Goal: Task Accomplishment & Management: Use online tool/utility

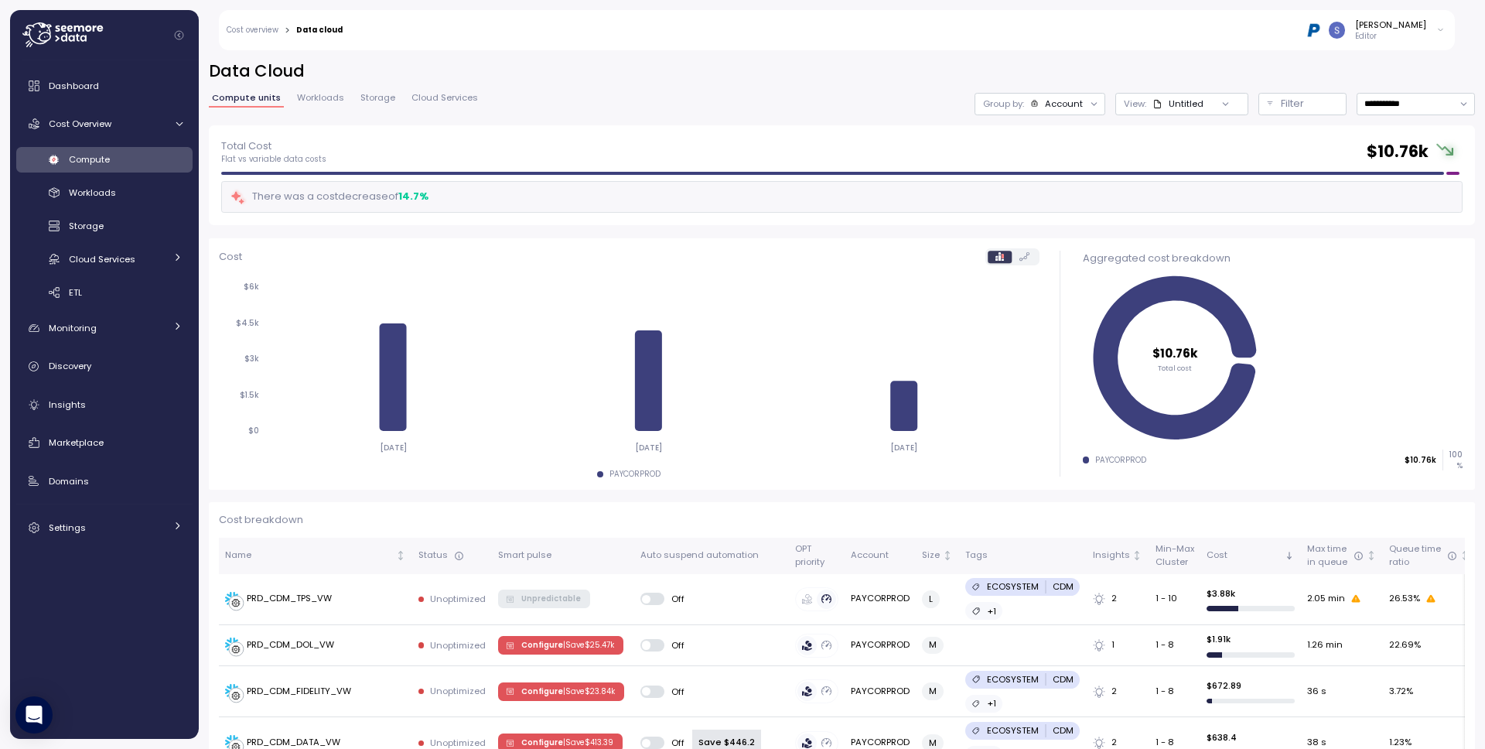
scroll to position [364, 0]
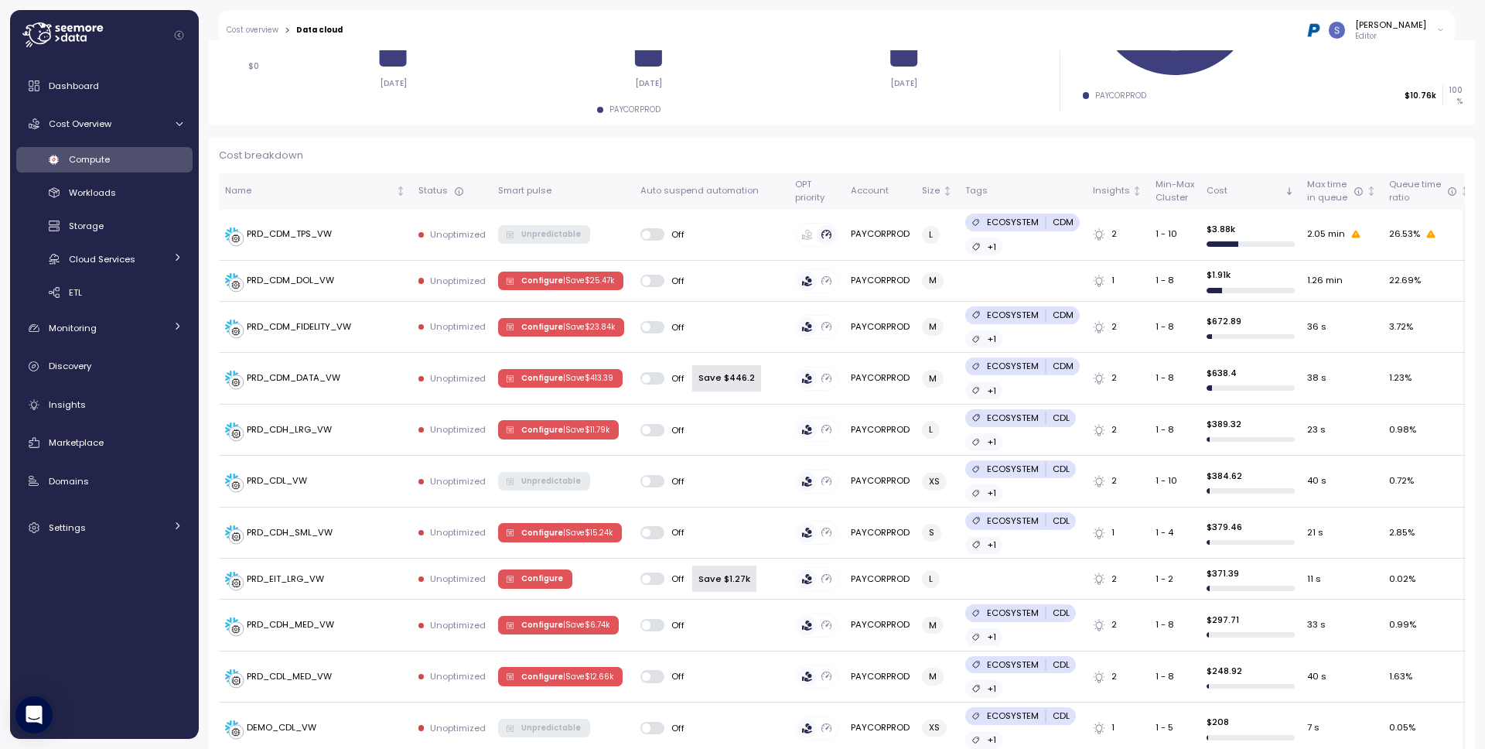
click at [104, 169] on link "Compute" at bounding box center [104, 160] width 176 height 26
click at [106, 165] on span "Compute" at bounding box center [89, 159] width 41 height 12
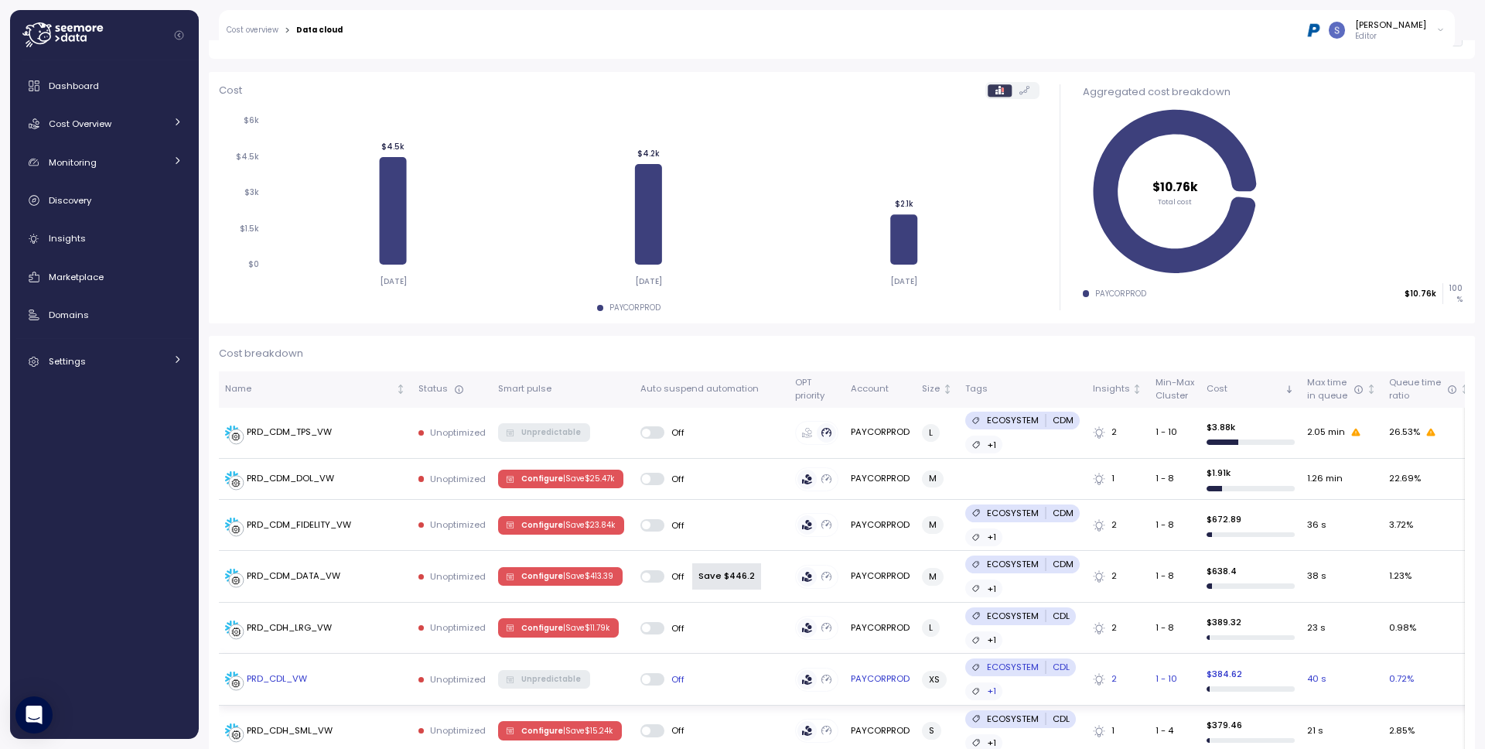
scroll to position [259, 0]
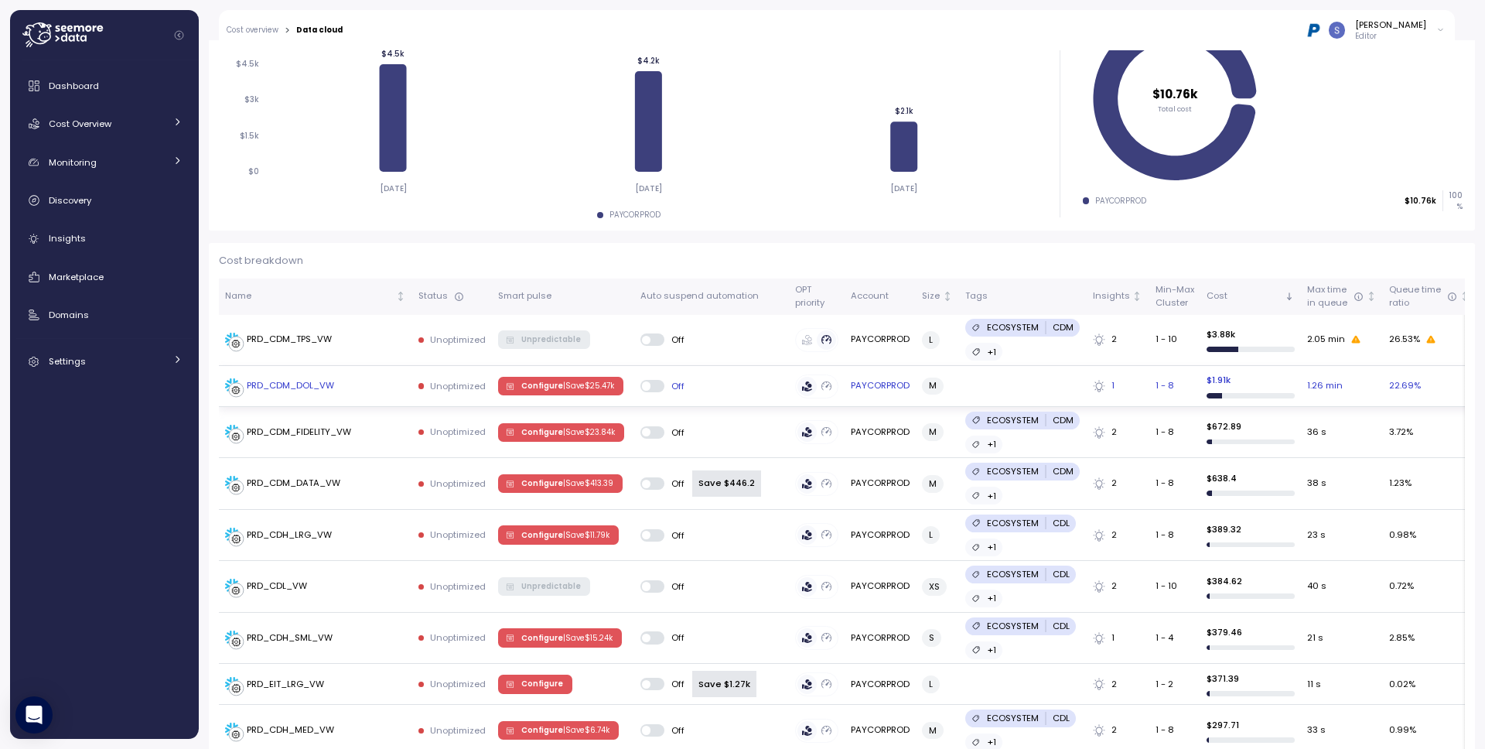
click at [571, 387] on p "| Save $ 25.47k" at bounding box center [588, 385] width 51 height 11
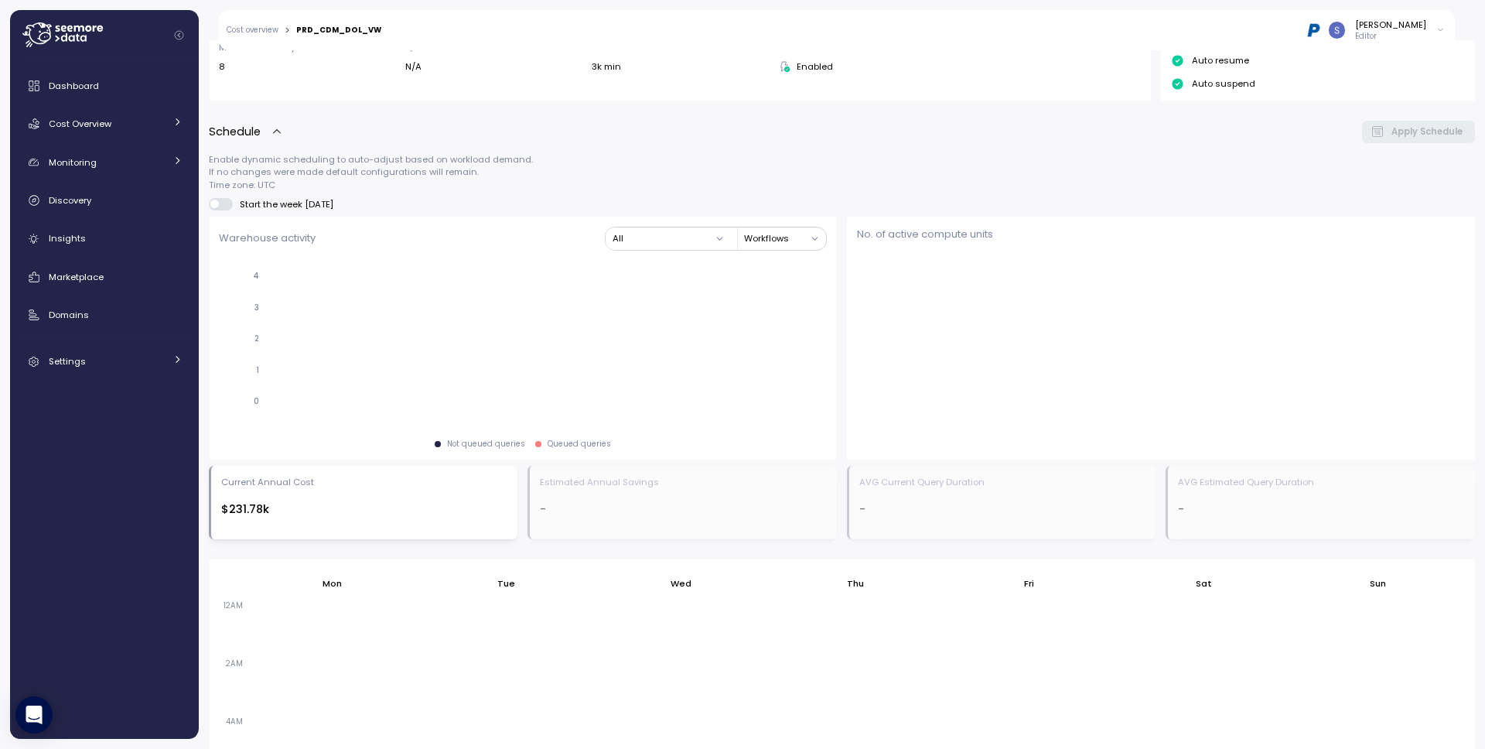
scroll to position [844, 0]
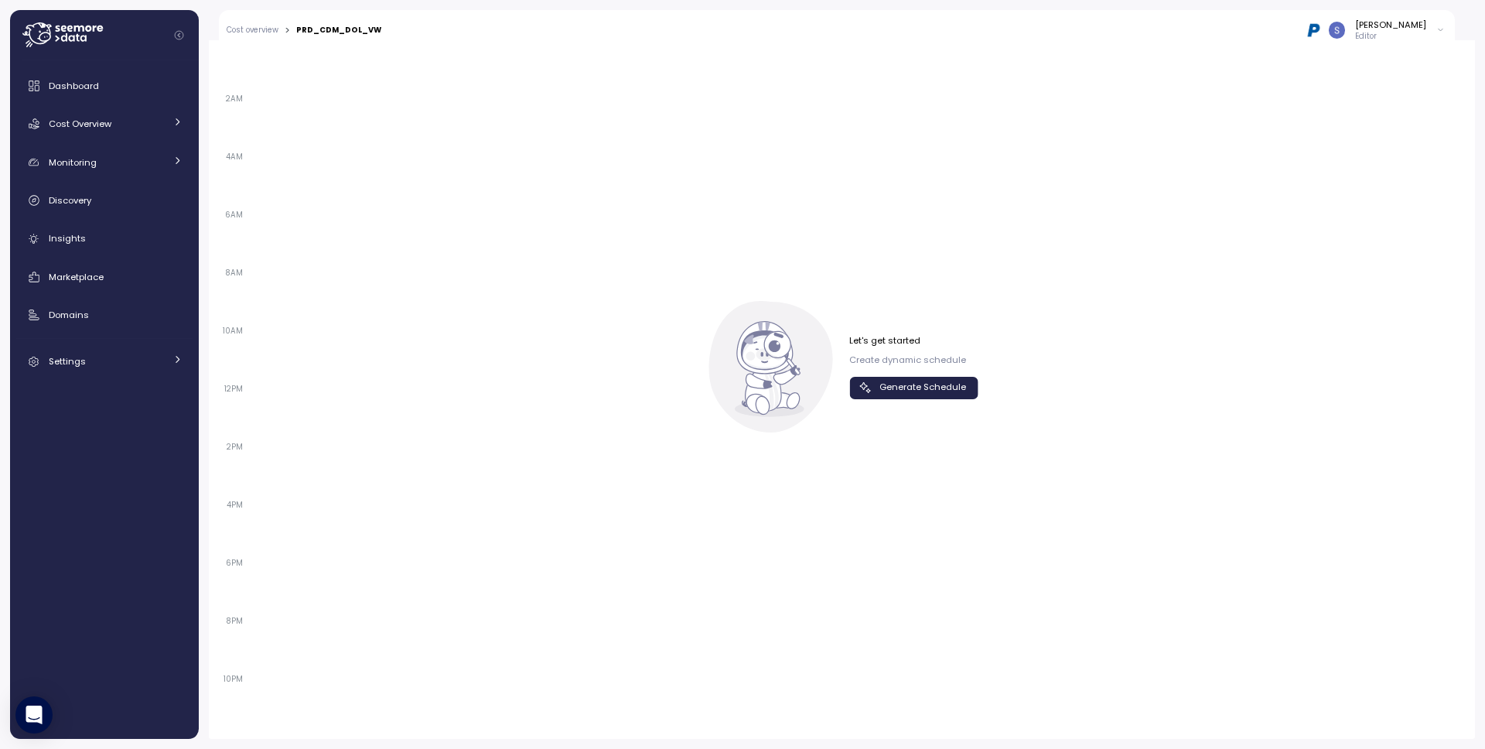
click at [916, 389] on span "Generate Schedule" at bounding box center [922, 387] width 87 height 21
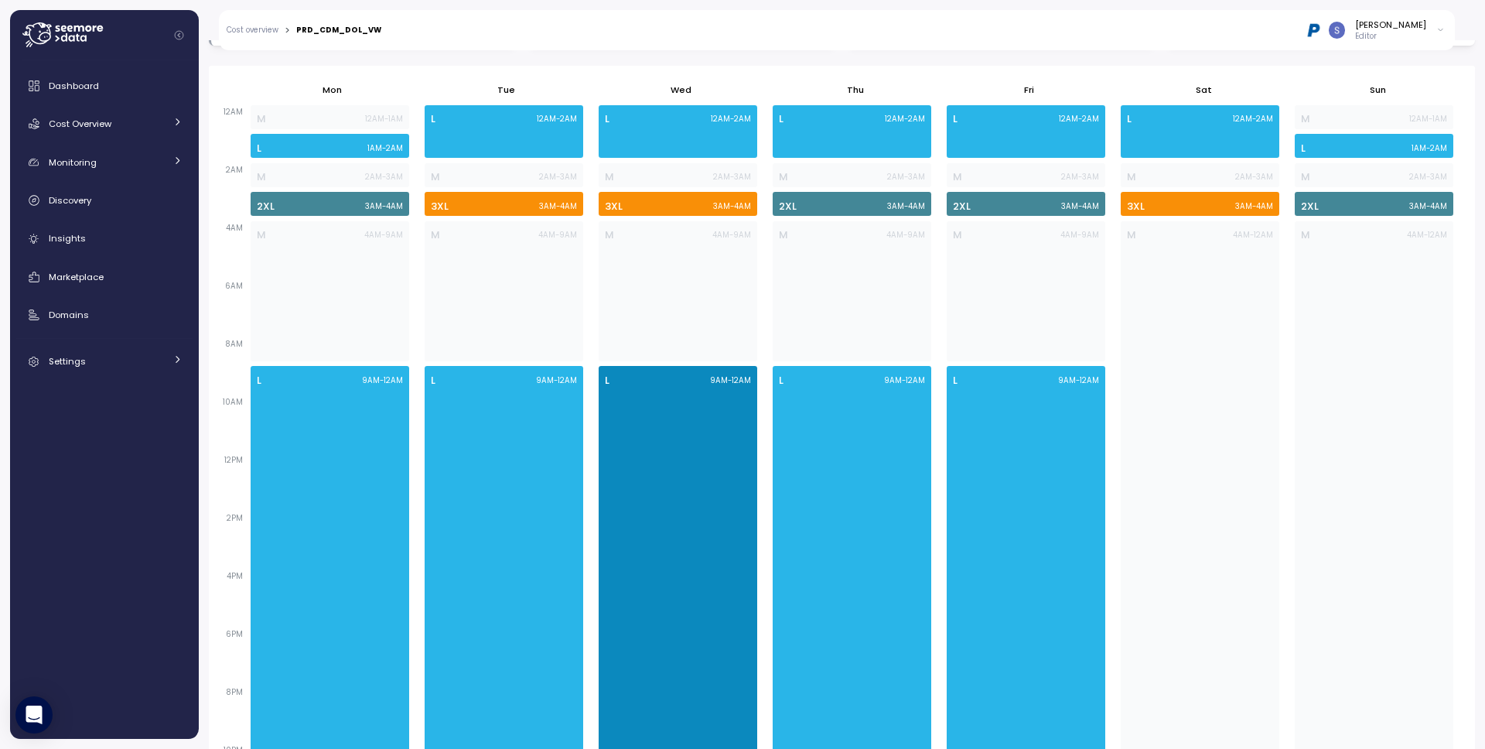
scroll to position [932, 0]
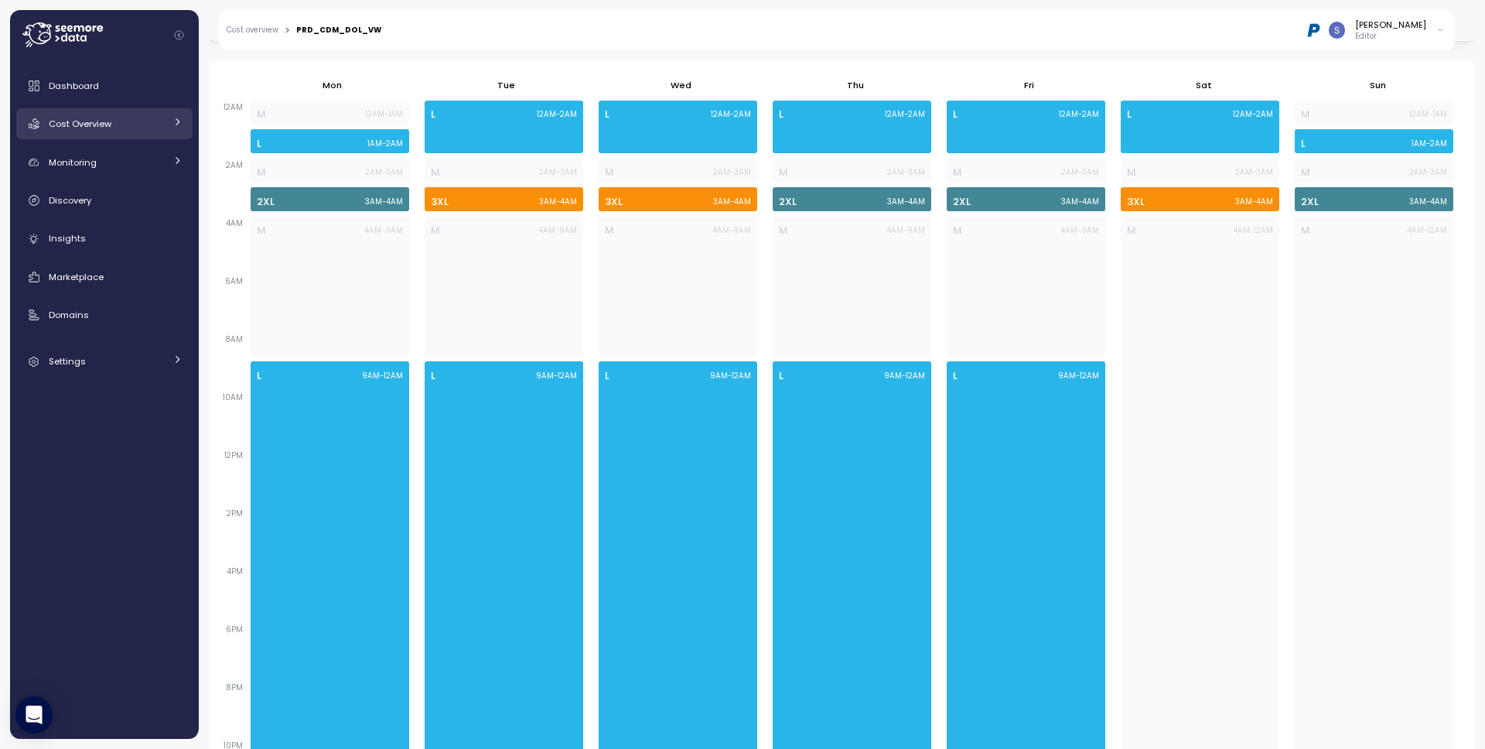
click at [124, 131] on div "Cost Overview" at bounding box center [107, 123] width 116 height 15
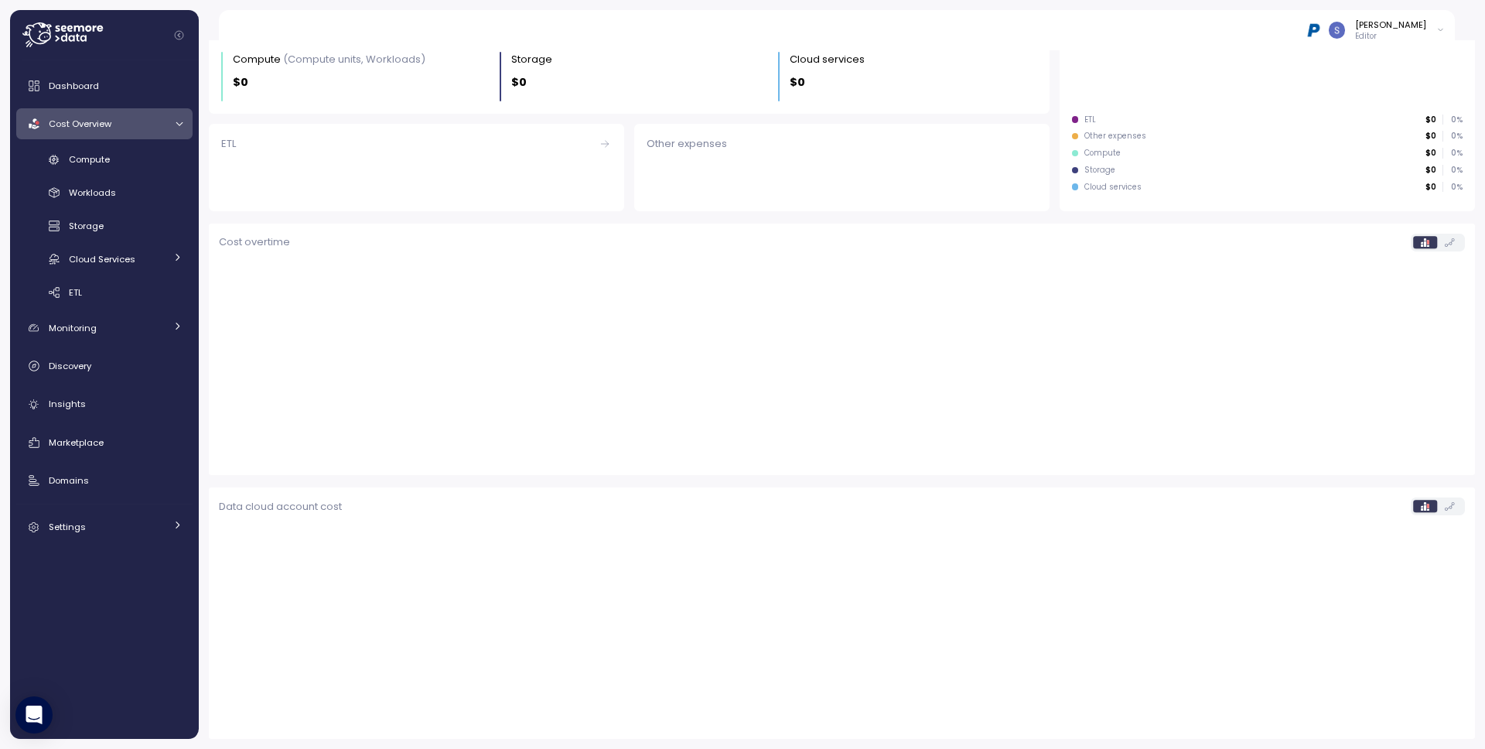
scroll to position [217, 0]
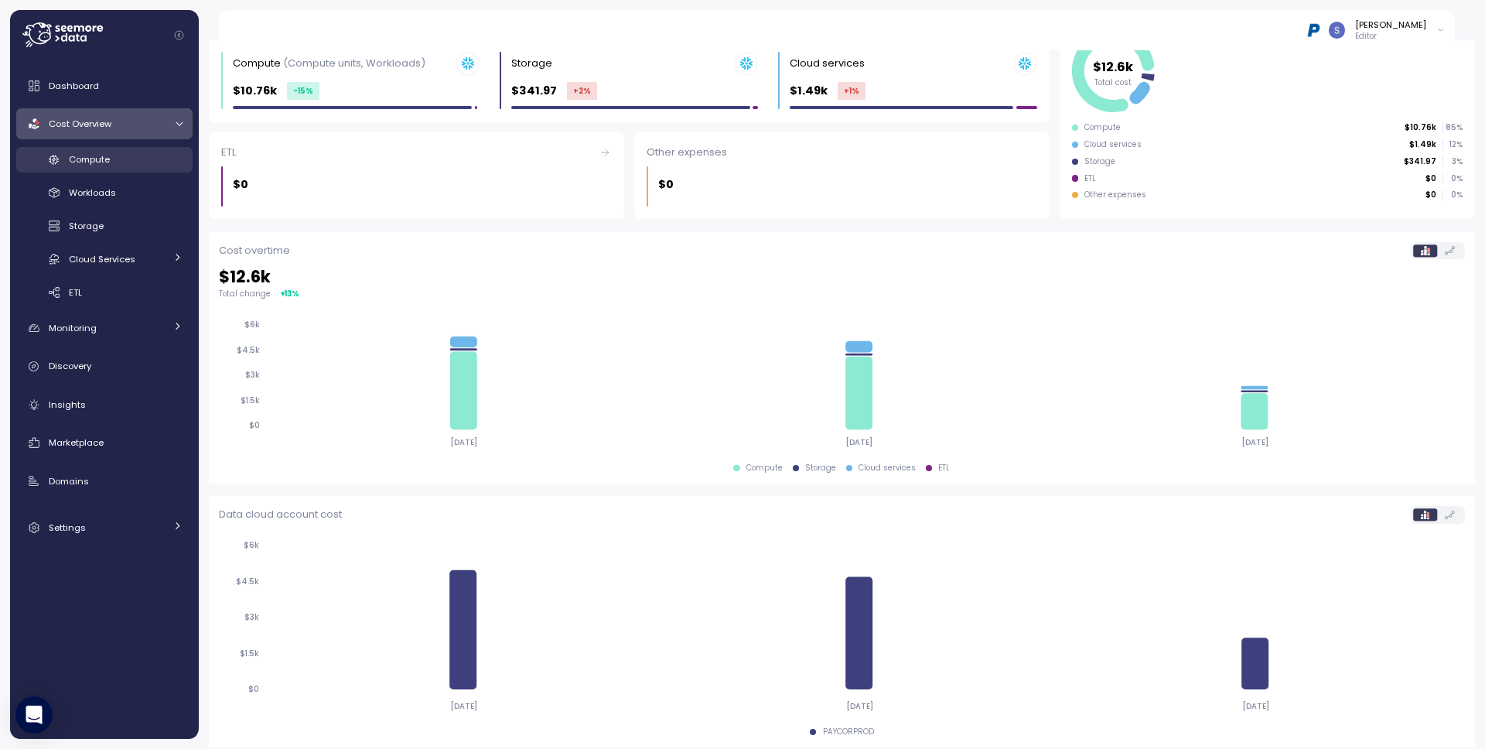
click at [105, 157] on span "Compute" at bounding box center [89, 159] width 41 height 12
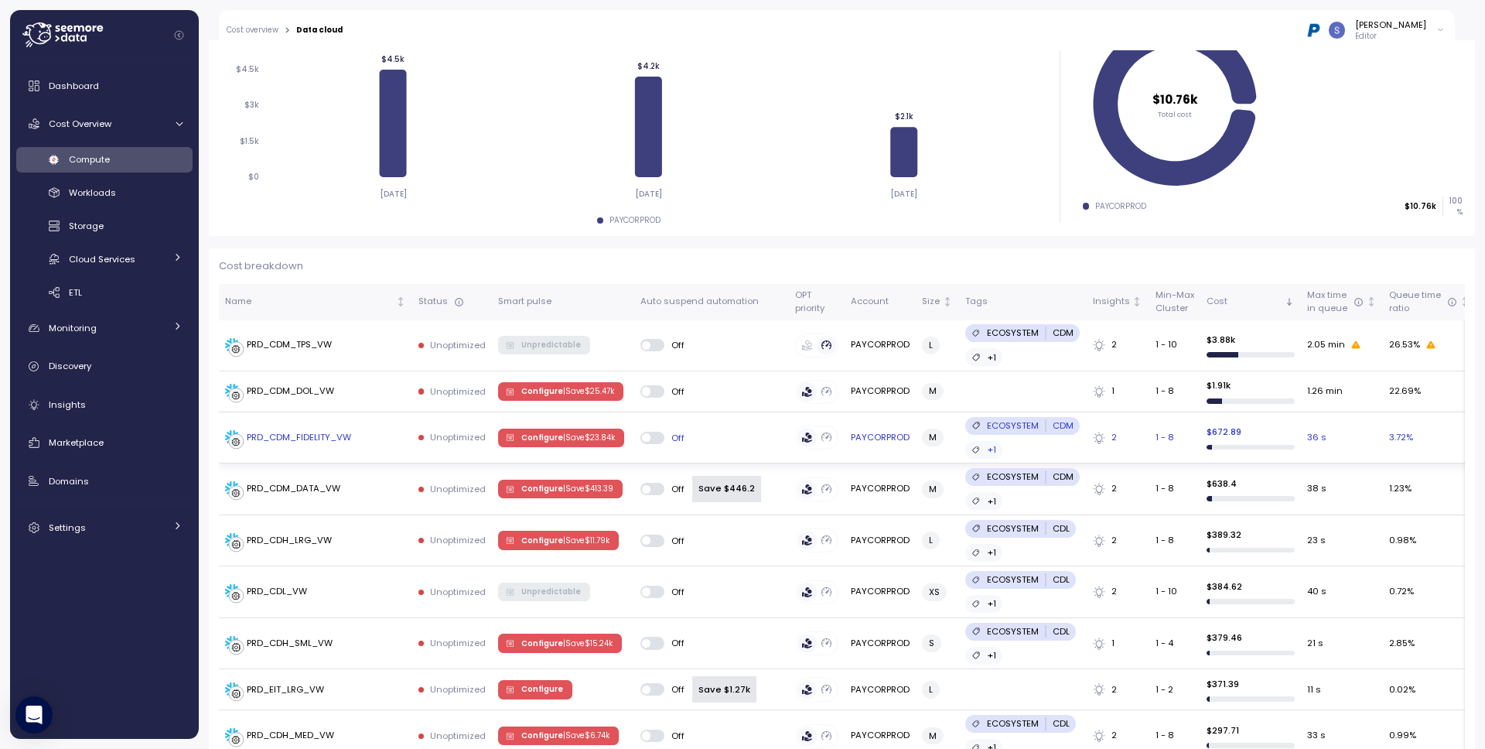
scroll to position [254, 0]
click at [541, 439] on span "Configure | Save $ 23.84k" at bounding box center [568, 436] width 94 height 17
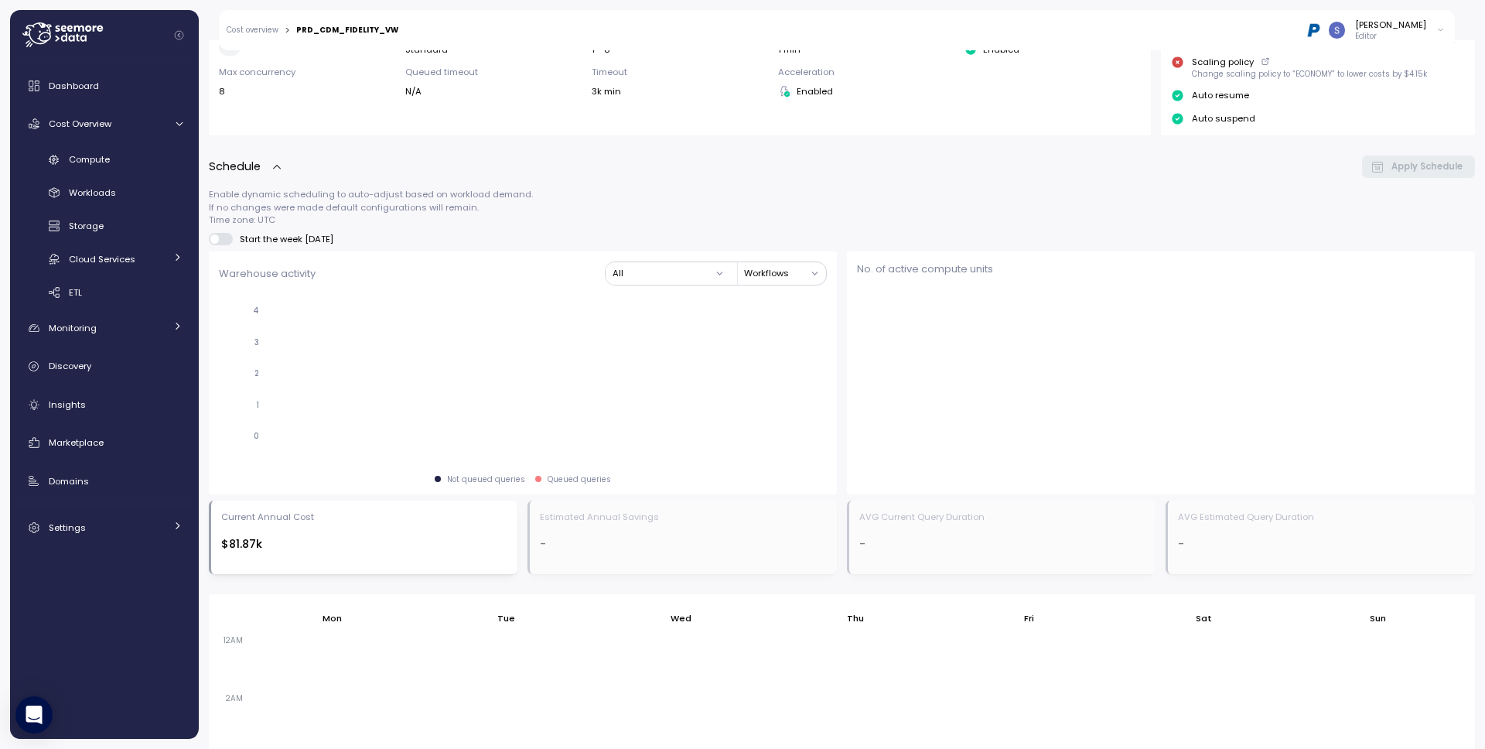
scroll to position [256, 0]
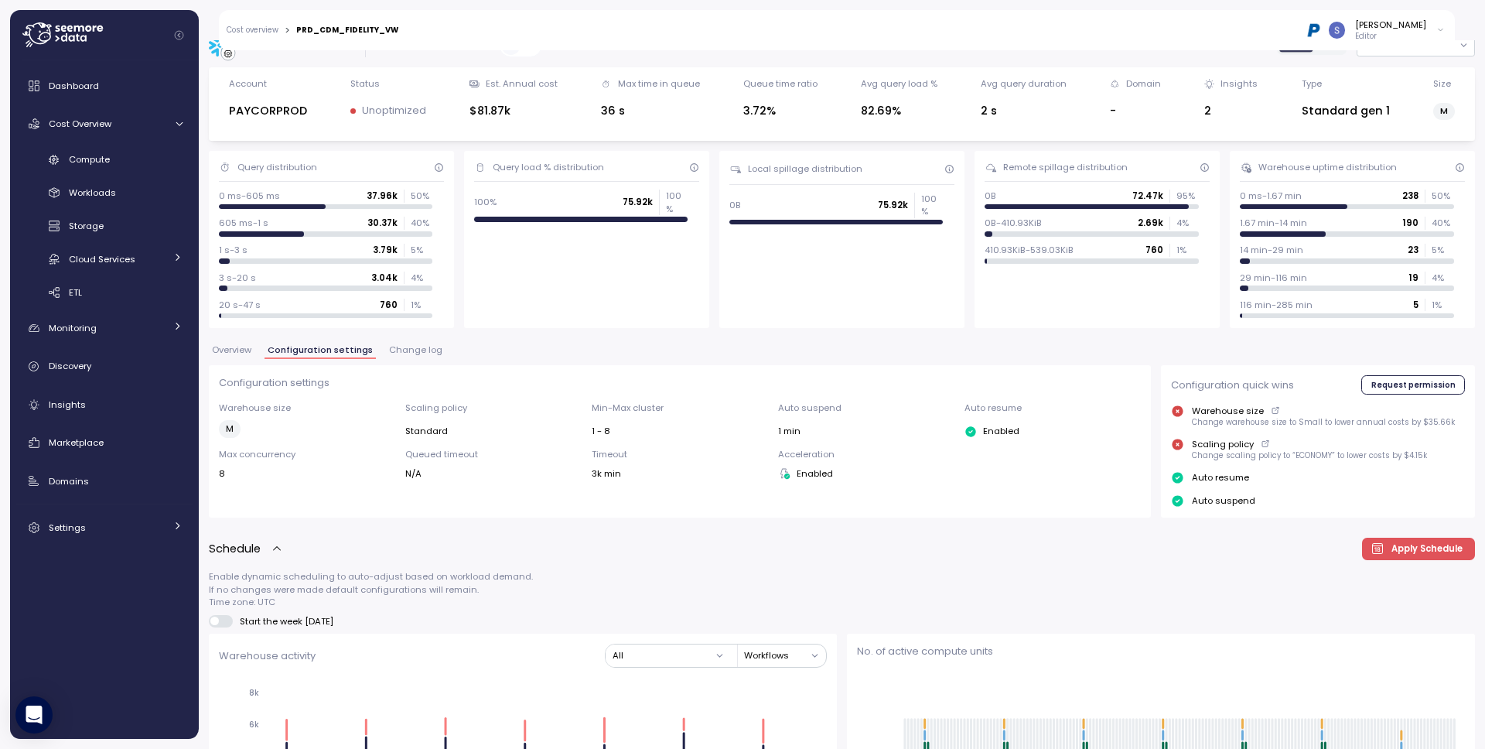
scroll to position [31, 0]
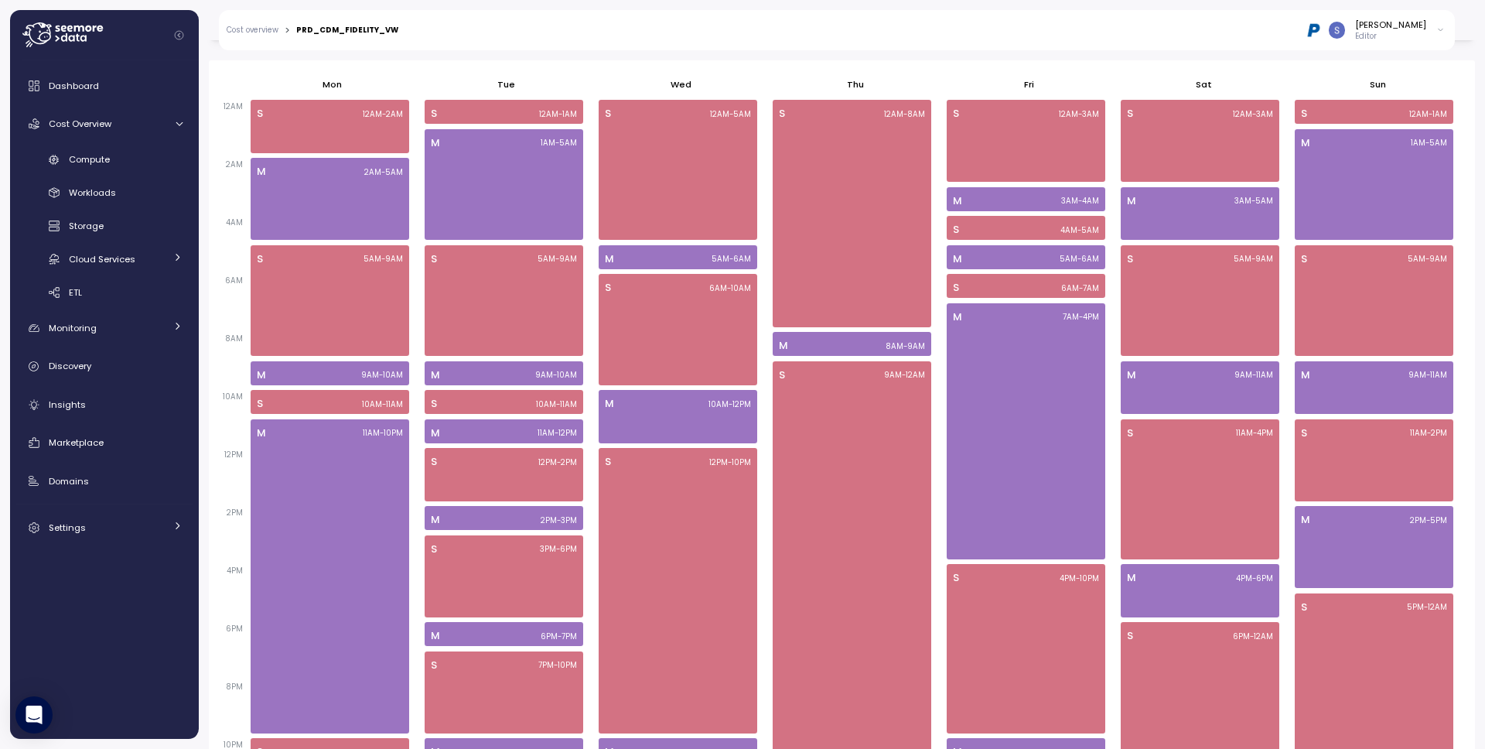
scroll to position [363, 0]
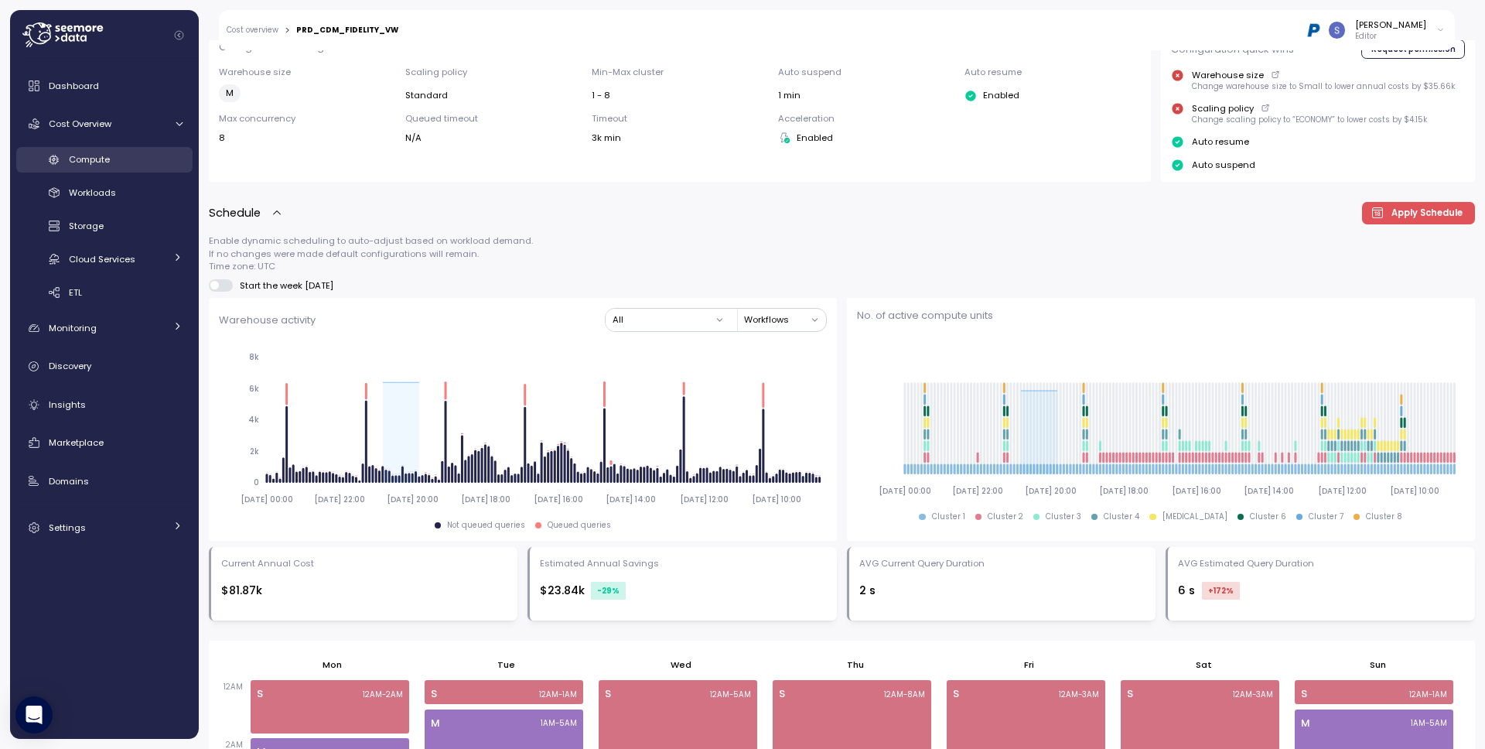
click at [93, 153] on span "Compute" at bounding box center [89, 159] width 41 height 12
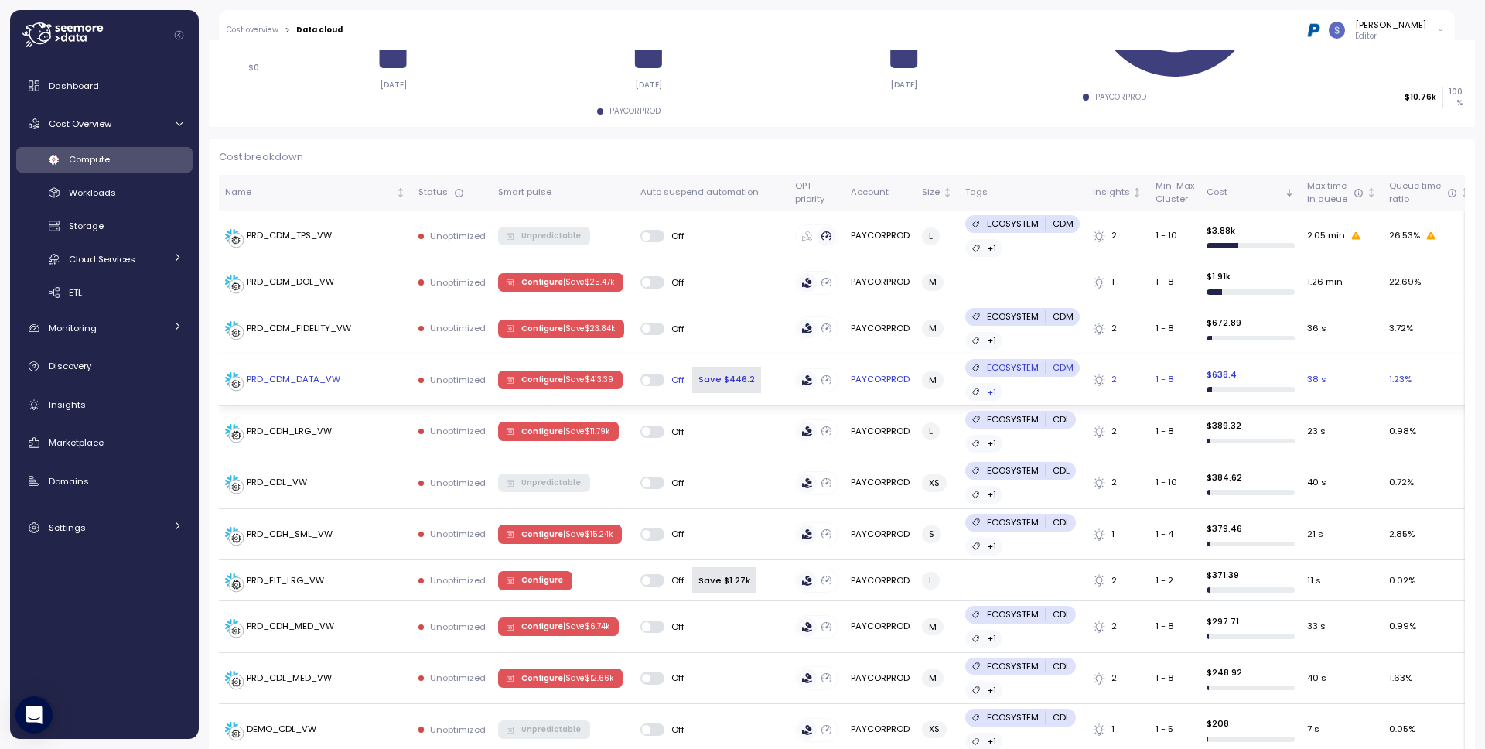
click at [541, 380] on span "Configure | Save $ 413.39" at bounding box center [567, 379] width 92 height 17
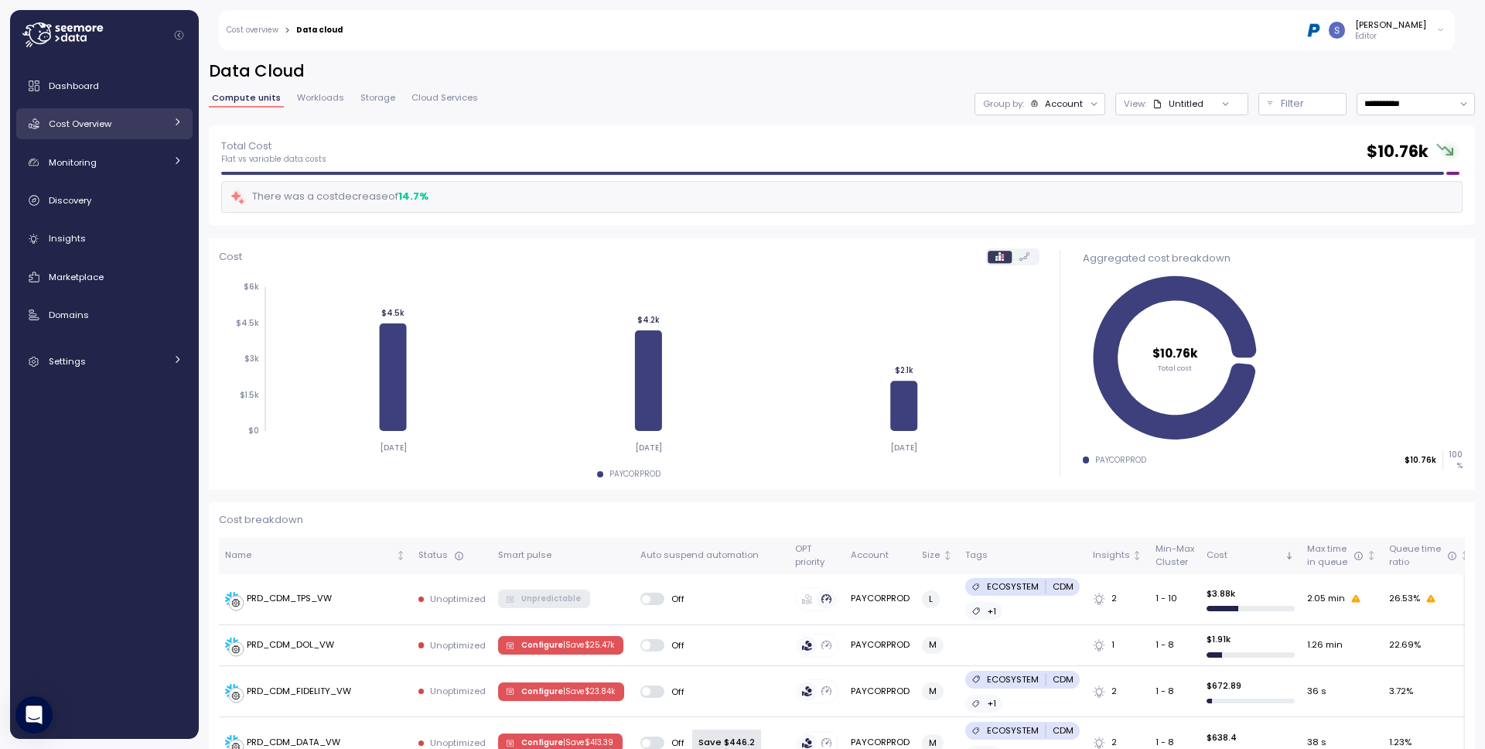
click at [80, 124] on span "Cost Overview" at bounding box center [80, 124] width 63 height 12
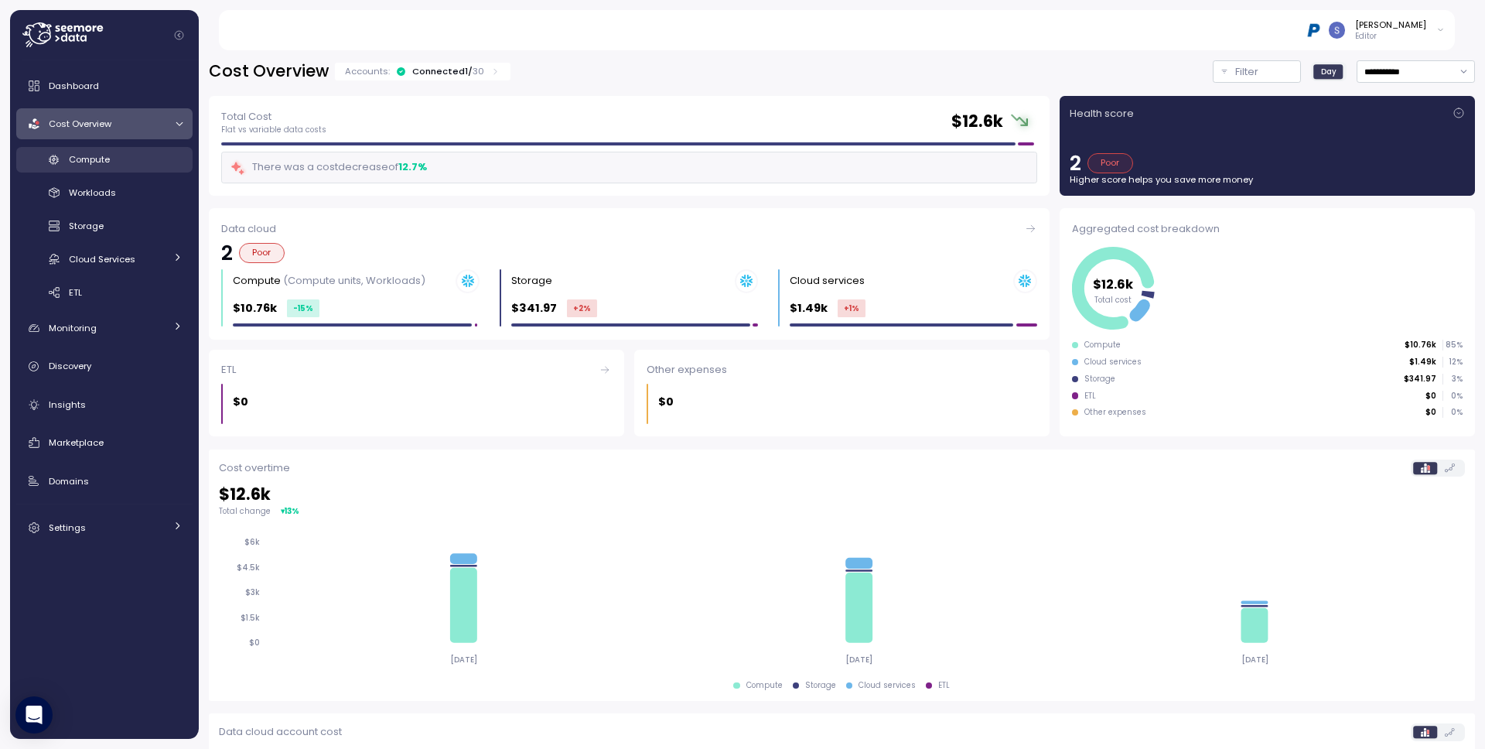
click at [86, 157] on span "Compute" at bounding box center [89, 159] width 41 height 12
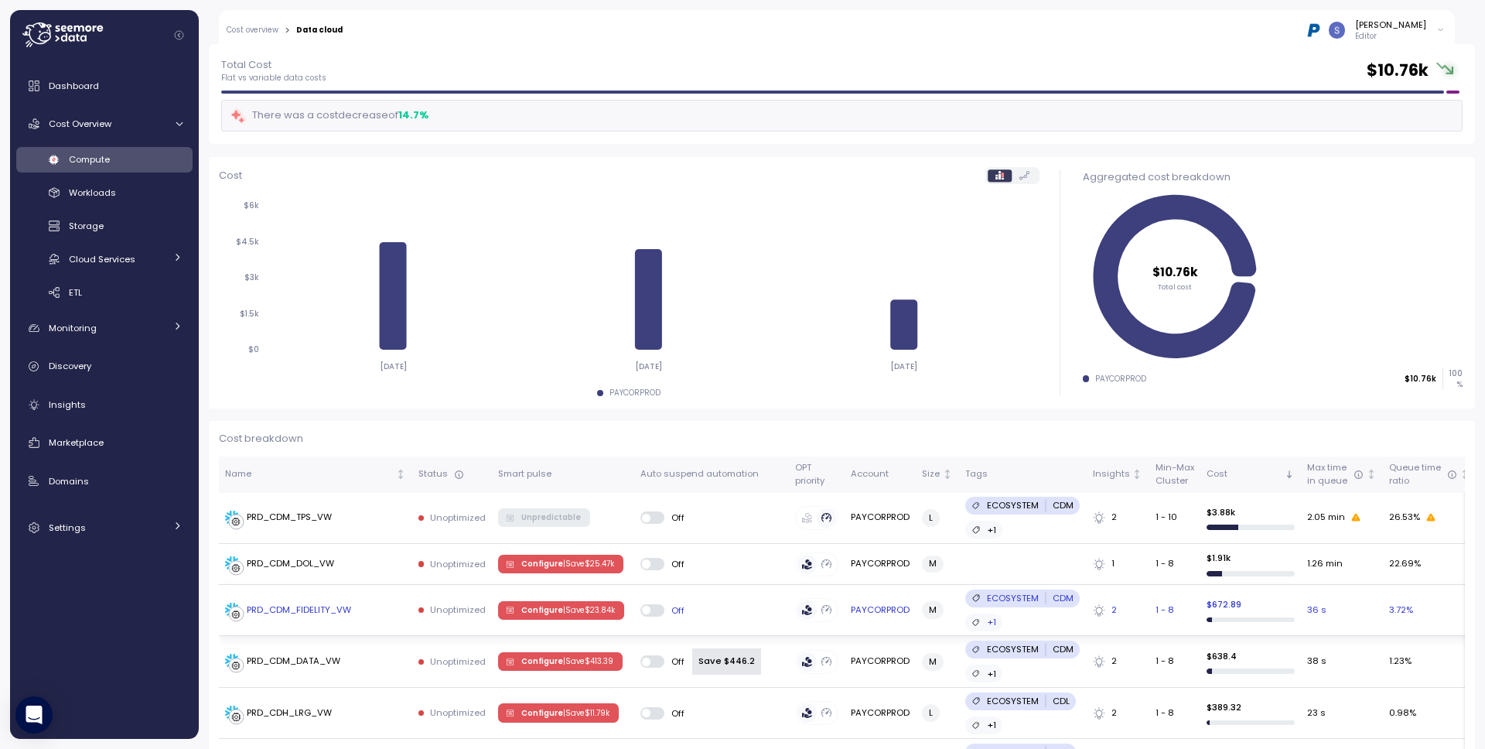
scroll to position [273, 0]
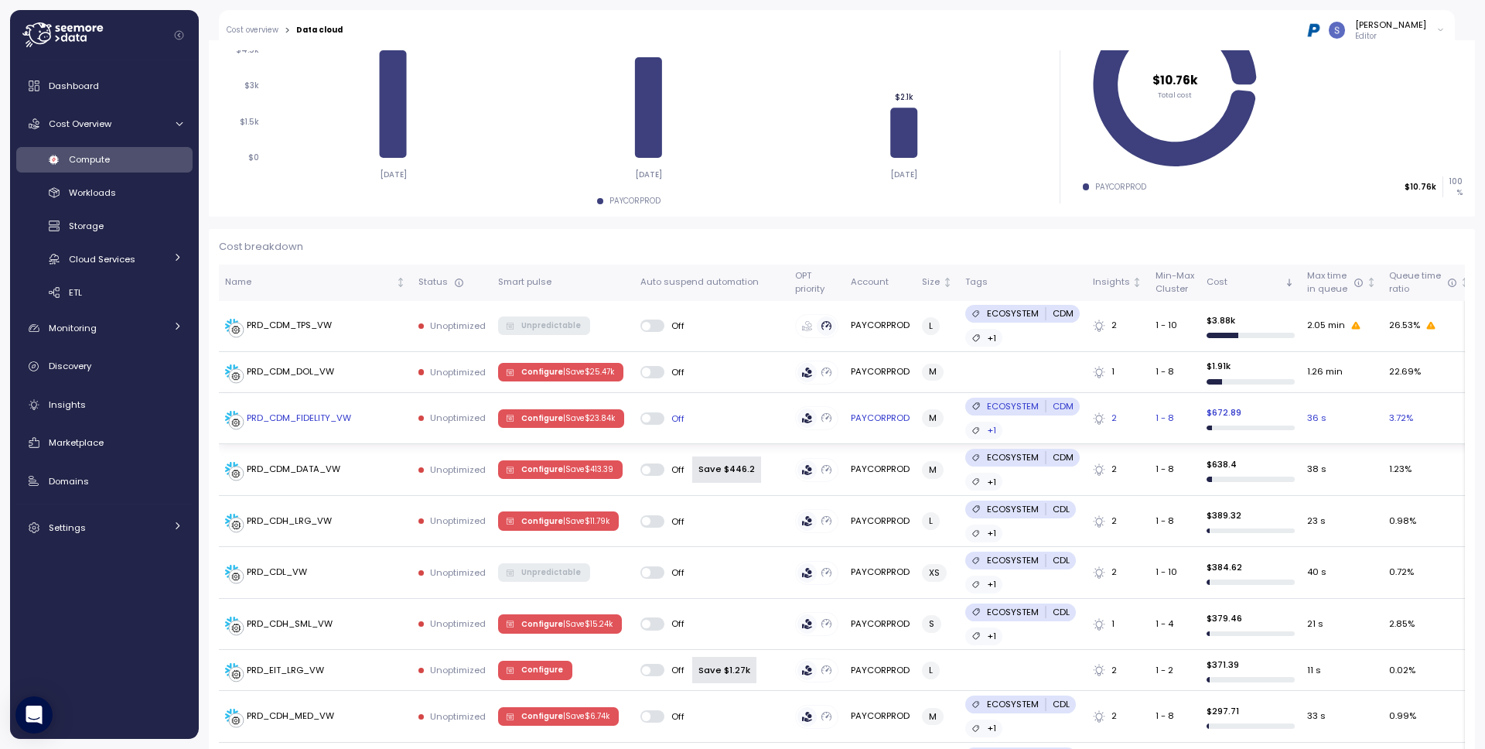
click at [309, 411] on div "PRD_CDM_FIDELITY_VW" at bounding box center [299, 418] width 104 height 14
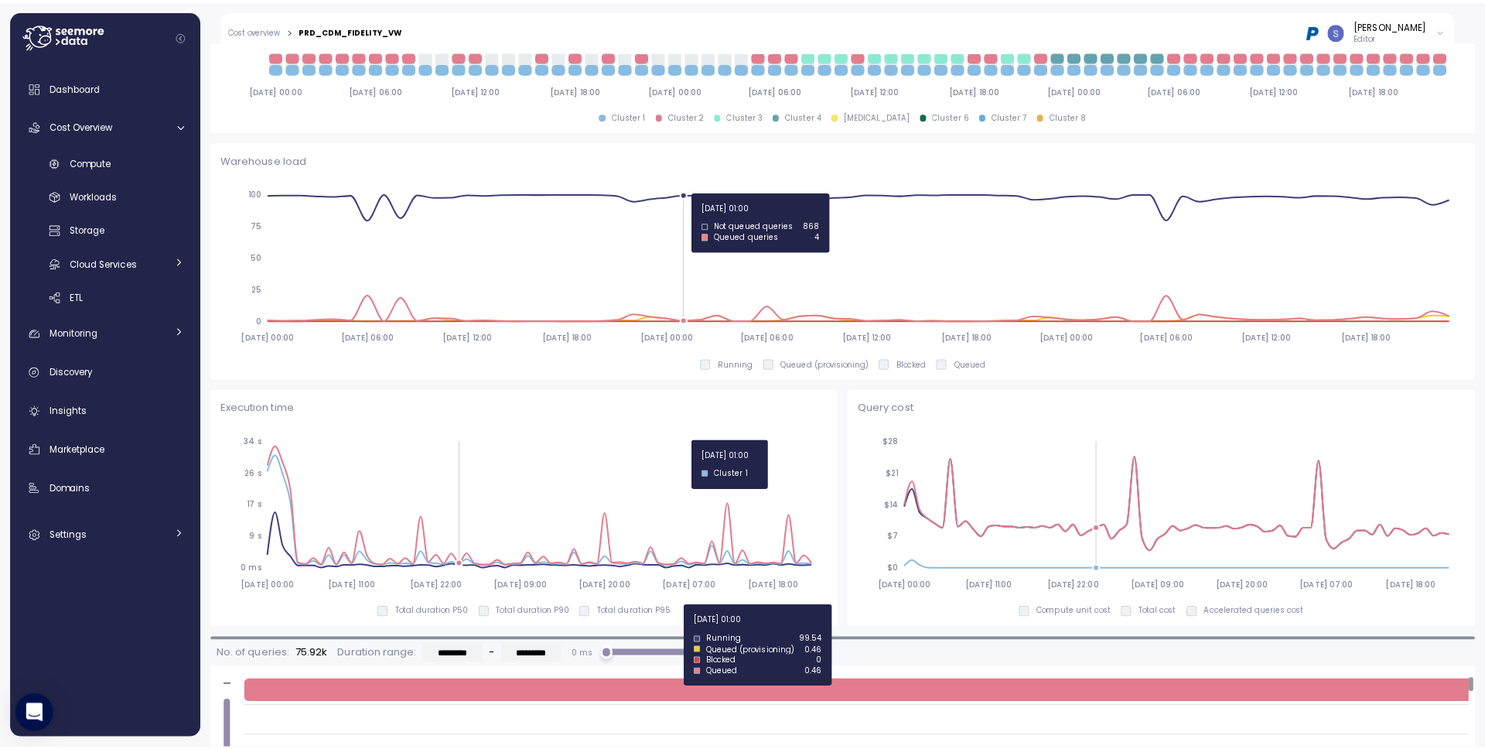
scroll to position [670, 0]
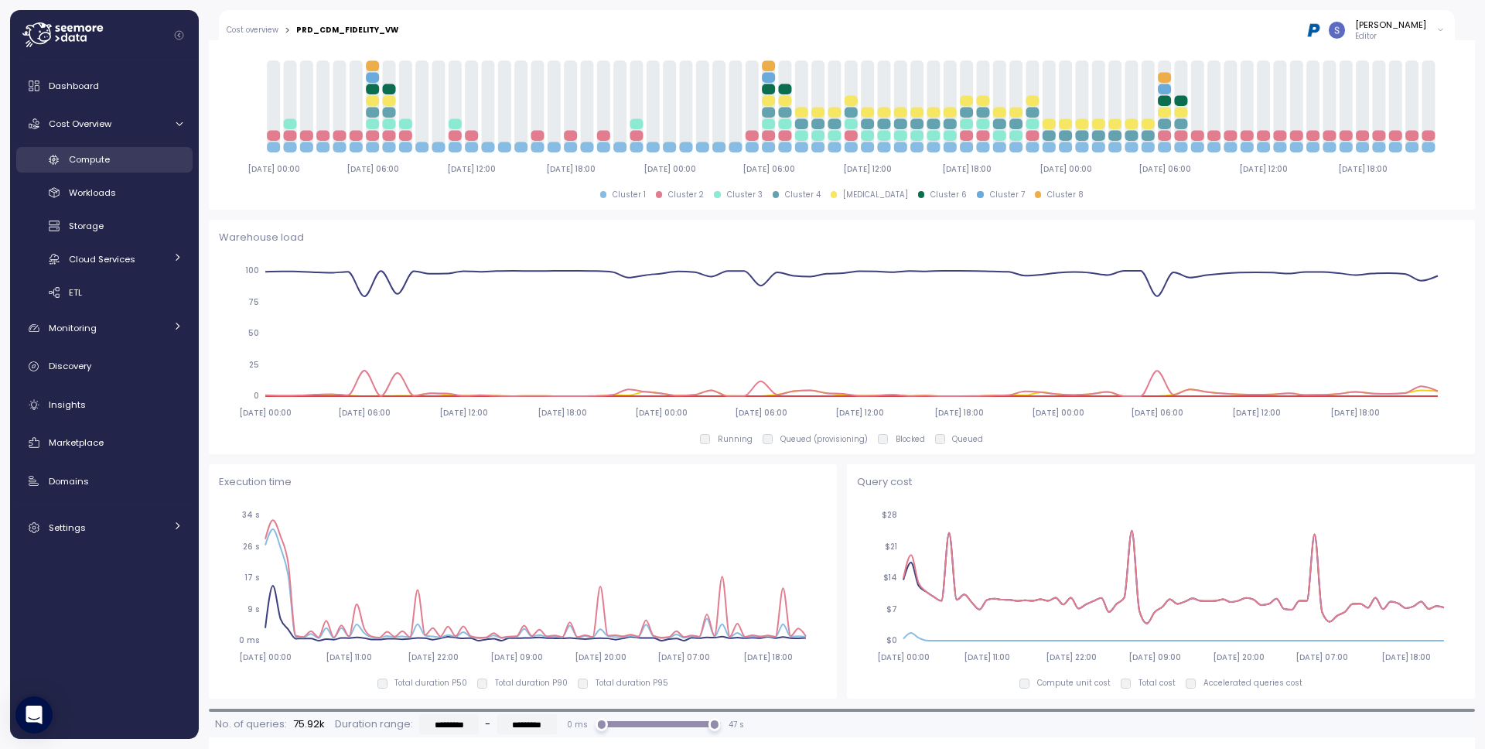
click at [101, 159] on span "Compute" at bounding box center [89, 159] width 41 height 12
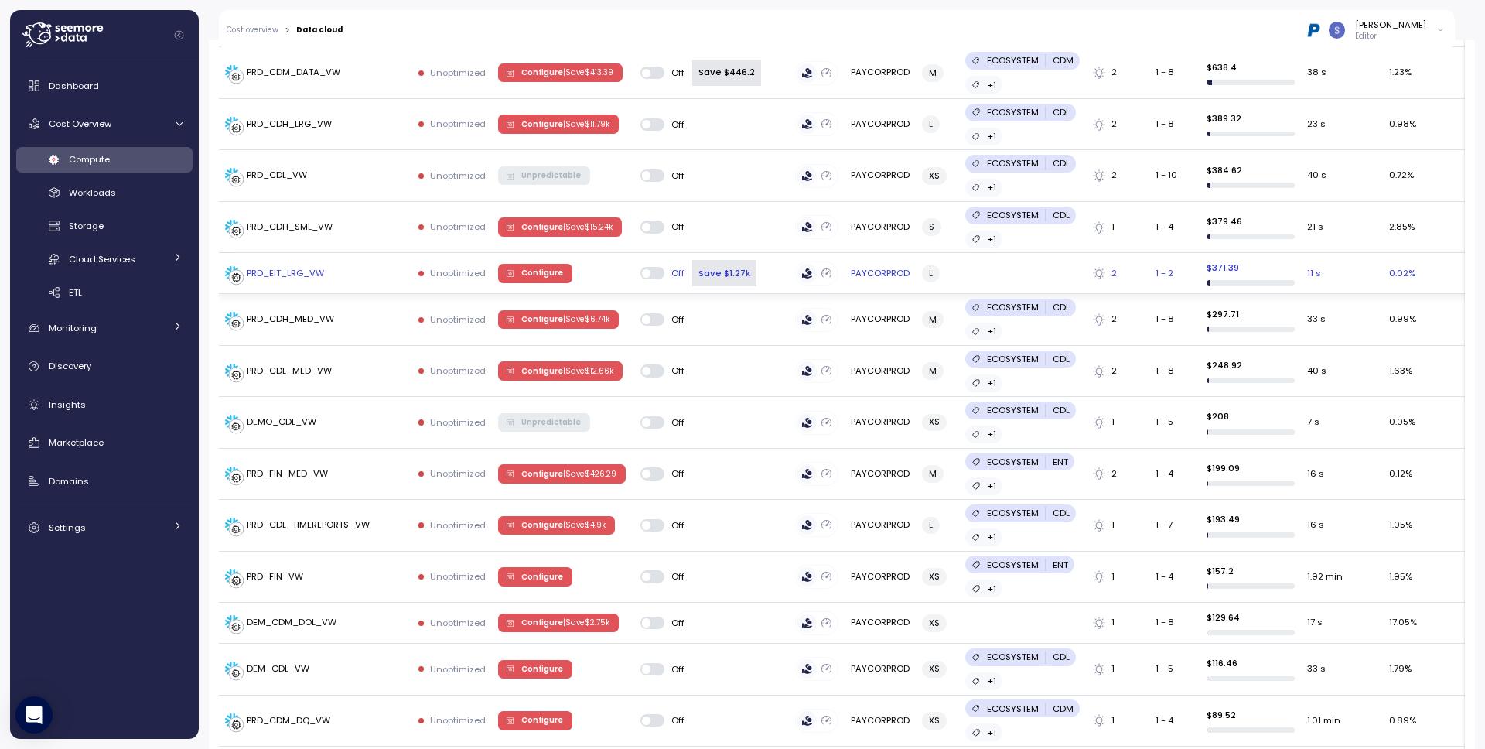
click at [541, 273] on span "Configure" at bounding box center [542, 272] width 42 height 17
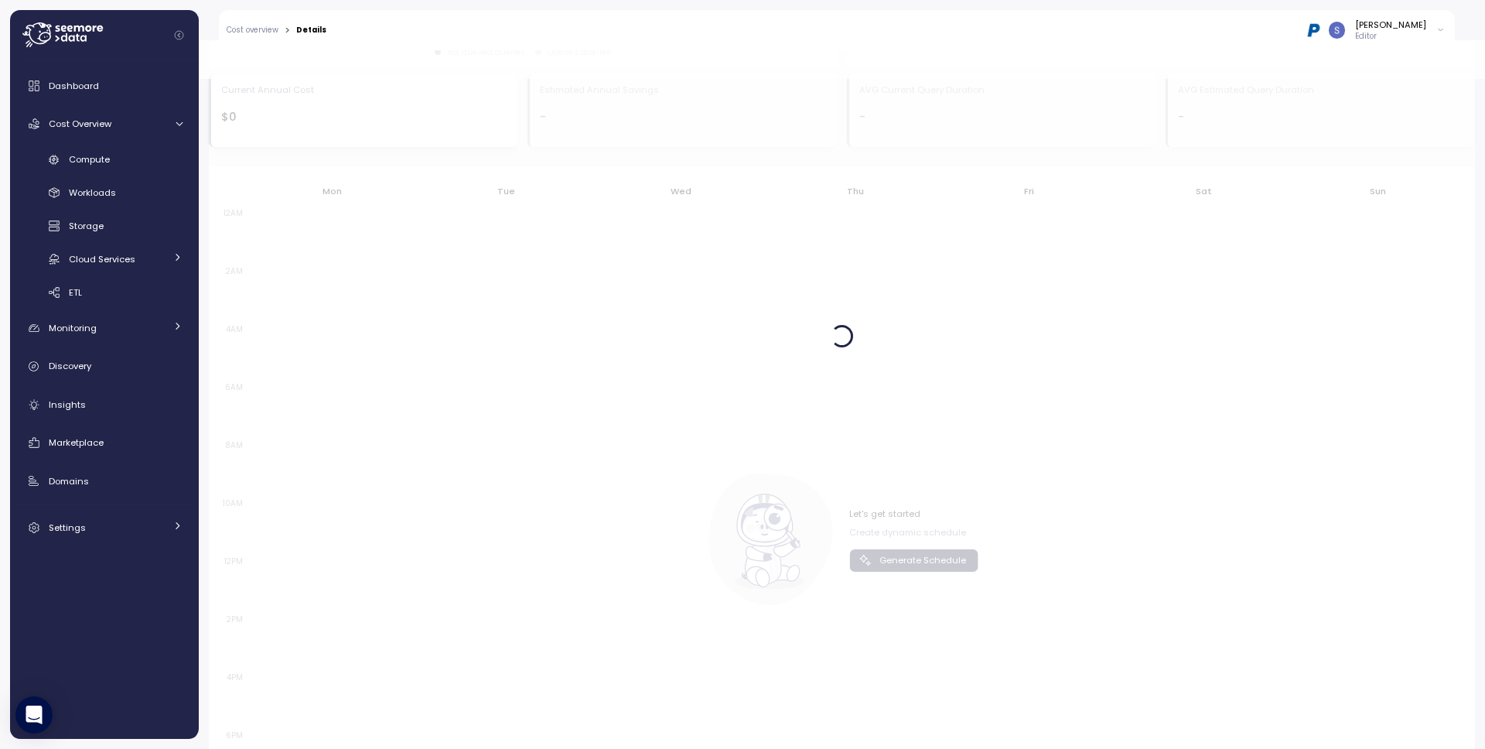
scroll to position [671, 0]
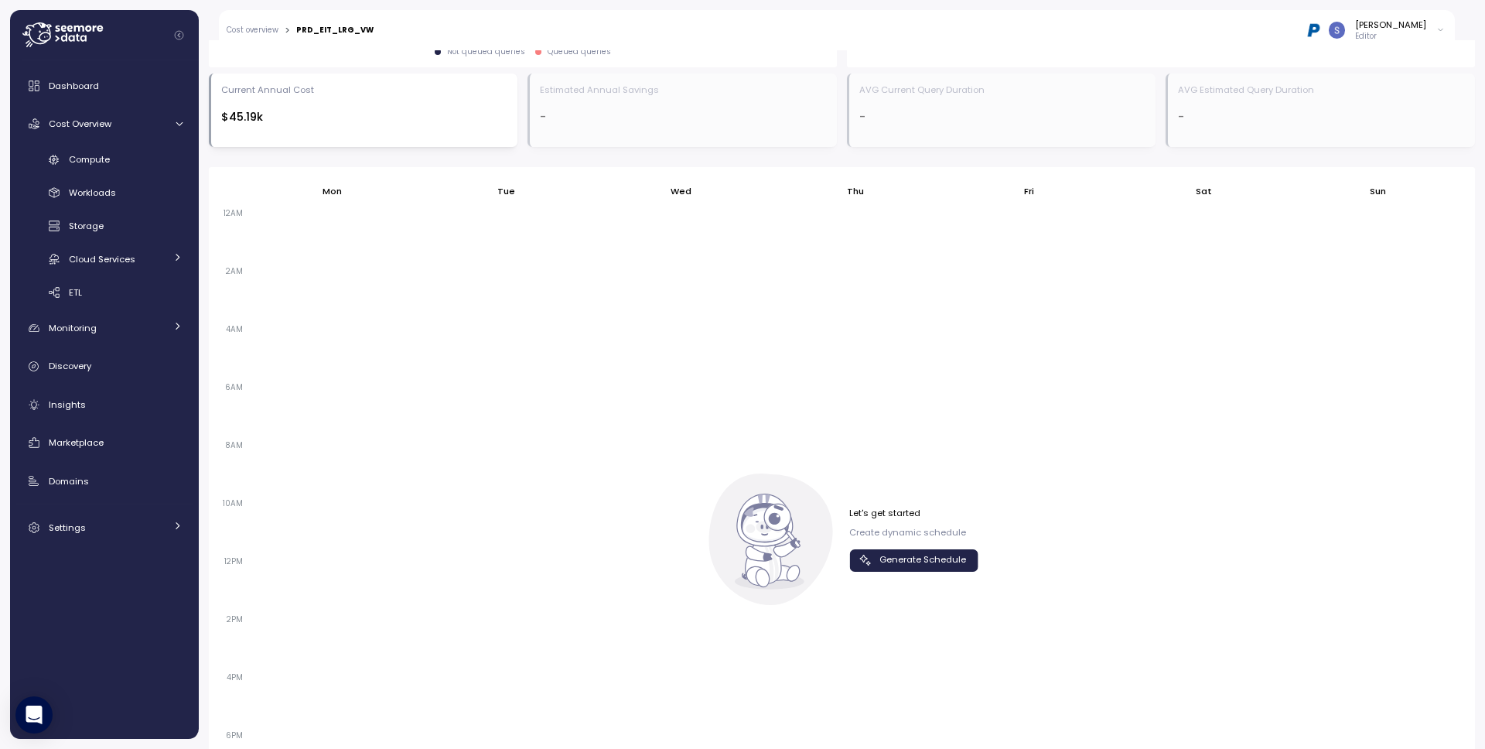
click at [897, 558] on span "Generate Schedule" at bounding box center [922, 560] width 87 height 21
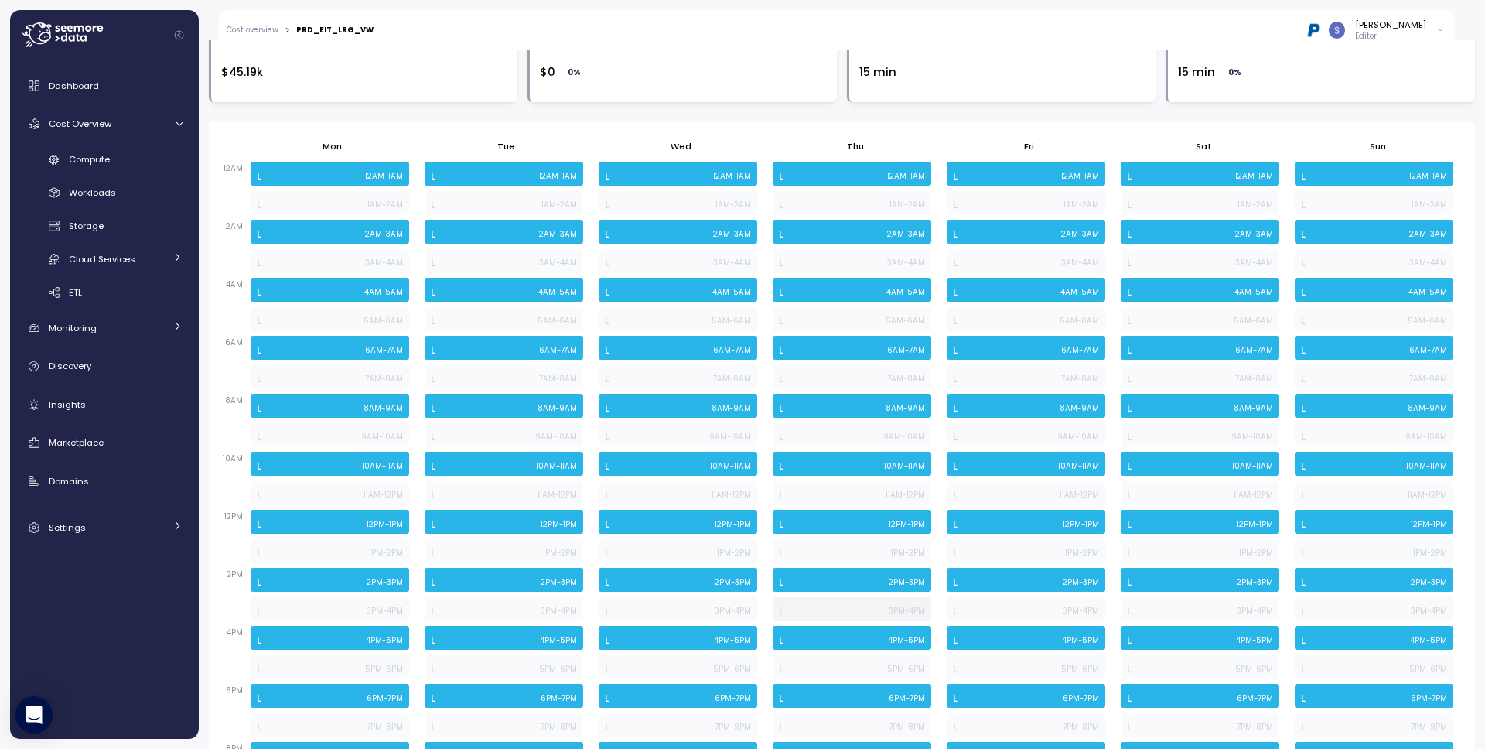
scroll to position [865, 0]
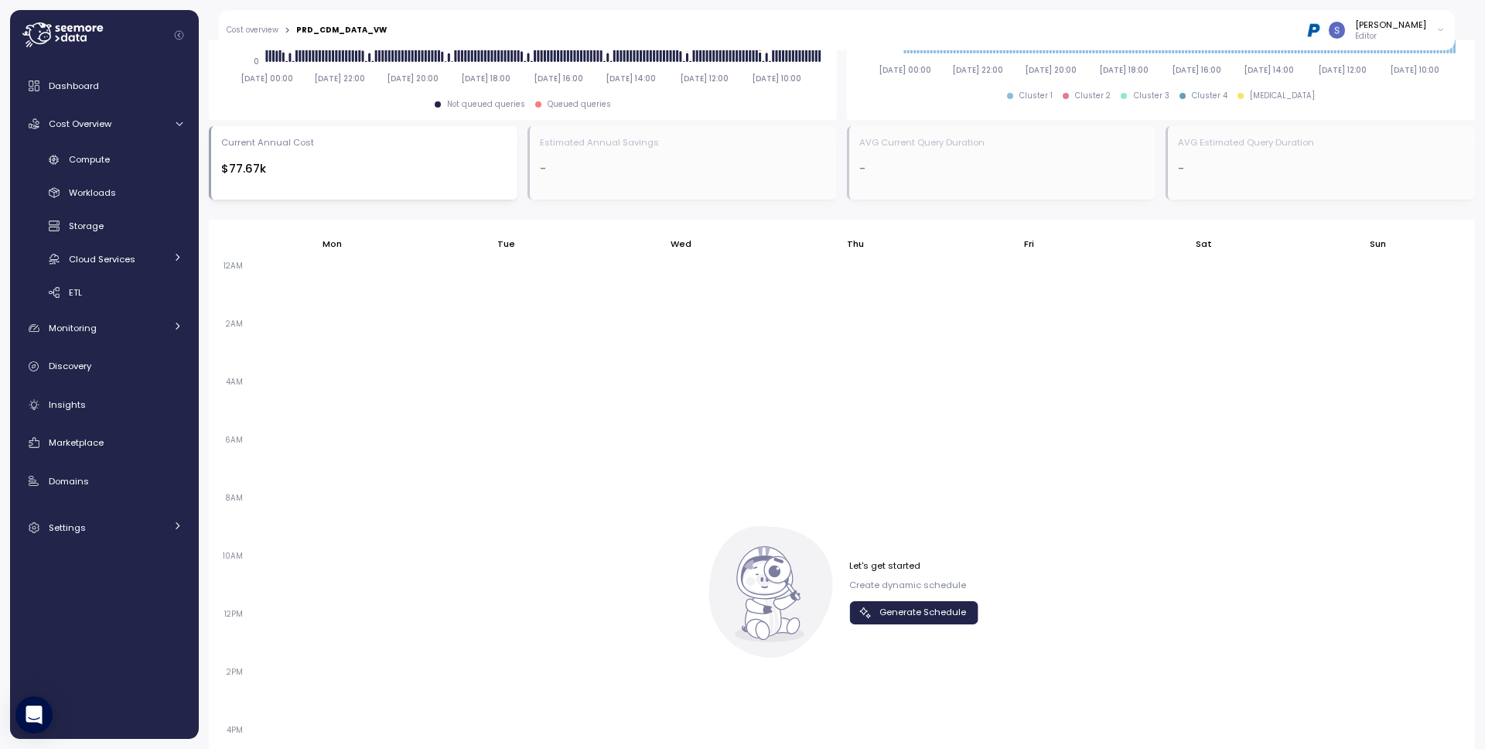
scroll to position [795, 0]
click at [926, 612] on span "Generate Schedule" at bounding box center [922, 611] width 87 height 21
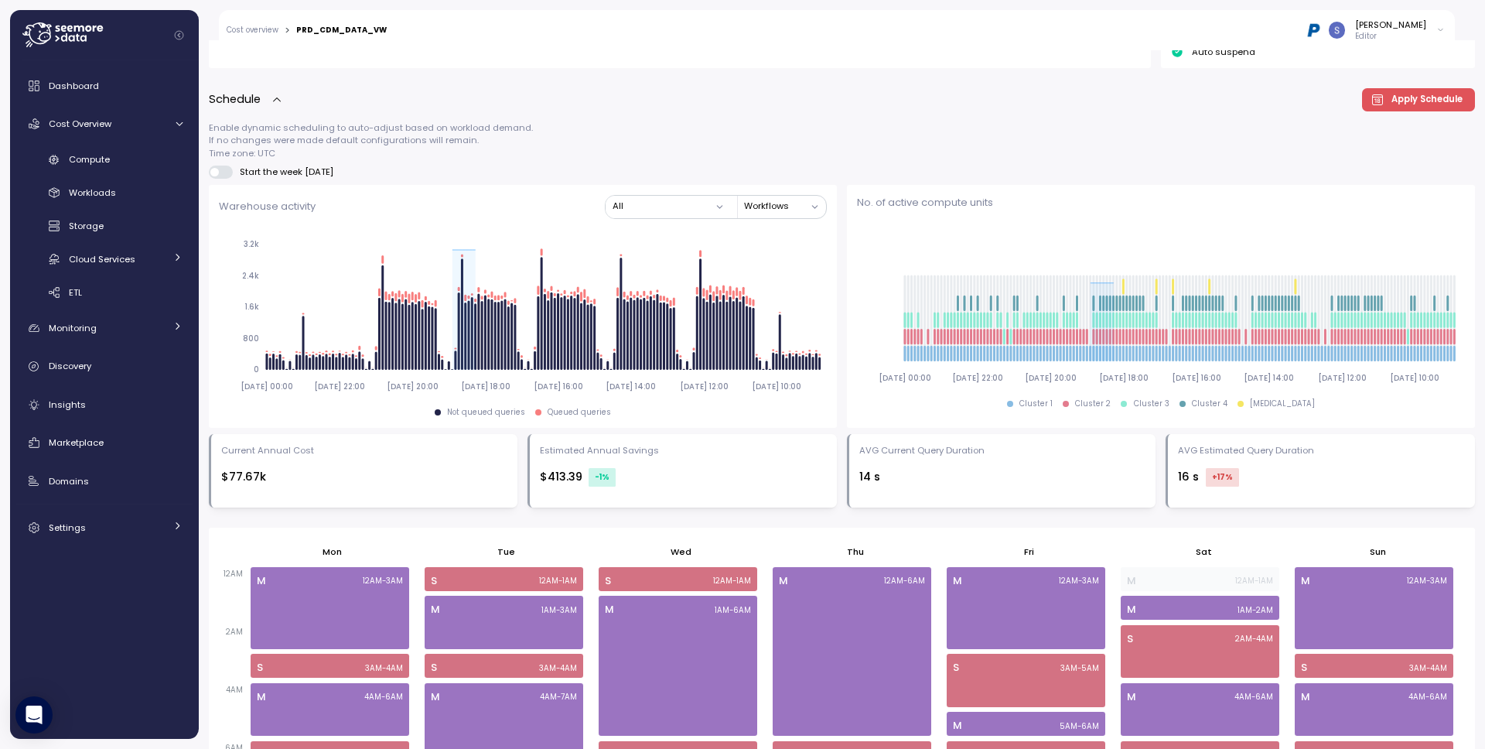
scroll to position [470, 0]
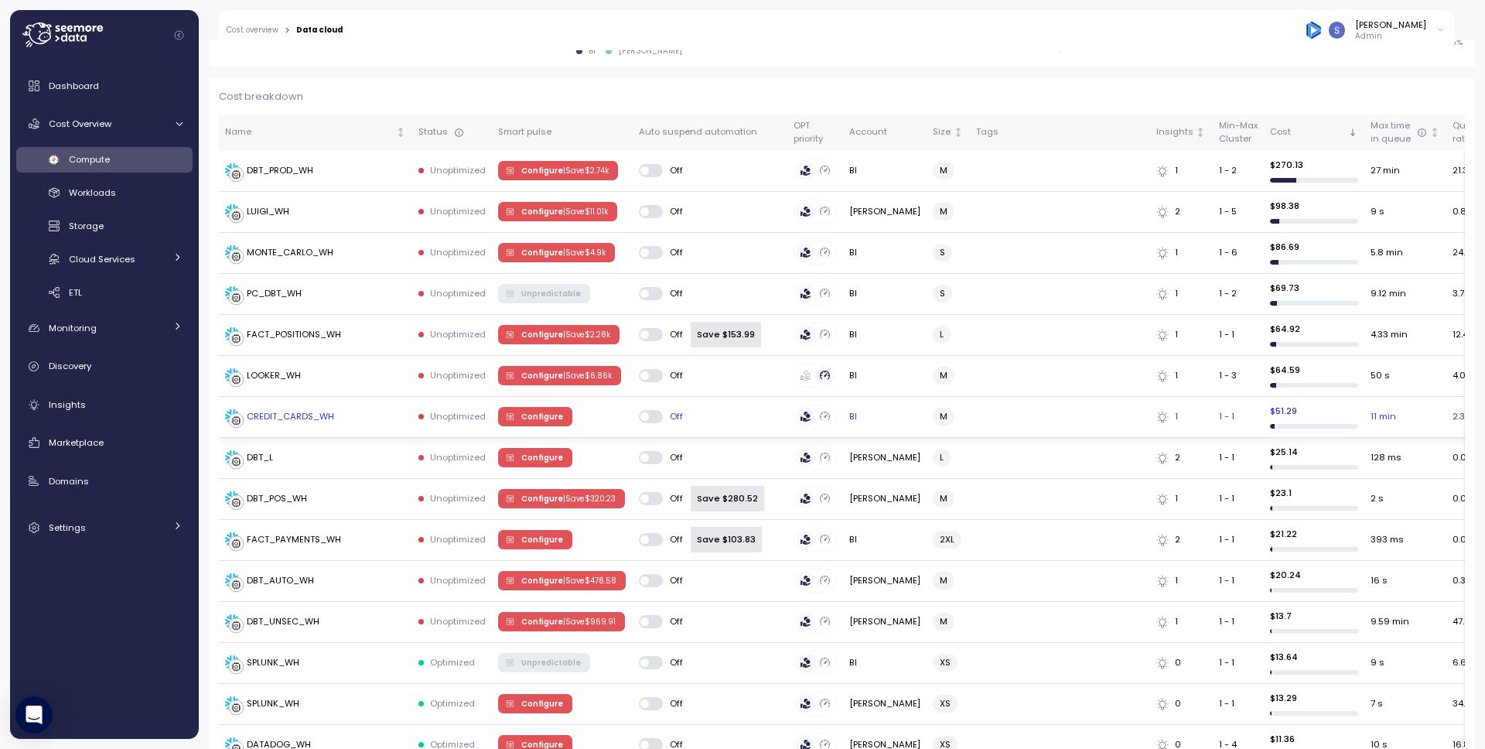
scroll to position [424, 0]
click at [110, 163] on span "Compute" at bounding box center [89, 159] width 41 height 12
click at [570, 172] on p "| Save $ 2.74k" at bounding box center [586, 170] width 46 height 11
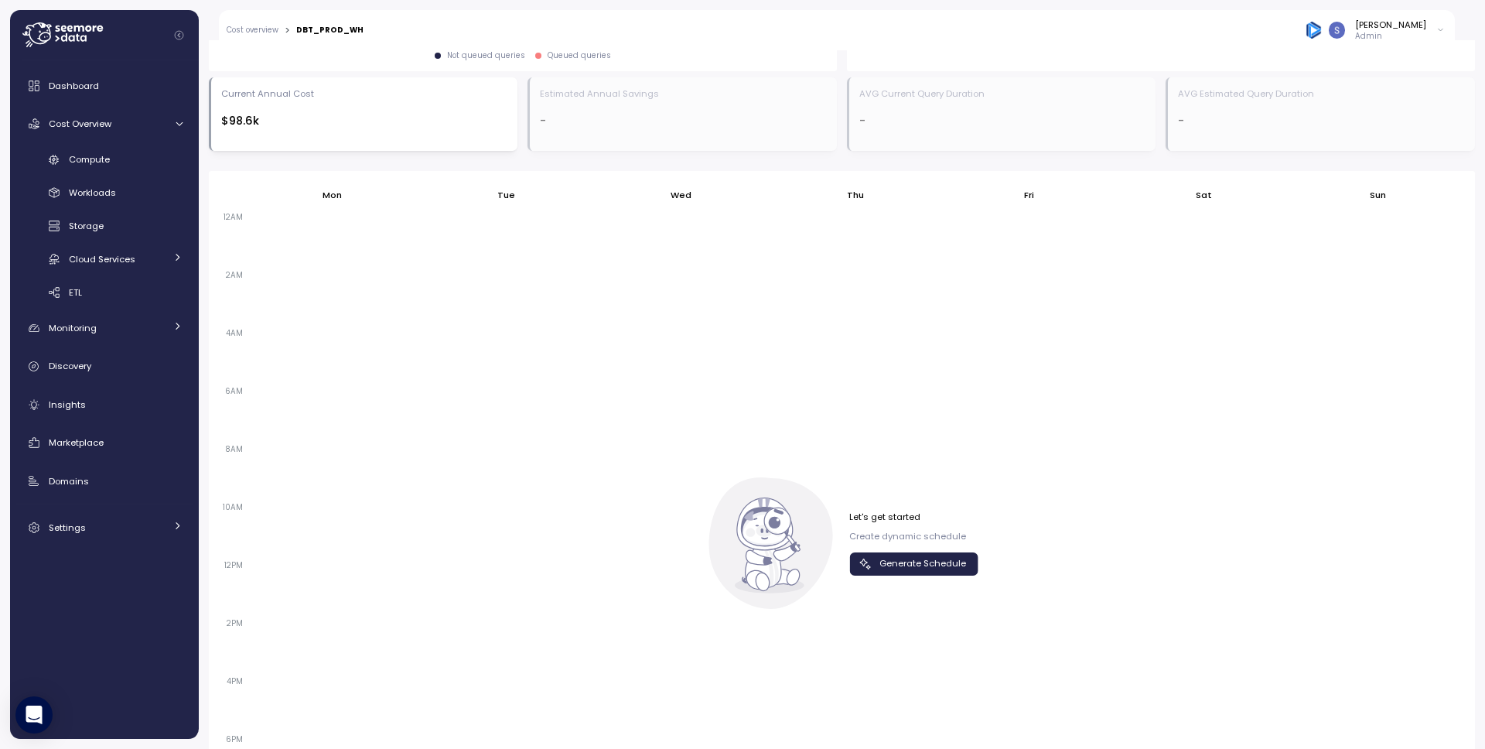
scroll to position [823, 0]
click at [902, 560] on span "Generate Schedule" at bounding box center [922, 562] width 87 height 21
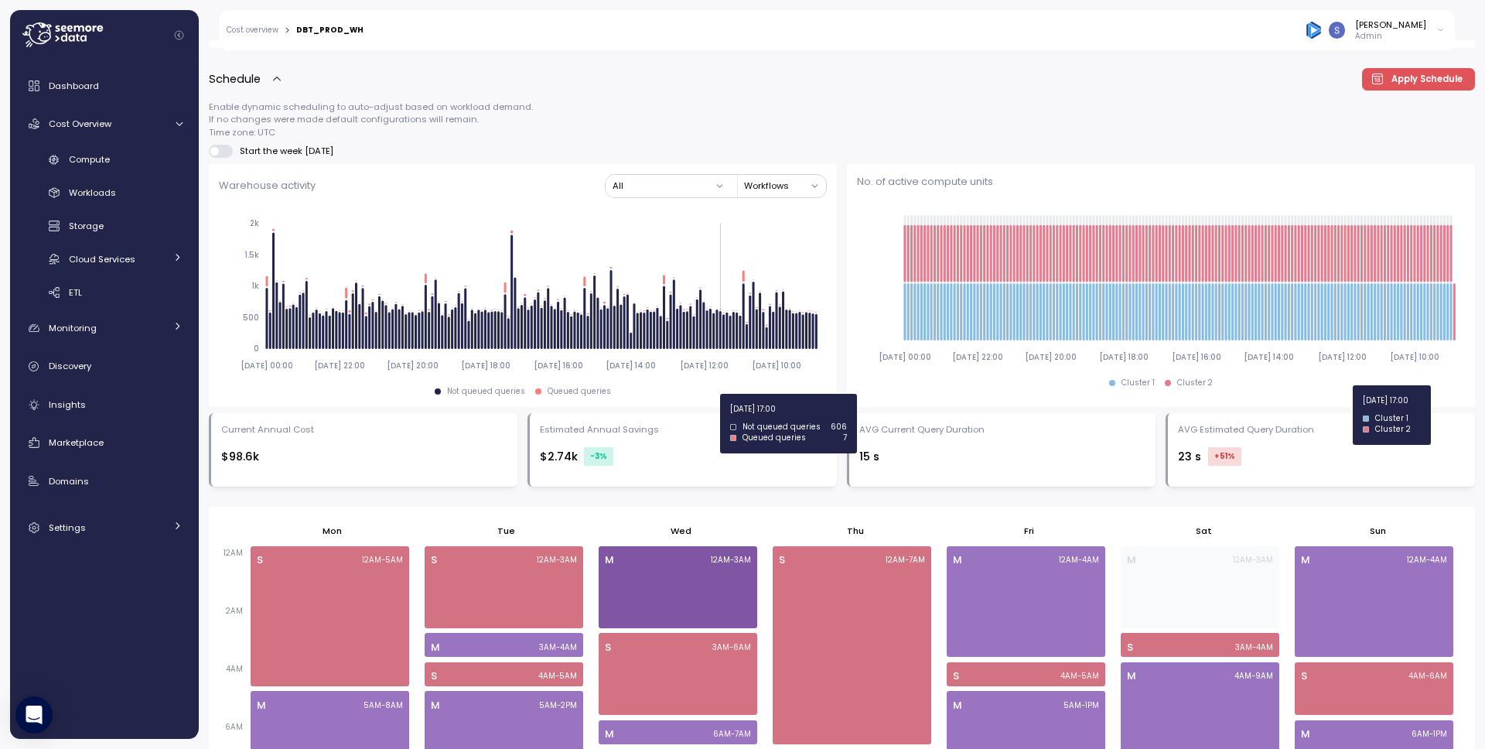
scroll to position [670, 0]
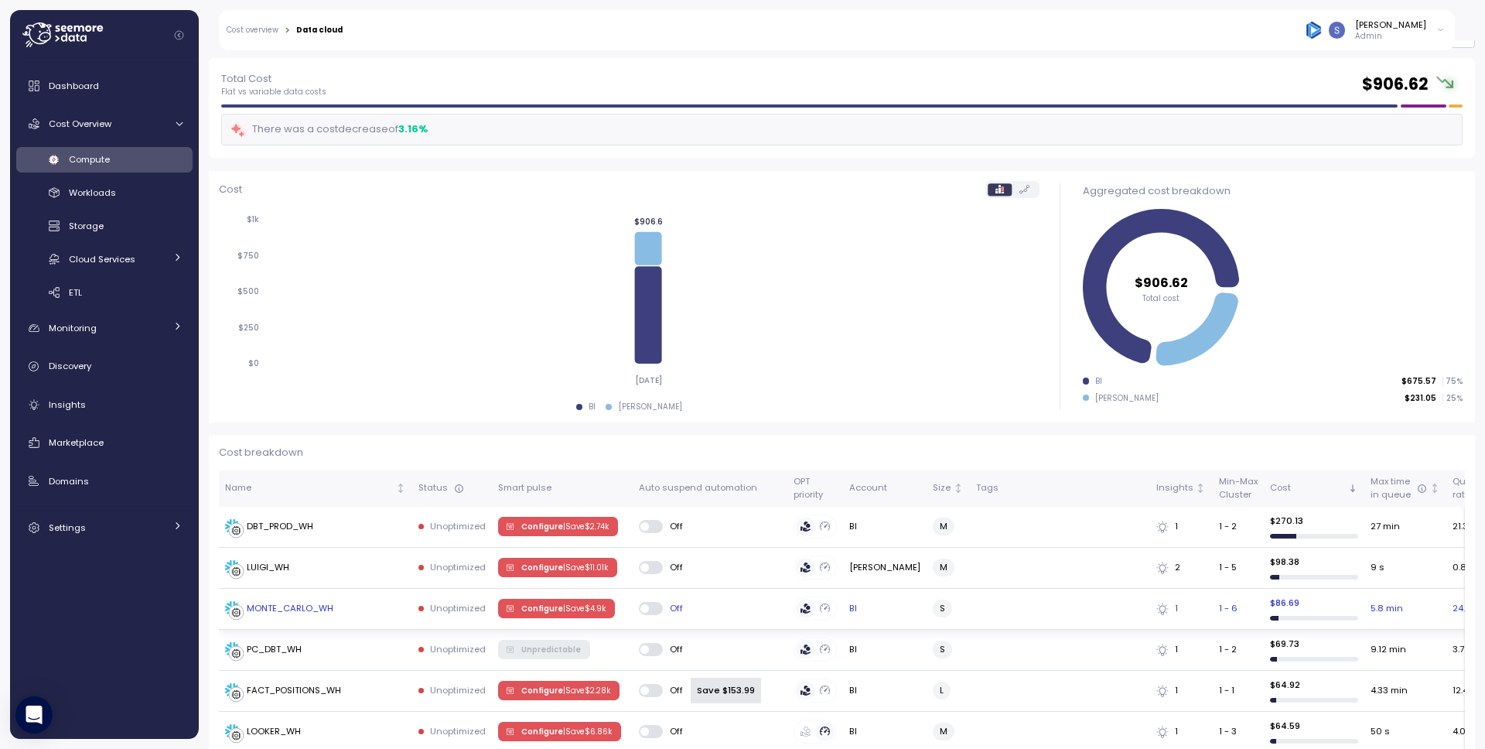
scroll to position [159, 0]
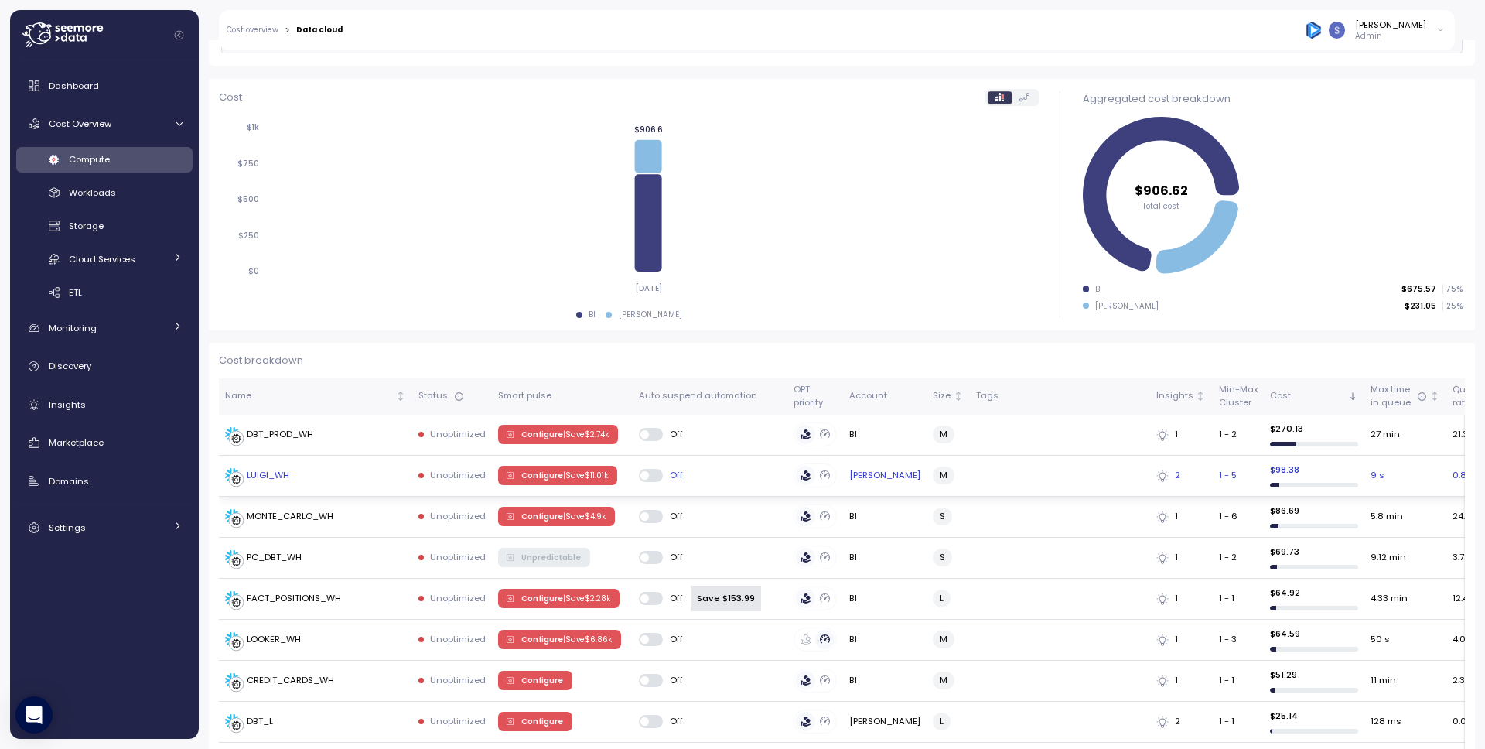
click at [582, 472] on p "| Save $ 11.01k" at bounding box center [585, 475] width 45 height 11
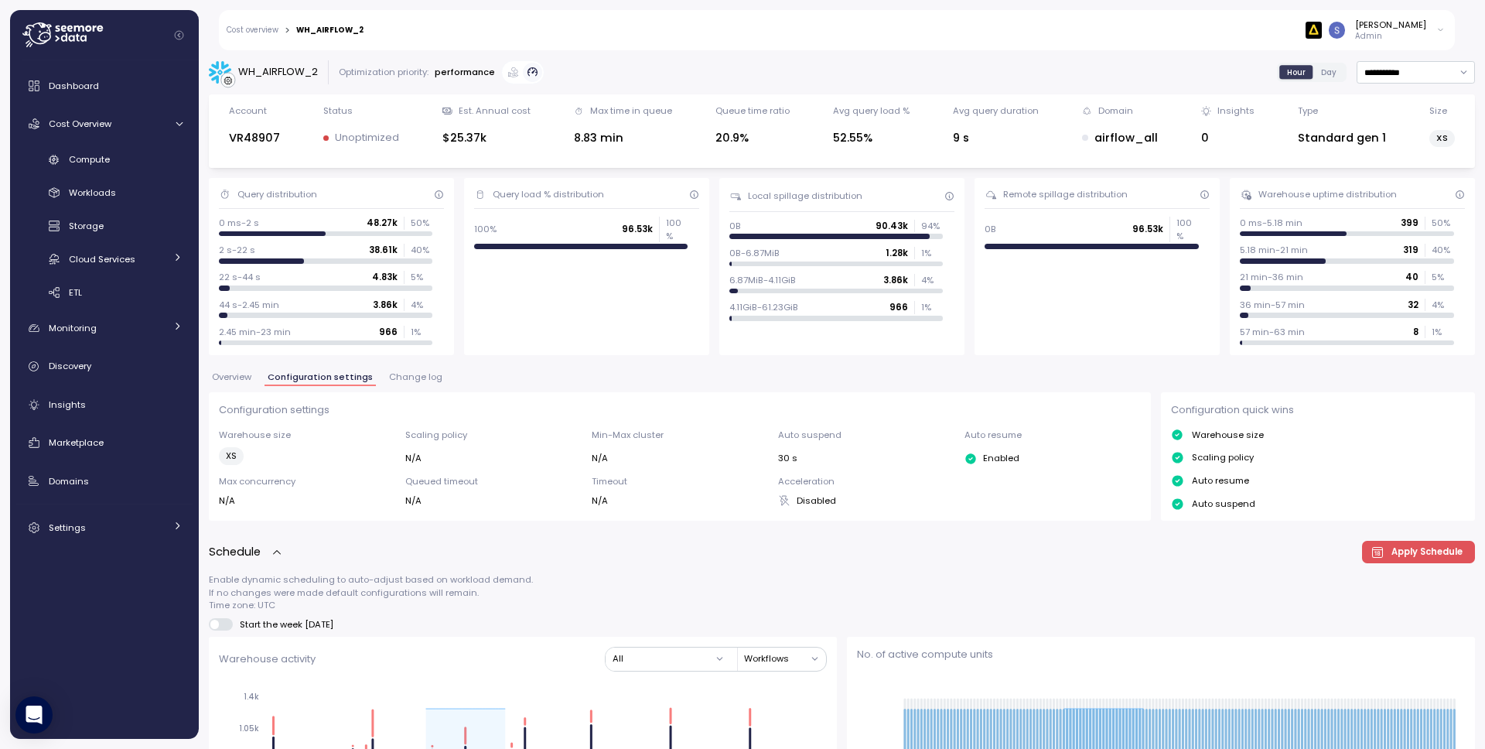
scroll to position [701, 0]
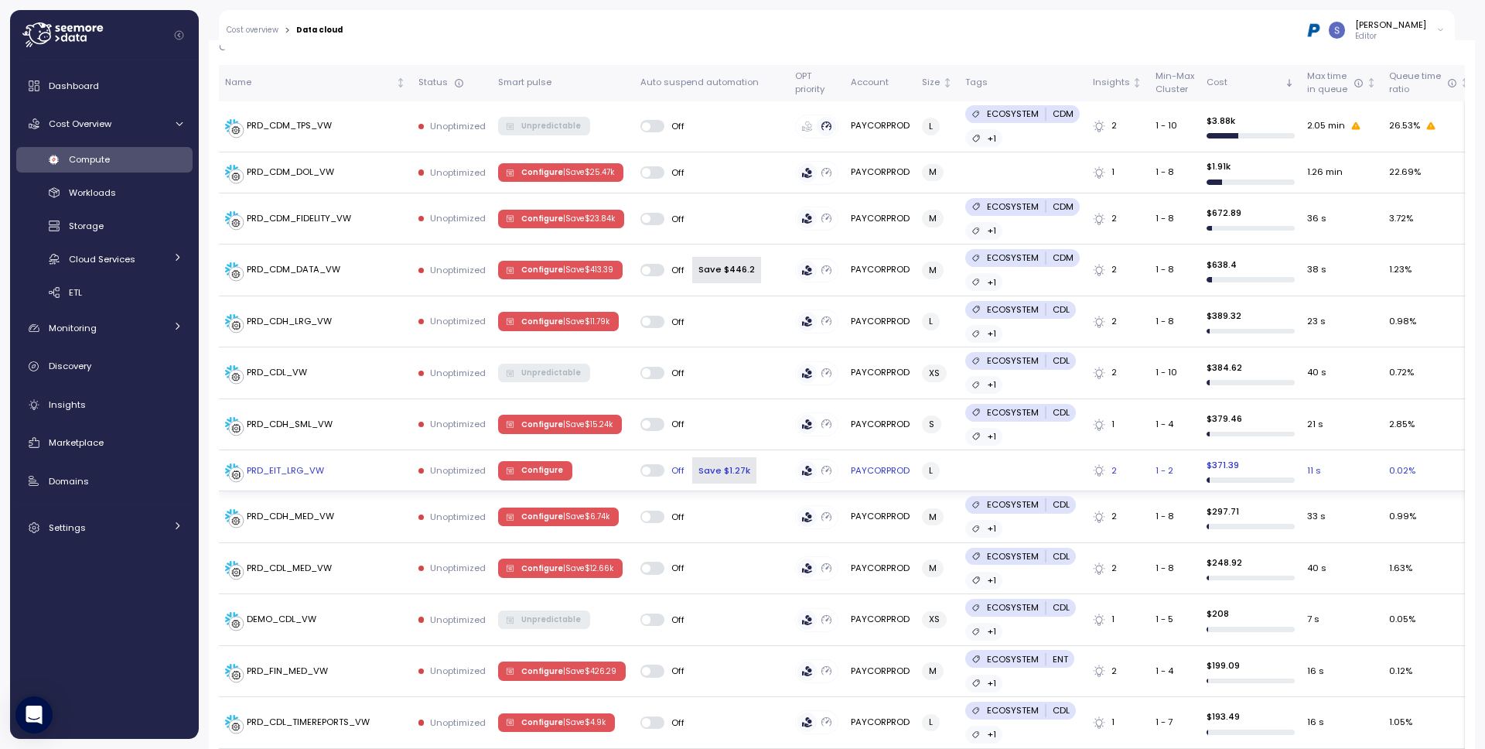
scroll to position [440, 0]
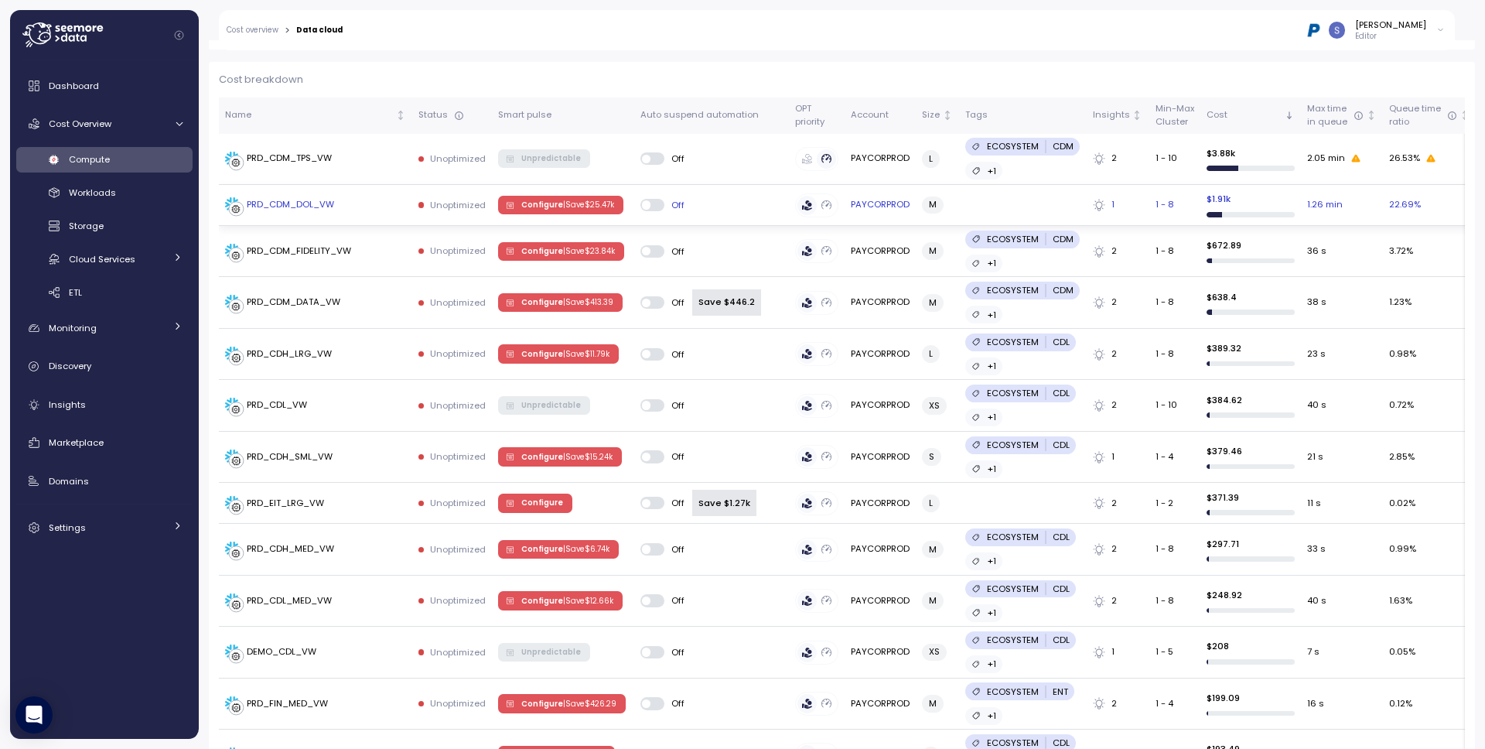
click at [547, 207] on span "Configure | Save $ 25.47k" at bounding box center [567, 204] width 93 height 17
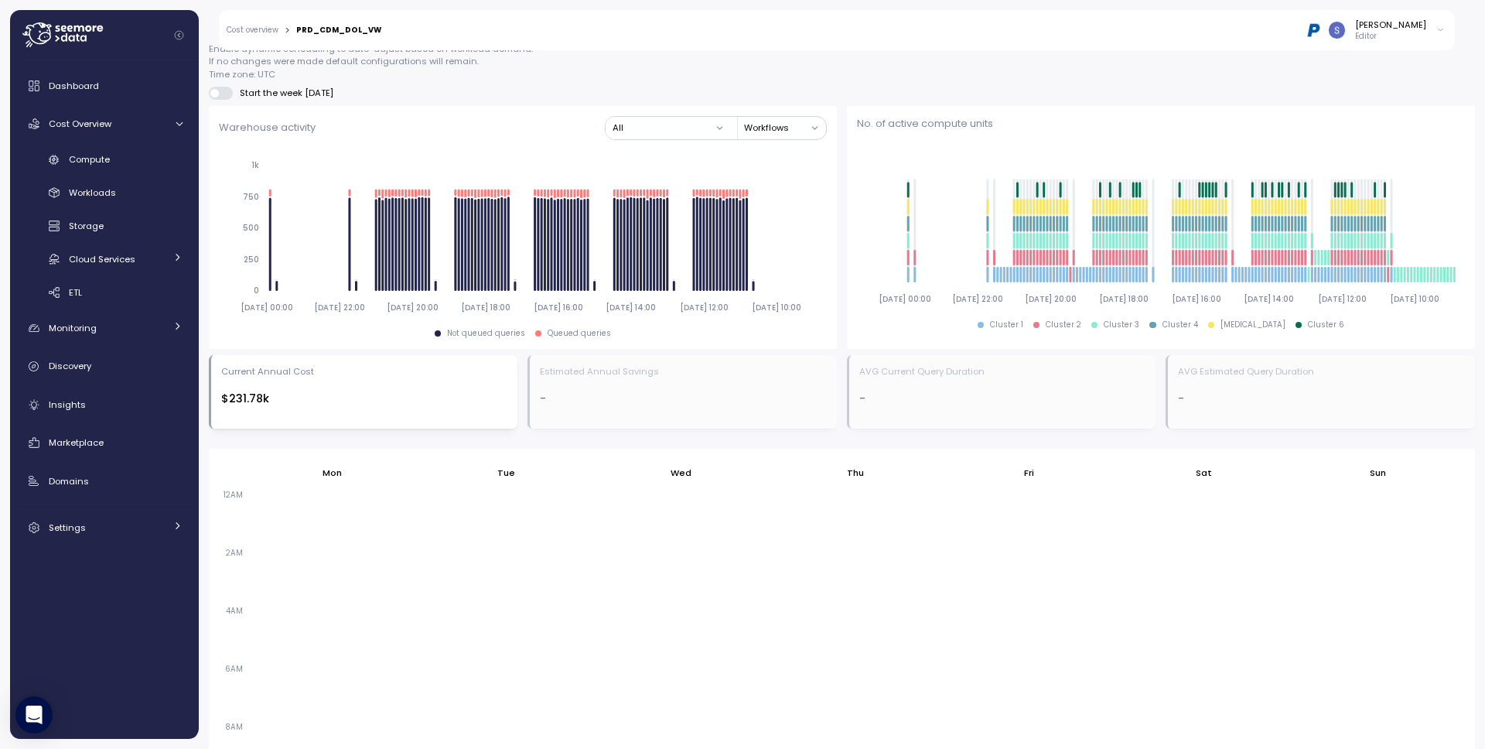
scroll to position [998, 0]
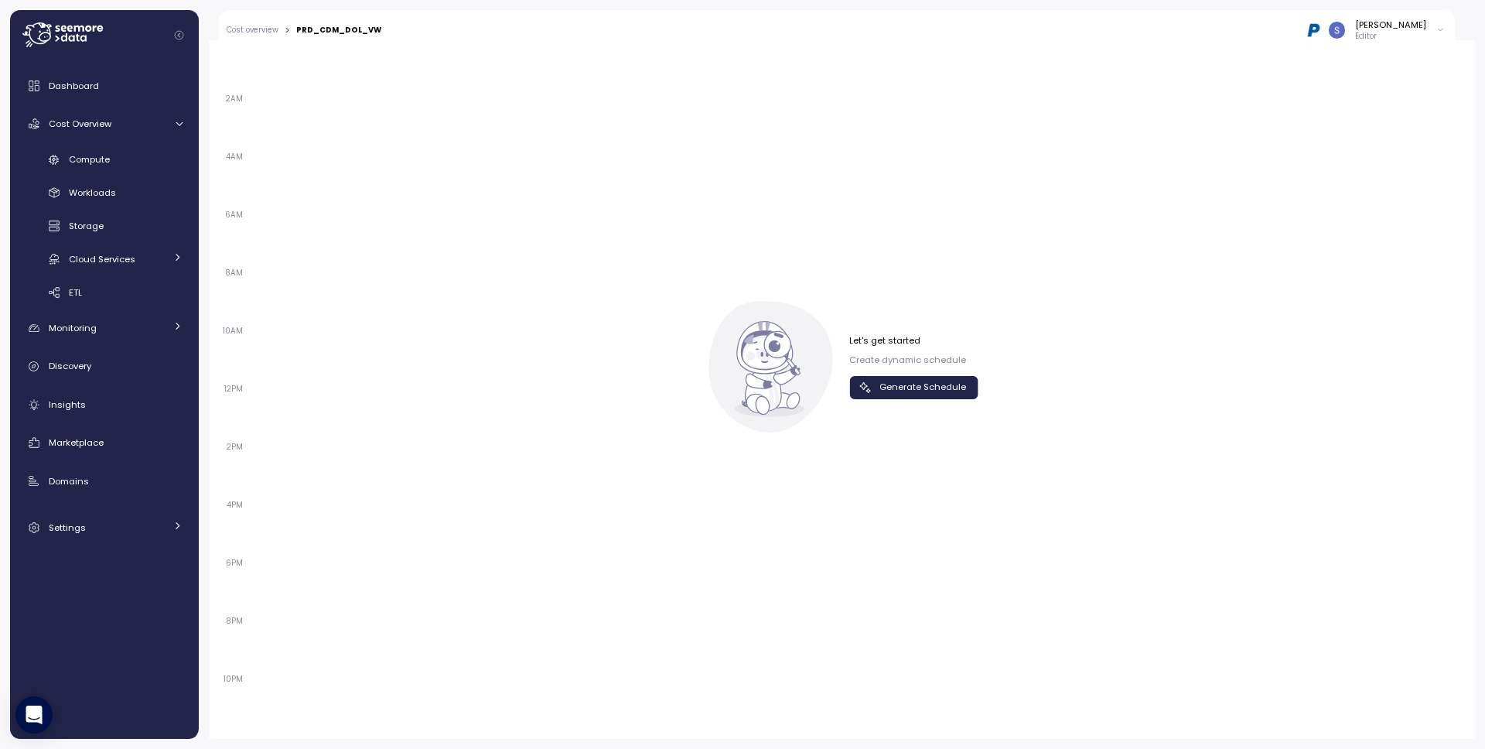
click at [908, 387] on span "Generate Schedule" at bounding box center [922, 387] width 87 height 21
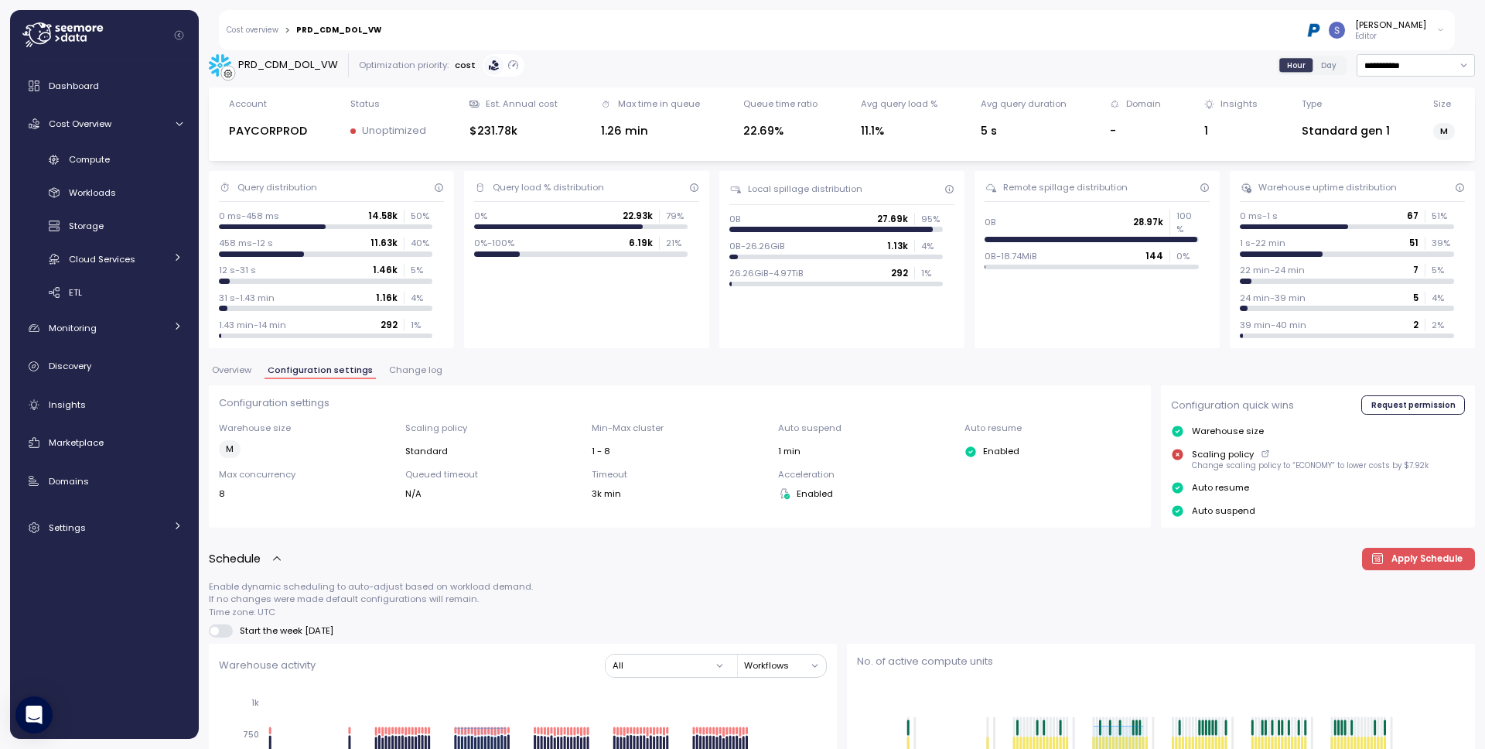
scroll to position [6, 0]
drag, startPoint x: 288, startPoint y: 416, endPoint x: 290, endPoint y: 433, distance: 17.1
click at [278, 429] on div "Configuration settings Warehouse size M Scaling policy Standard Min-Max cluster…" at bounding box center [680, 448] width 922 height 104
click at [296, 435] on div "Warehouse size M" at bounding box center [307, 440] width 176 height 36
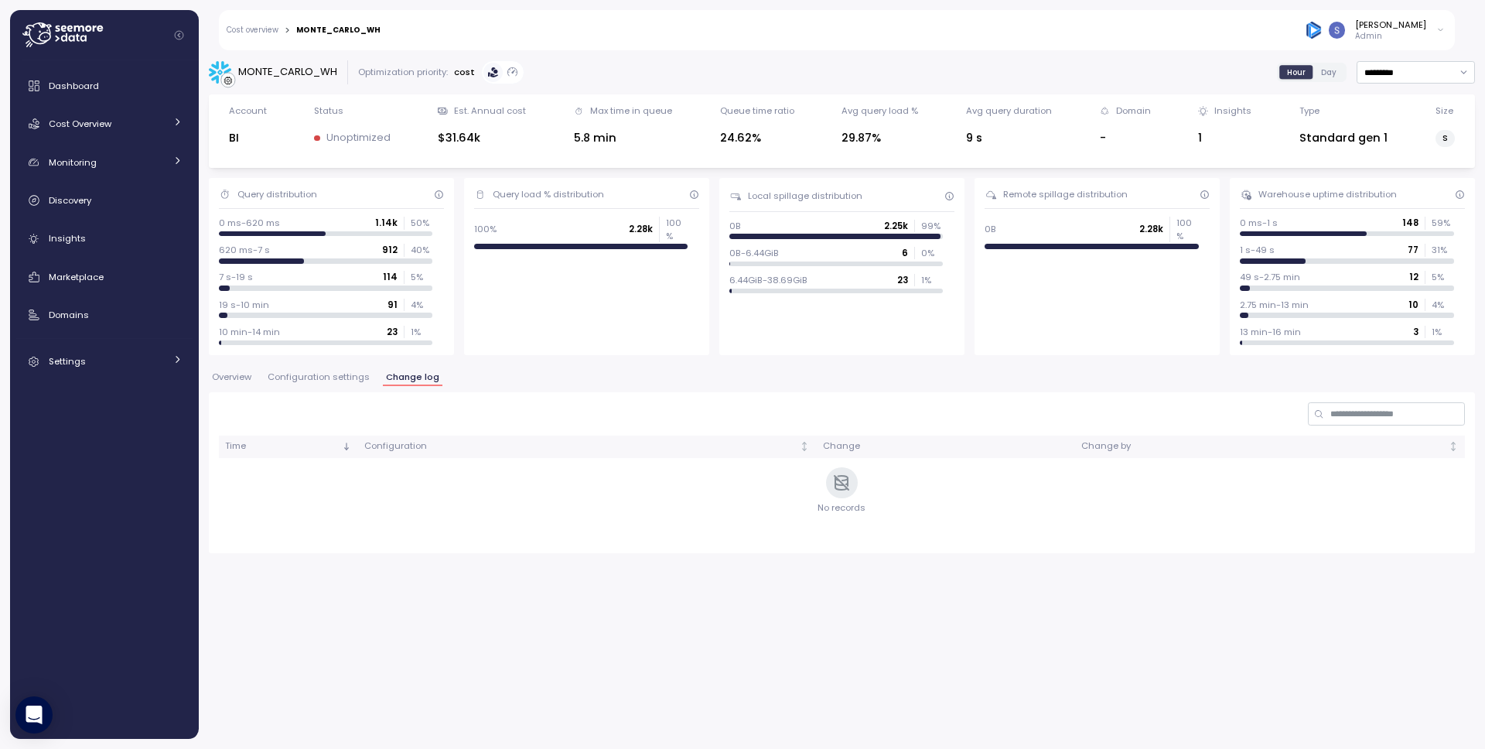
click at [292, 373] on span "Configuration settings" at bounding box center [319, 377] width 102 height 9
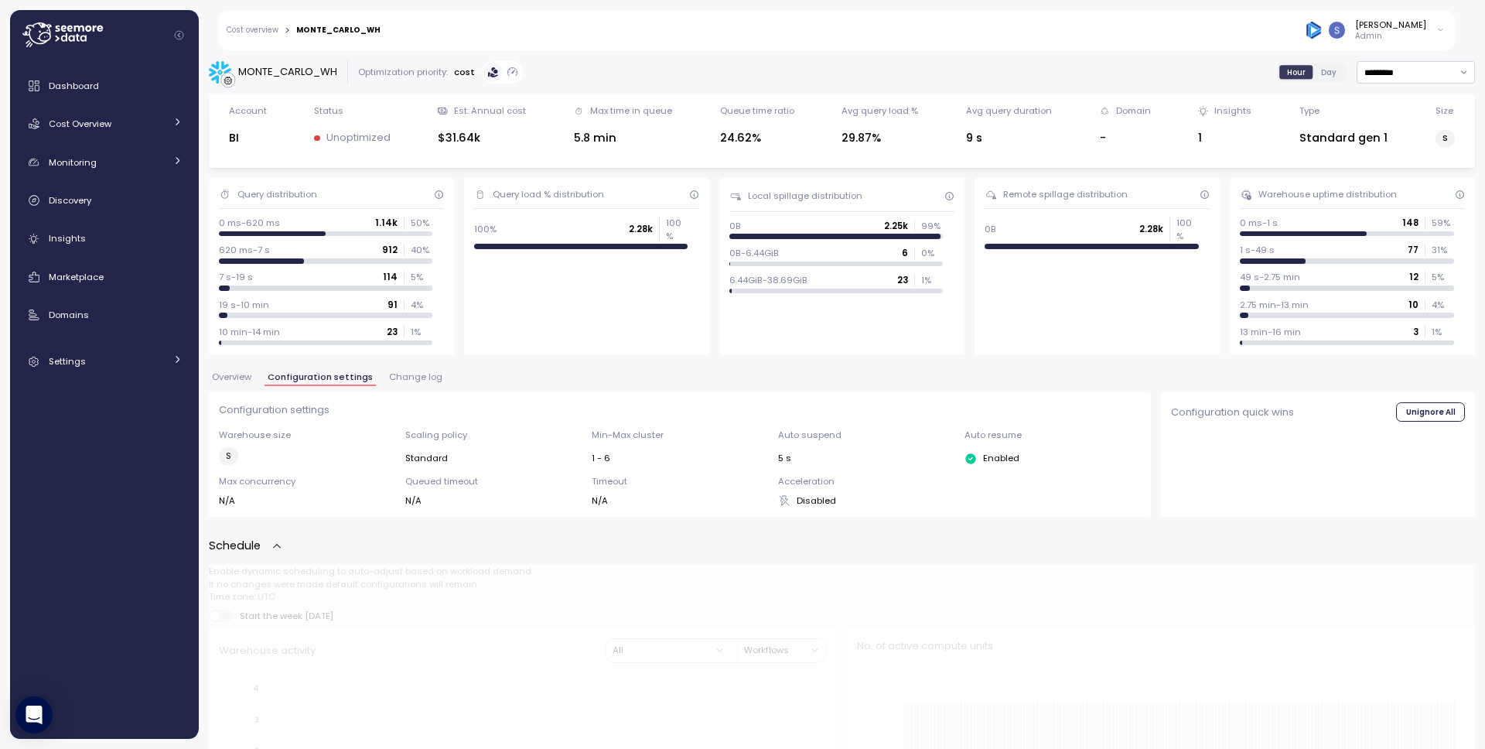
click at [217, 377] on span "Overview" at bounding box center [231, 377] width 39 height 9
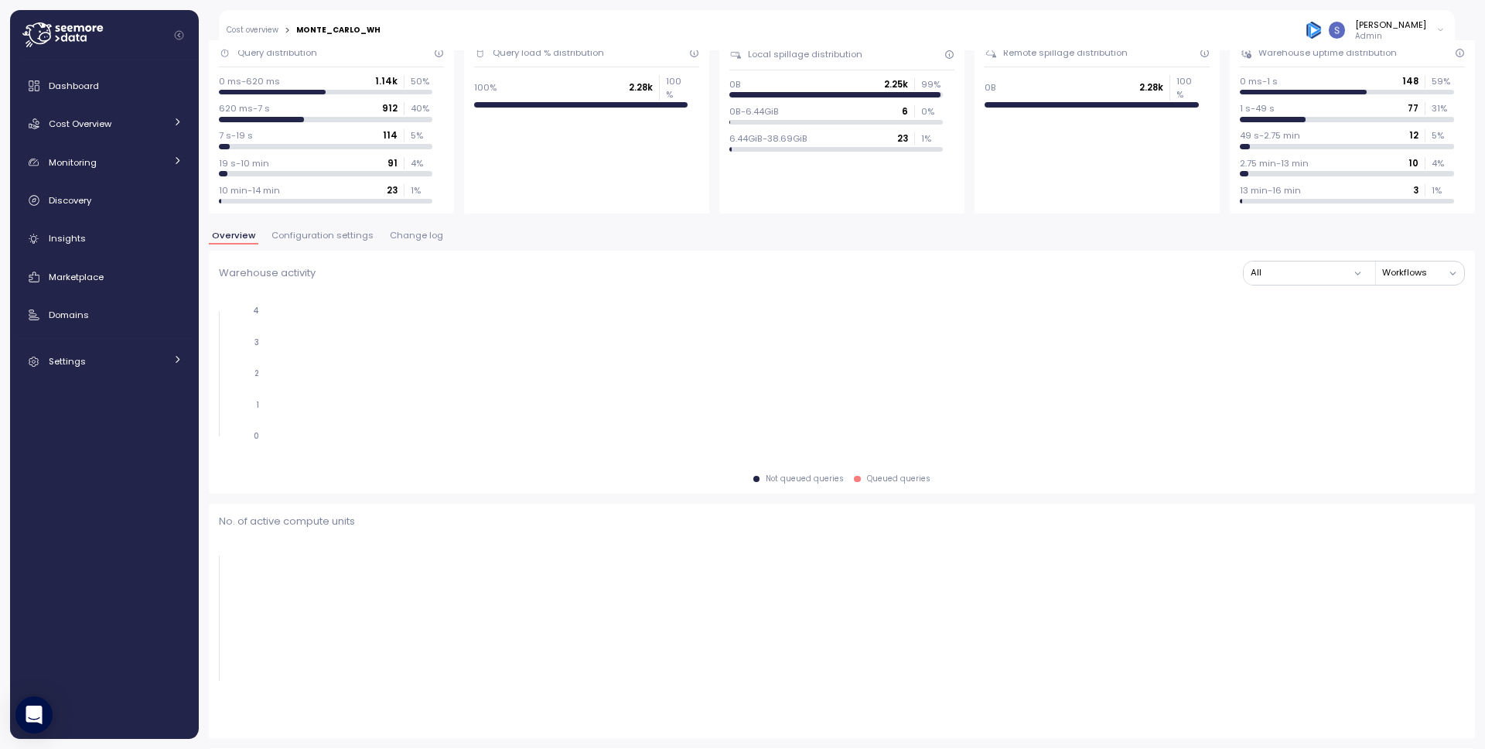
scroll to position [233, 0]
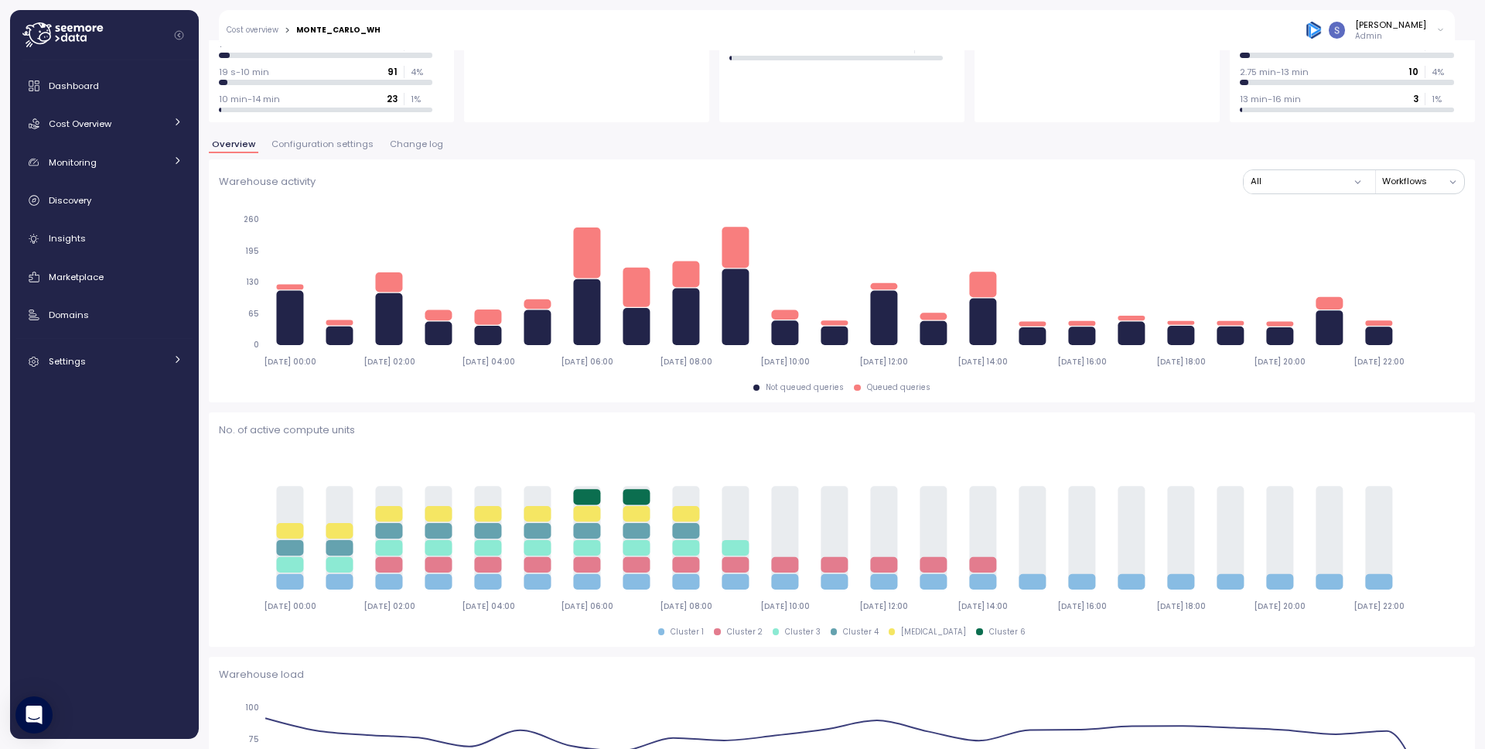
click at [298, 144] on span "Configuration settings" at bounding box center [322, 144] width 102 height 9
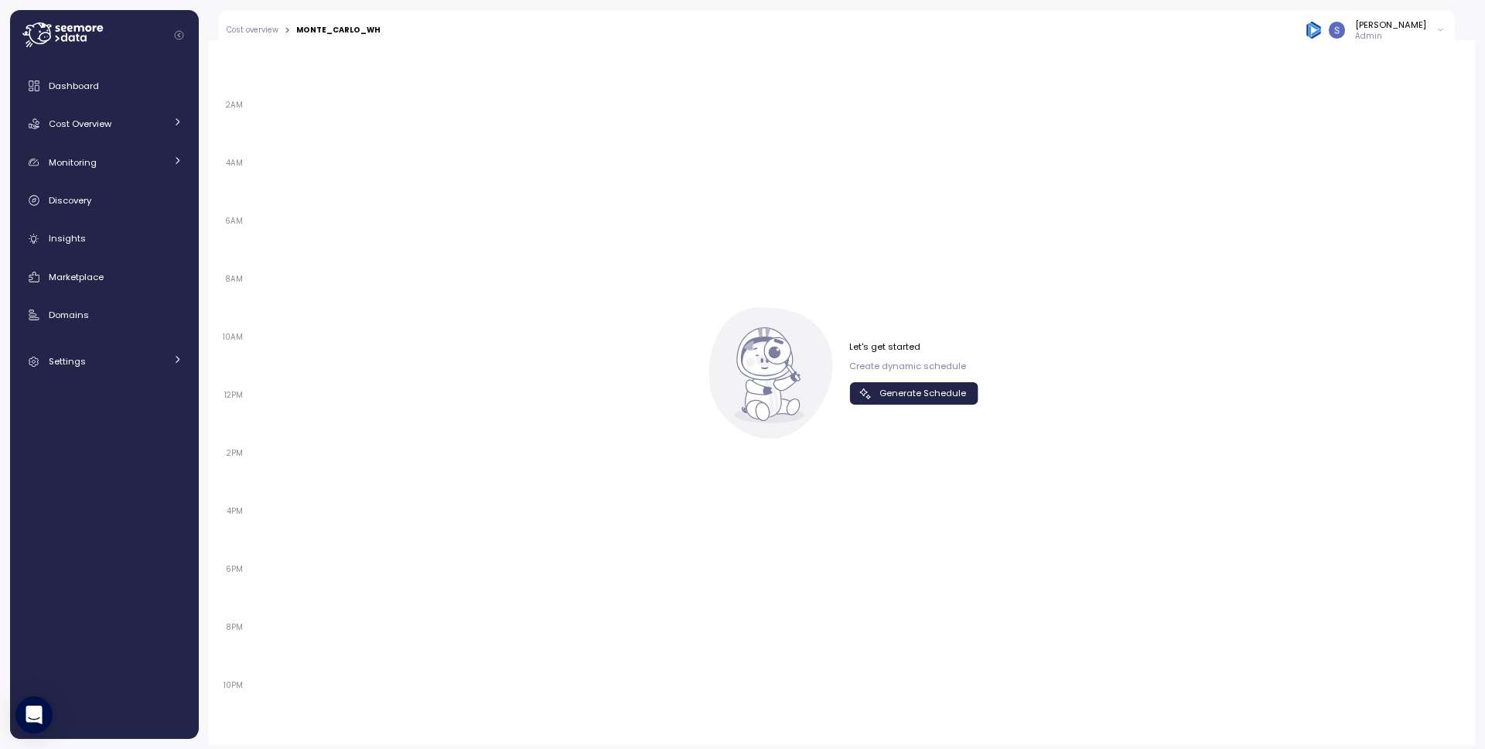
scroll to position [1009, 0]
drag, startPoint x: 900, startPoint y: 375, endPoint x: 905, endPoint y: 396, distance: 21.4
click at [900, 376] on button "Generate Schedule" at bounding box center [913, 387] width 129 height 22
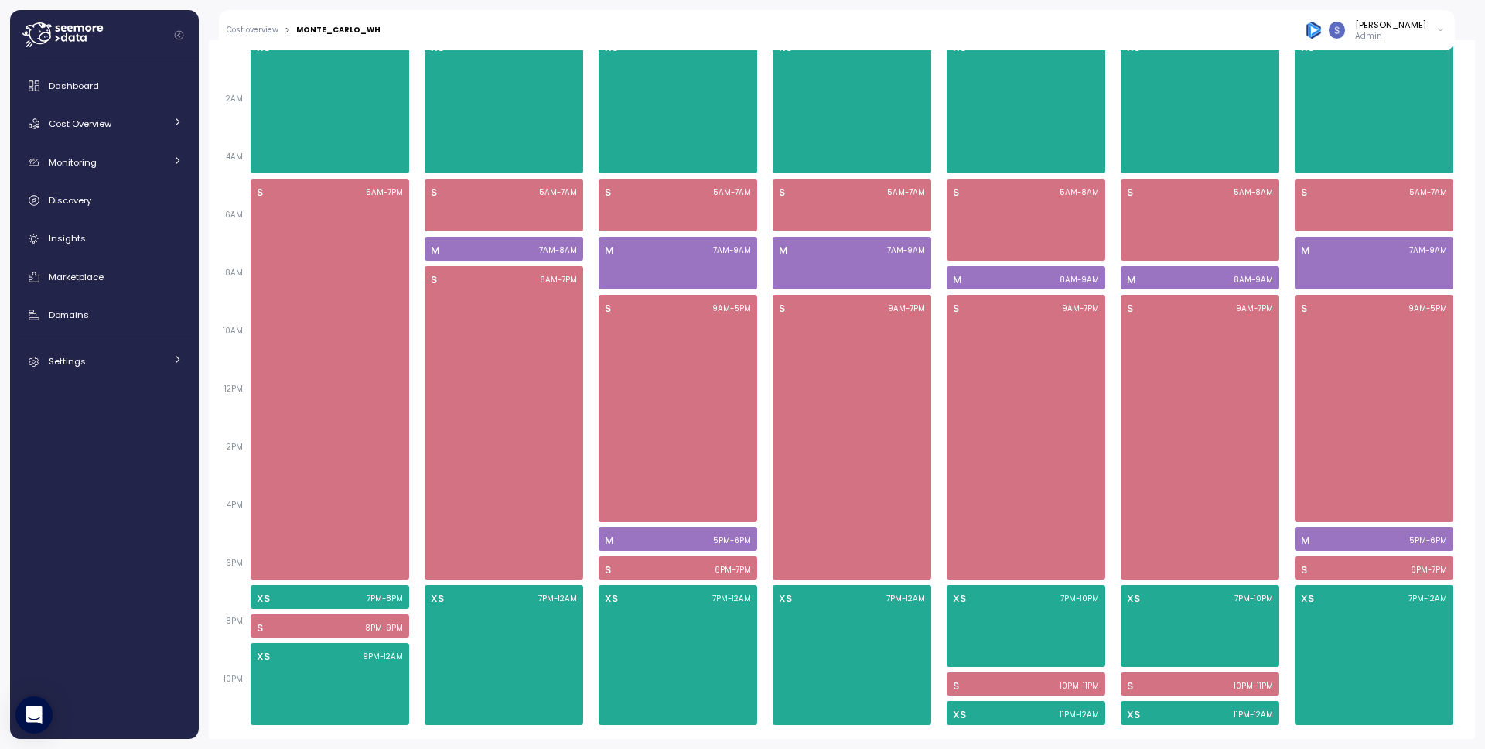
scroll to position [606, 0]
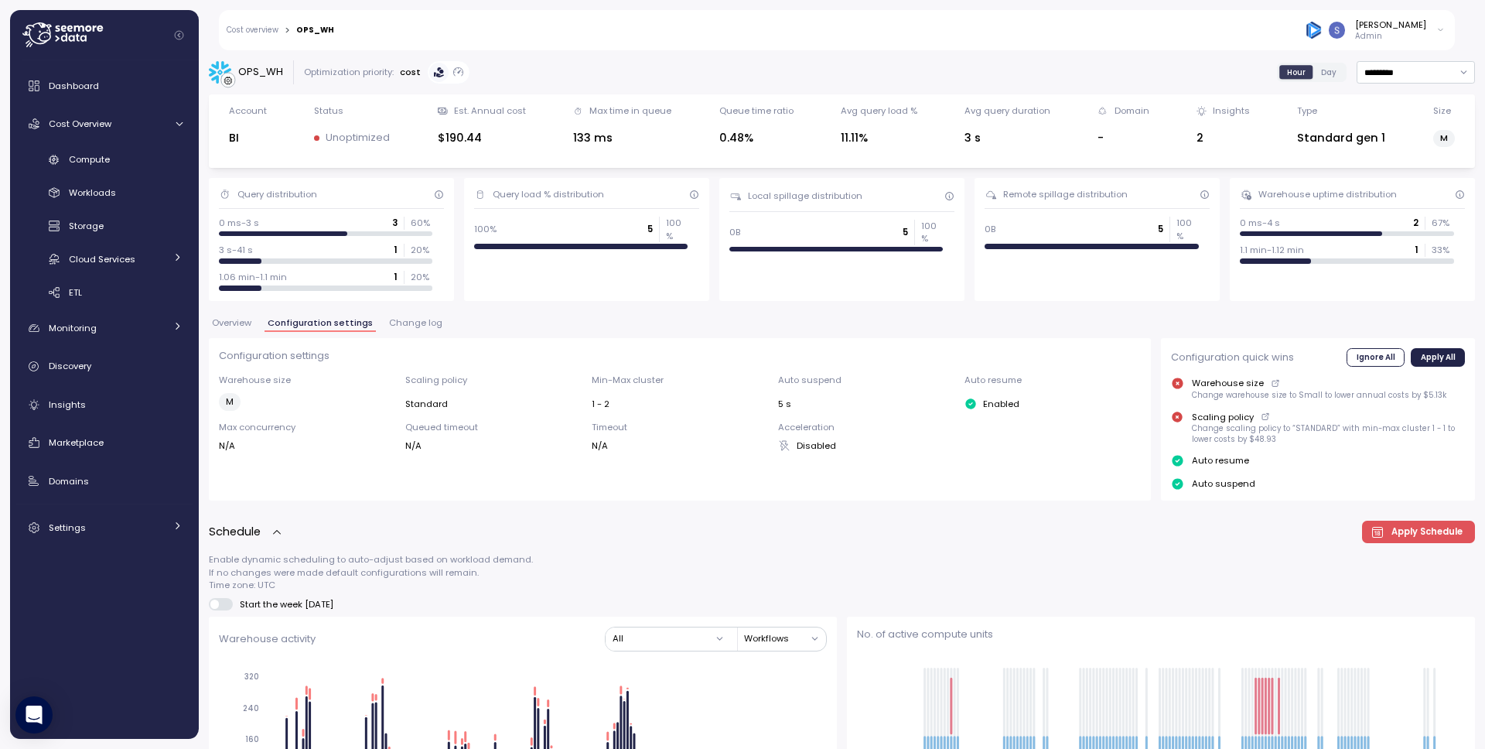
click at [230, 319] on span "Overview" at bounding box center [231, 323] width 39 height 9
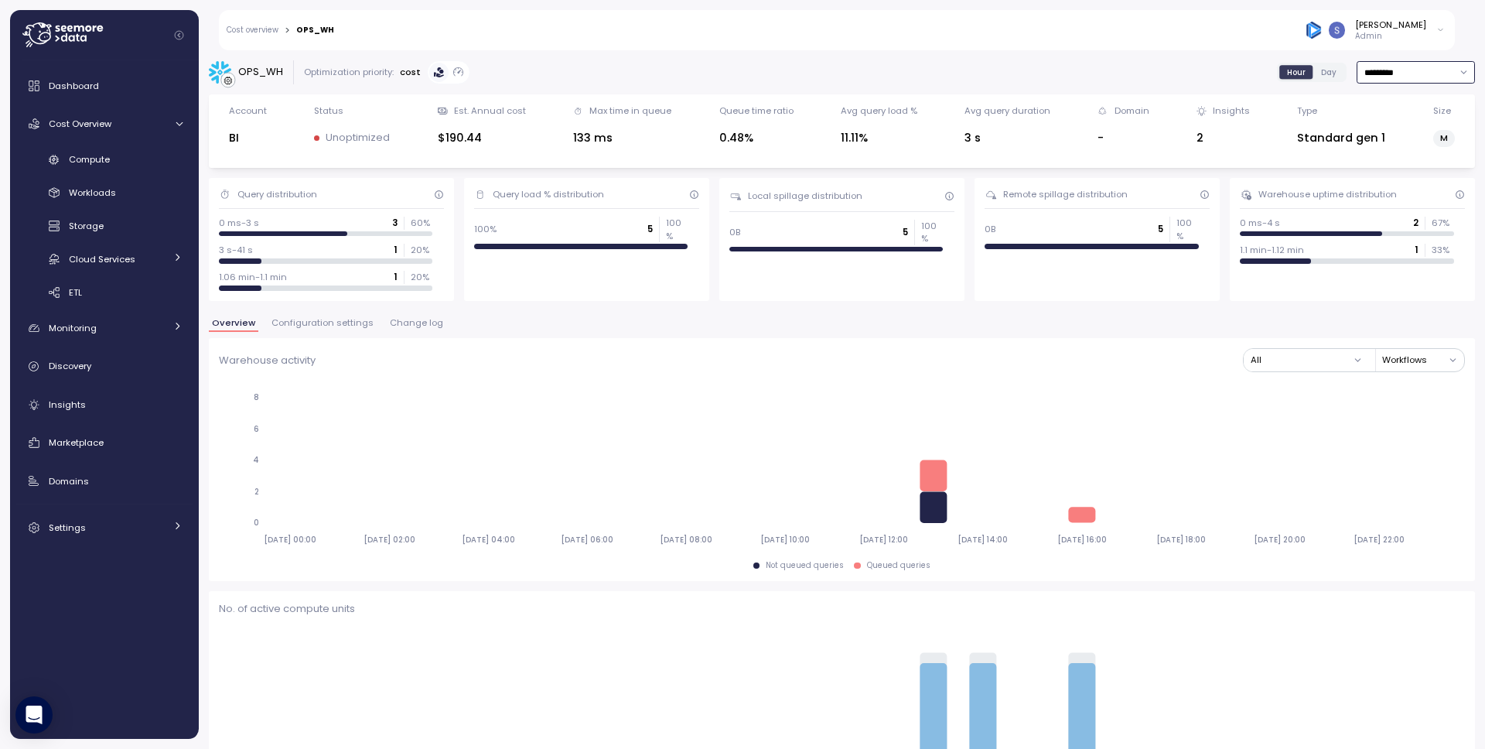
click at [1379, 79] on input "*********" at bounding box center [1415, 72] width 118 height 22
click at [1373, 139] on div "Last 7 days" at bounding box center [1395, 144] width 50 height 12
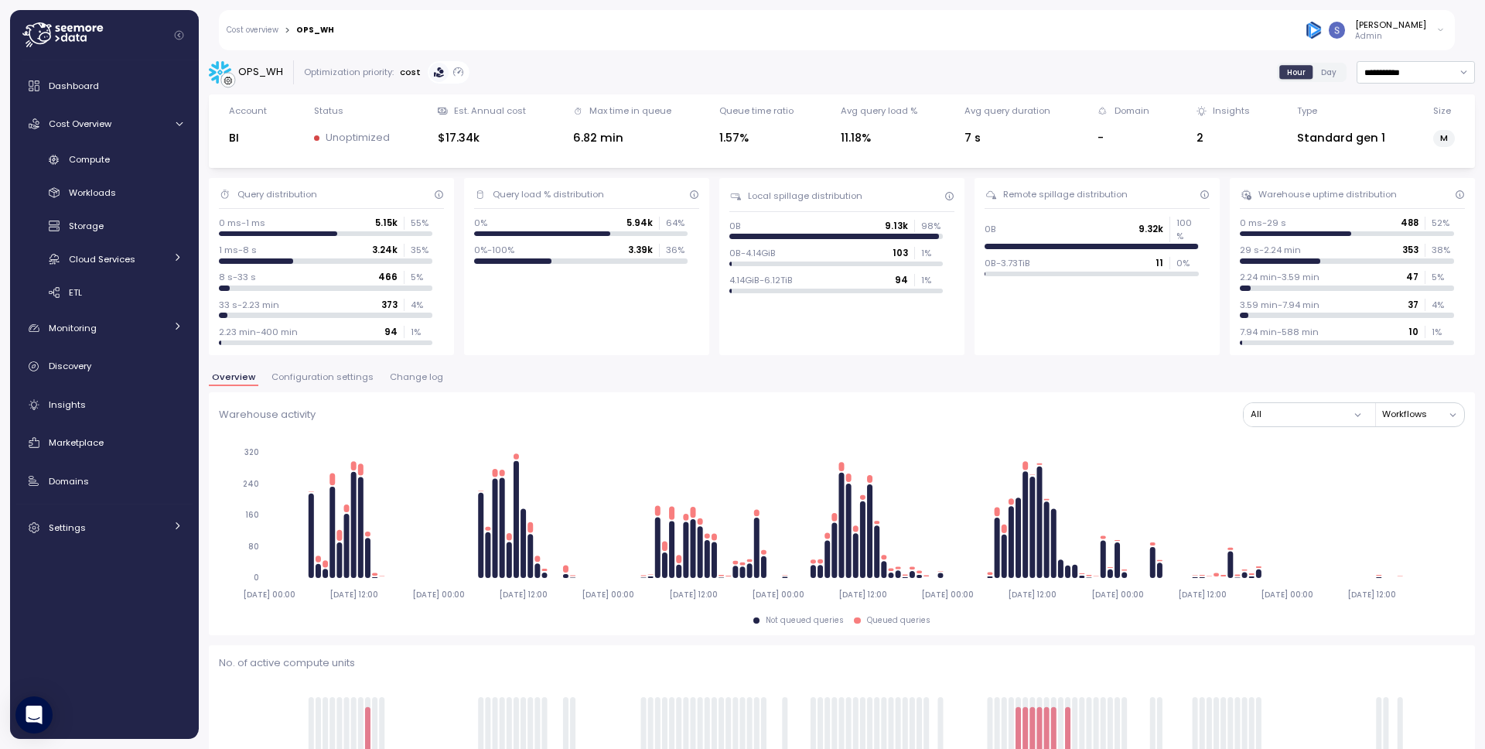
click at [344, 384] on button "Configuration settings" at bounding box center [322, 379] width 108 height 13
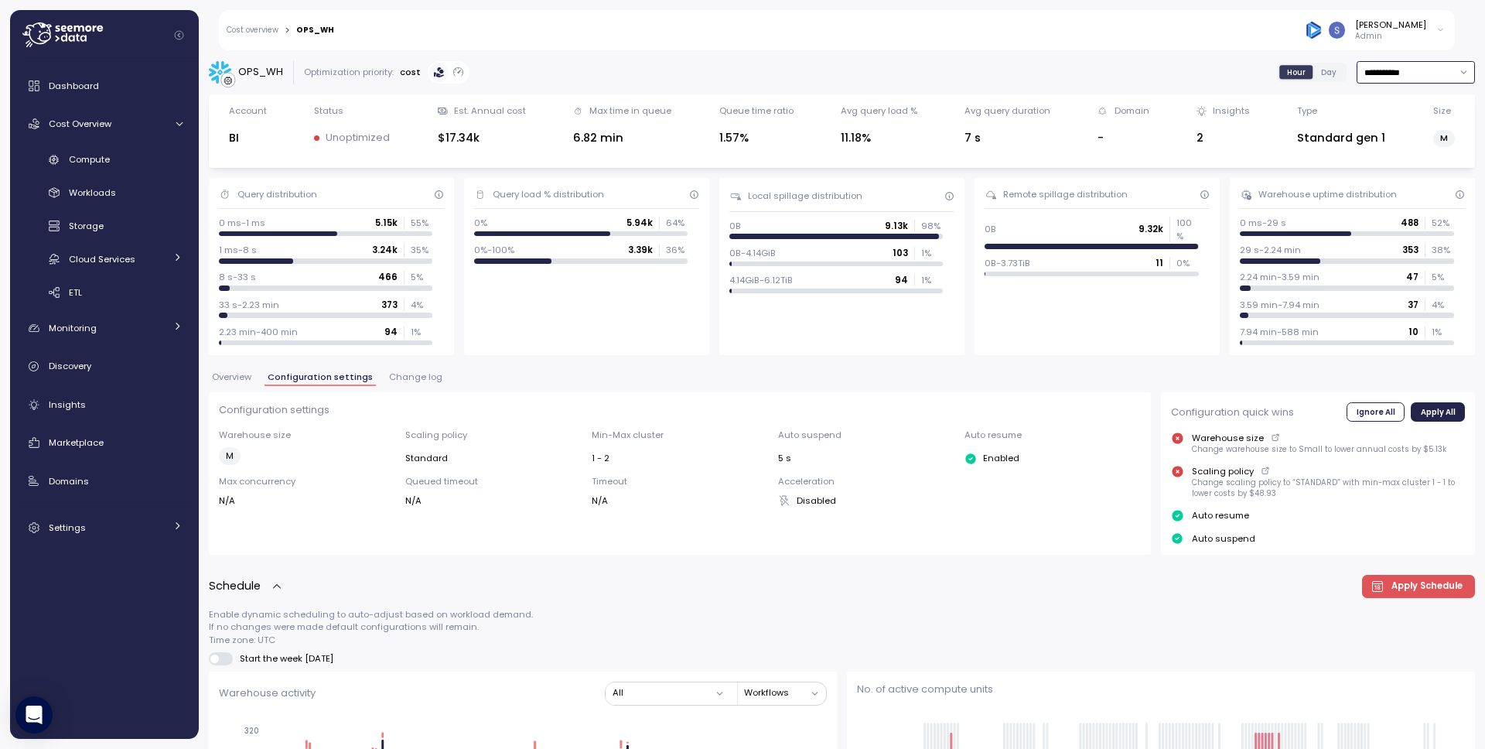
click at [1400, 77] on input "**********" at bounding box center [1415, 72] width 118 height 22
click at [1390, 101] on div "[DATE]" at bounding box center [1384, 103] width 29 height 12
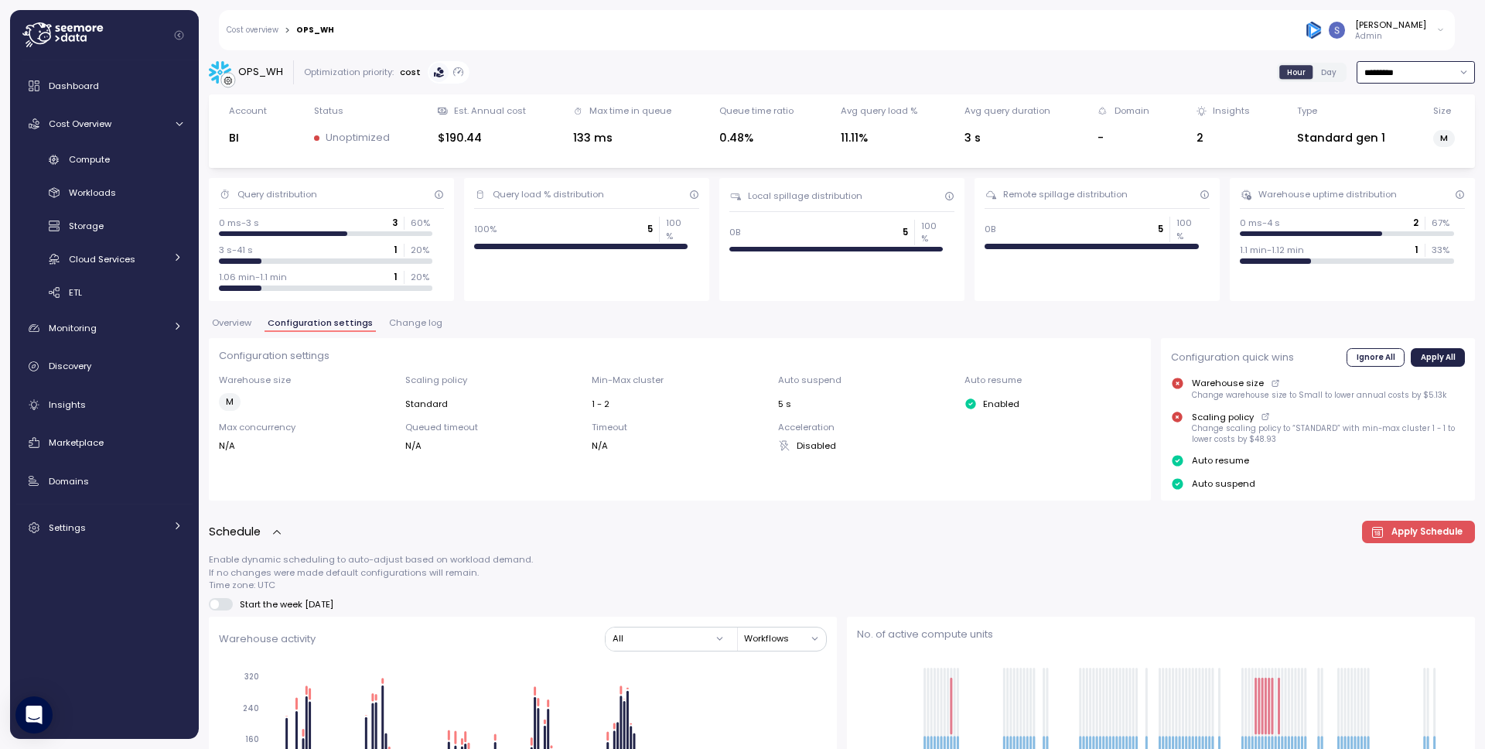
click at [1431, 72] on input "*********" at bounding box center [1415, 72] width 118 height 22
click at [1394, 146] on div "Last 7 days" at bounding box center [1395, 144] width 50 height 12
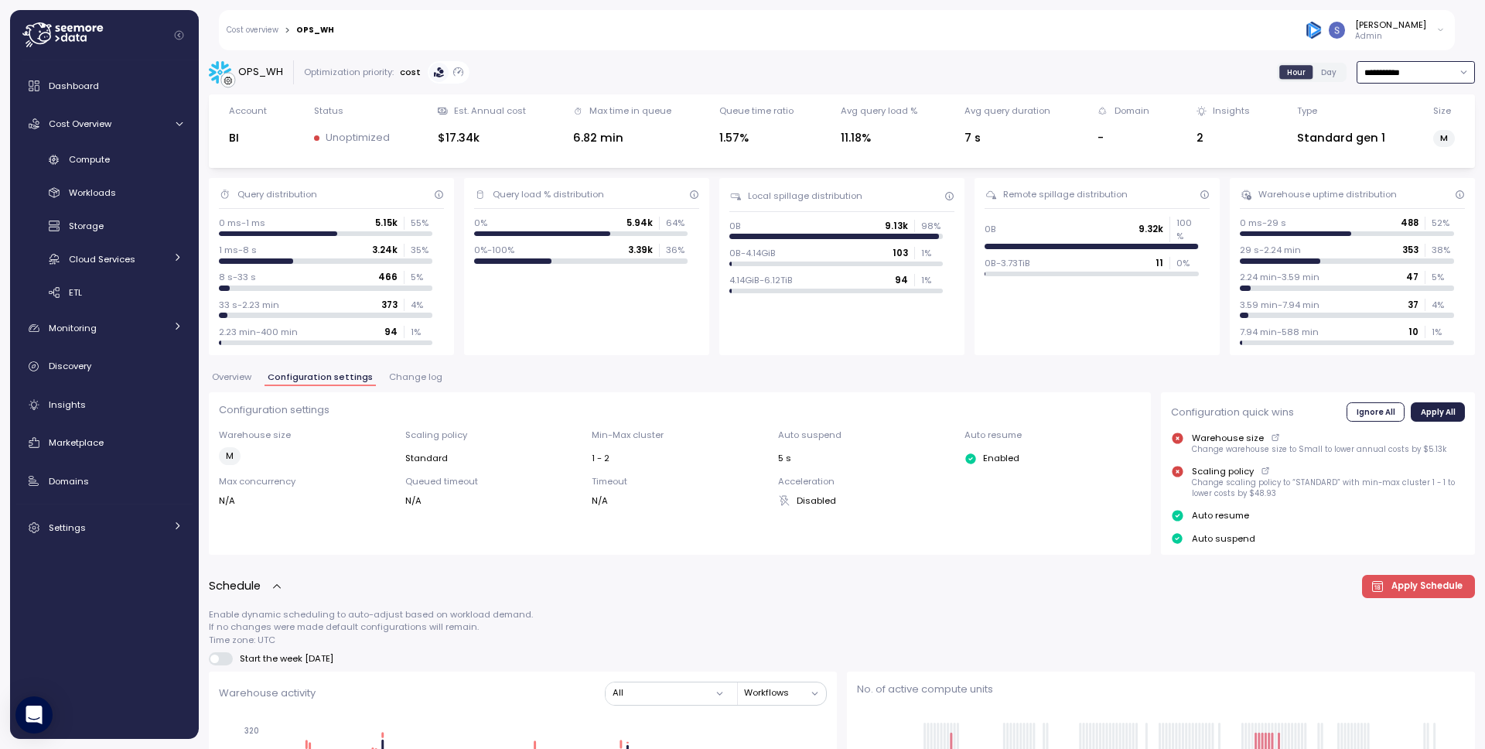
scroll to position [3, 0]
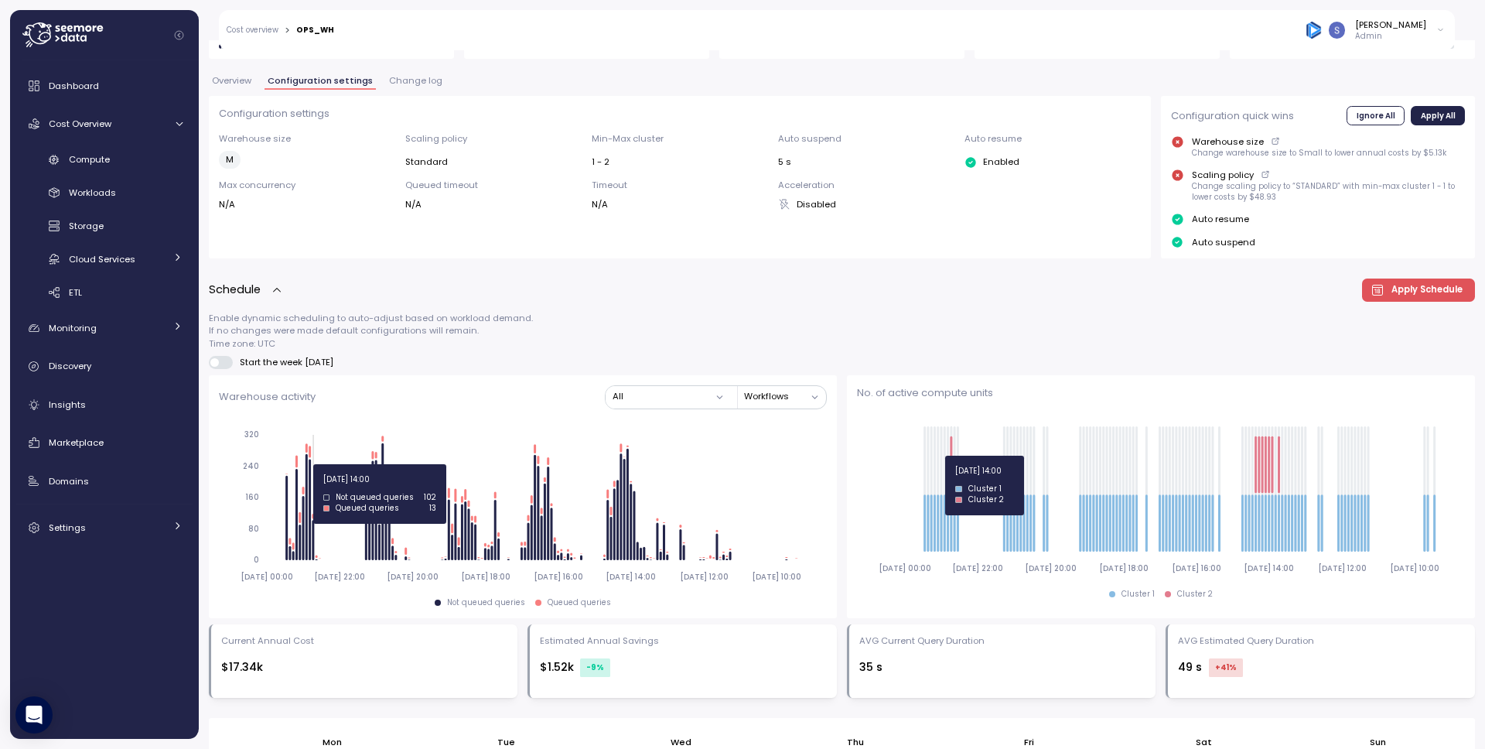
scroll to position [0, 0]
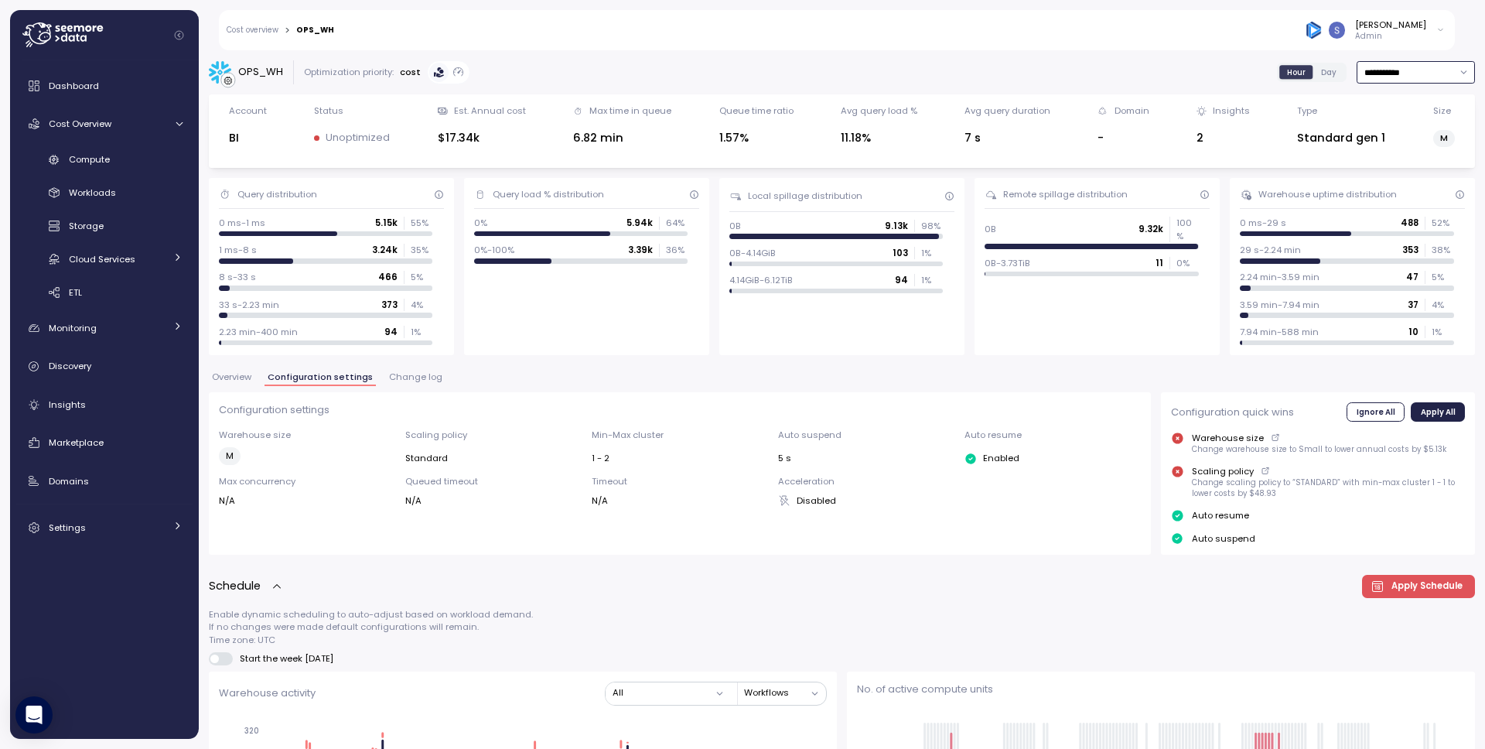
click at [1427, 72] on input "**********" at bounding box center [1415, 72] width 118 height 22
click at [1377, 100] on div "[DATE]" at bounding box center [1384, 103] width 29 height 12
type input "*********"
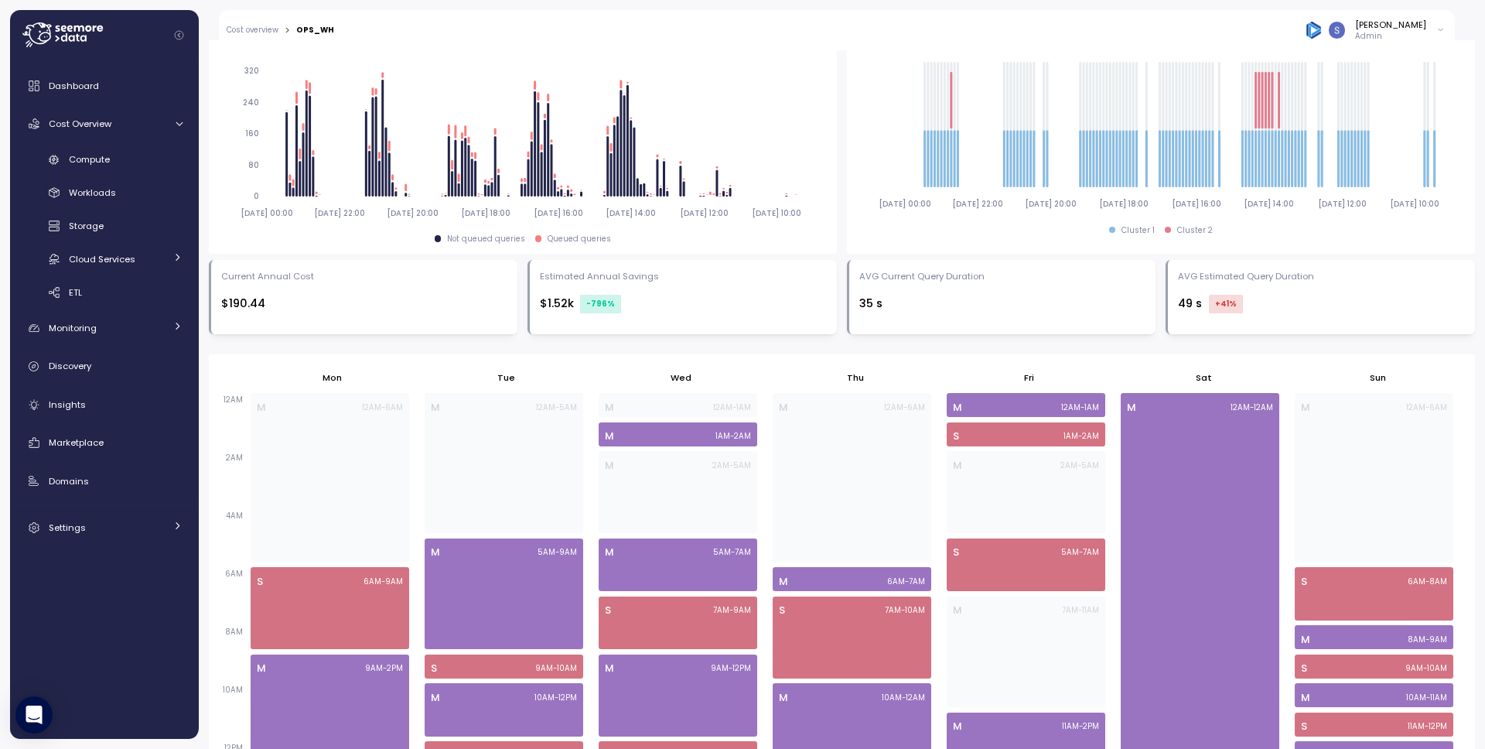
scroll to position [605, 0]
click at [820, 382] on div "Thu" at bounding box center [855, 379] width 174 height 28
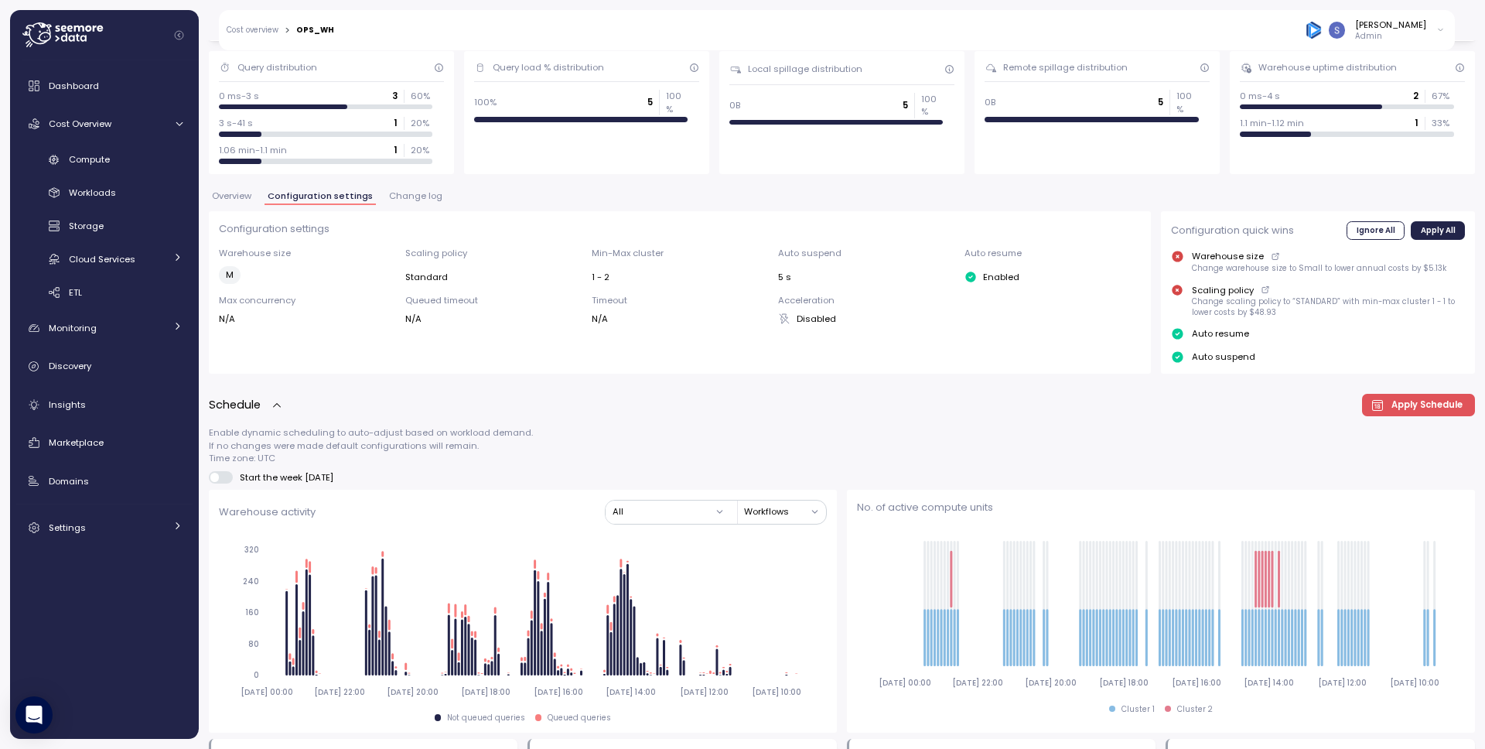
scroll to position [128, 0]
click at [410, 190] on span "Change log" at bounding box center [415, 194] width 53 height 9
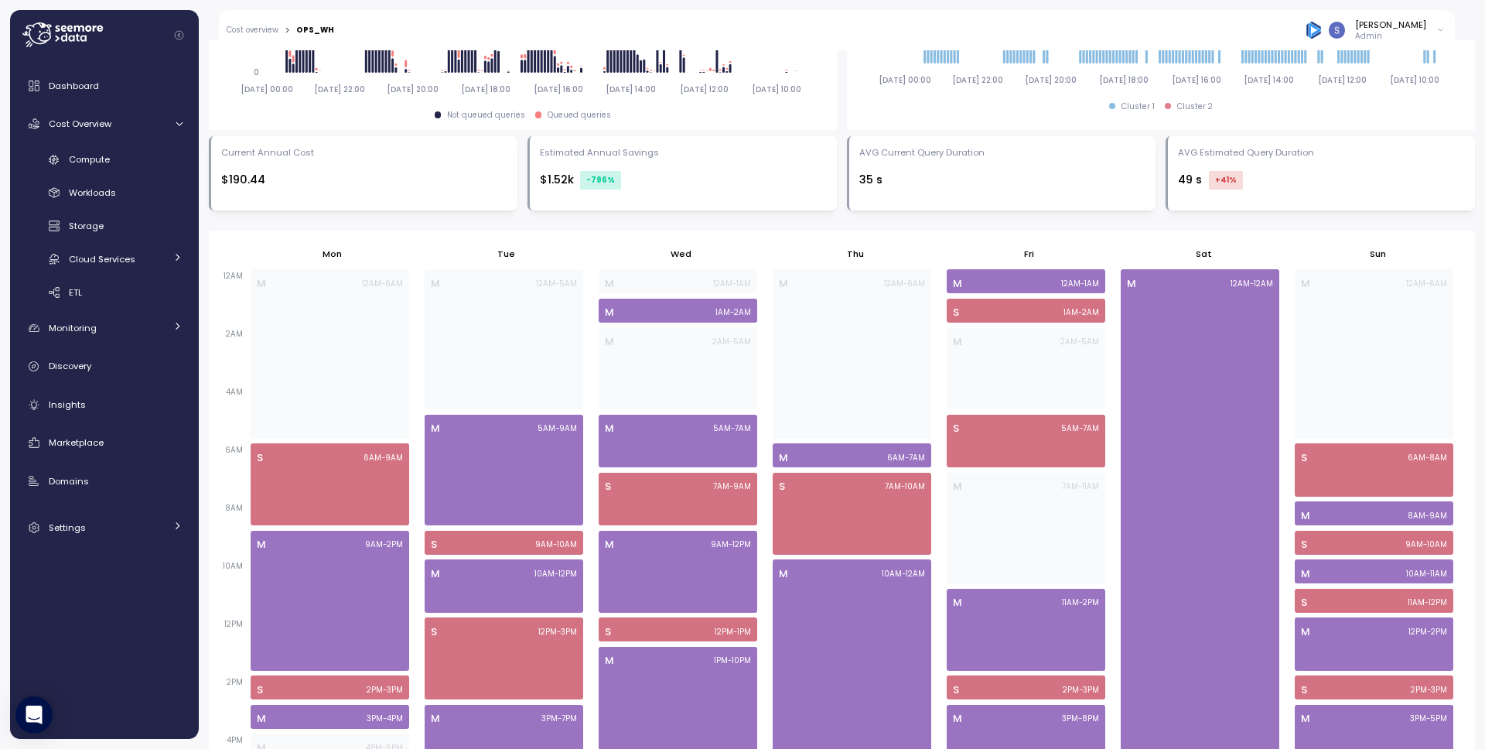
scroll to position [868, 0]
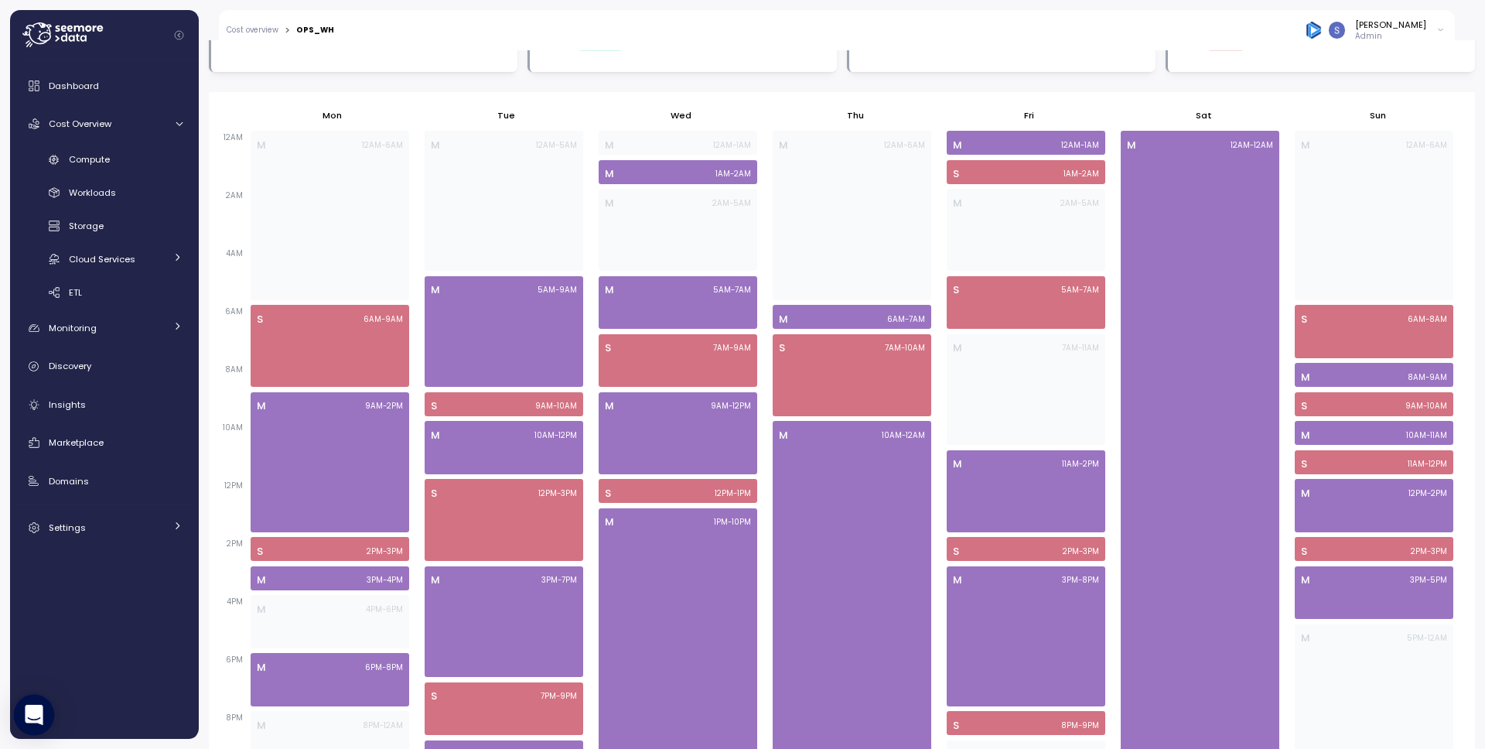
click at [25, 711] on icon "Open Intercom Messenger" at bounding box center [34, 714] width 20 height 20
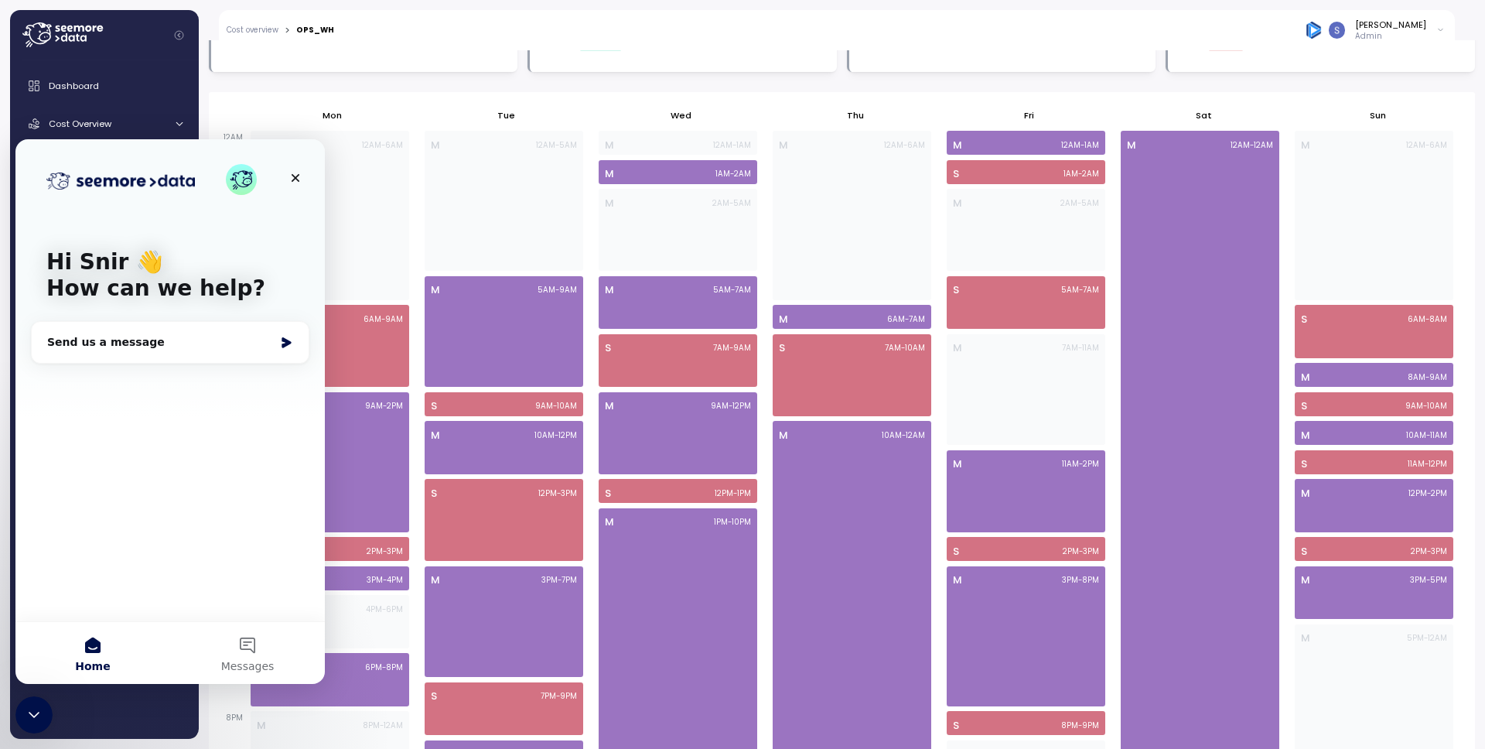
scroll to position [0, 0]
click at [37, 718] on icon "Close Intercom Messenger" at bounding box center [31, 712] width 19 height 19
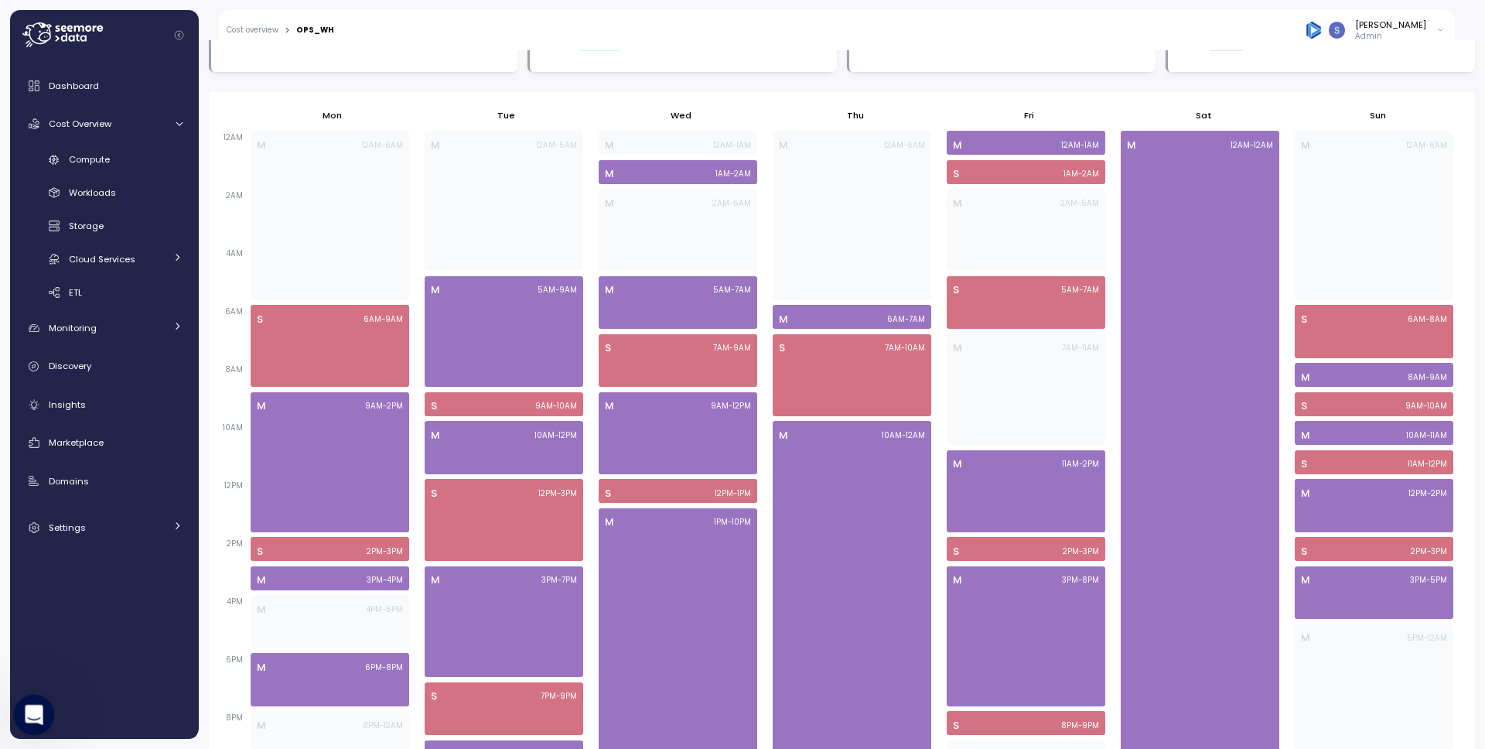
click at [37, 718] on icon "Open Intercom Messenger" at bounding box center [32, 713] width 26 height 26
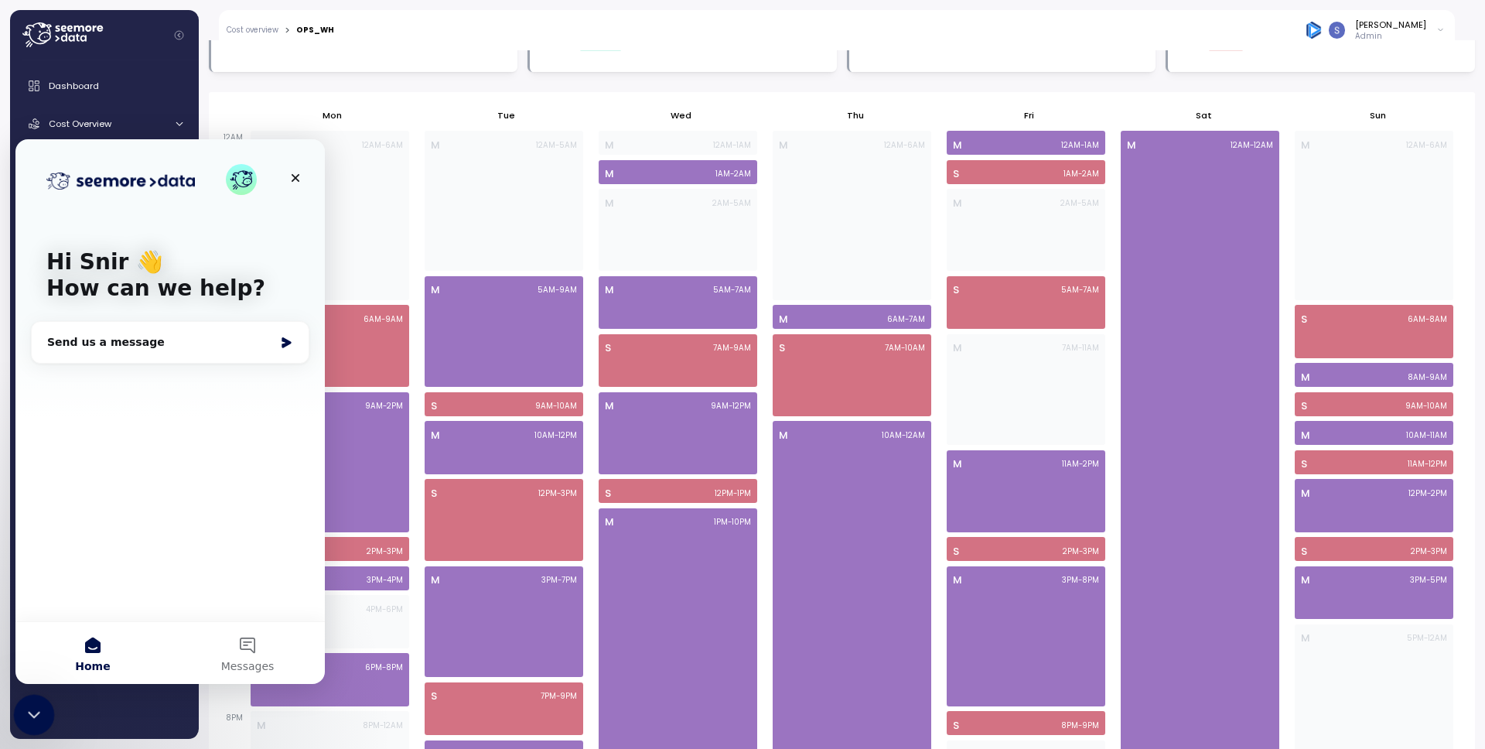
click at [37, 718] on icon "Close Intercom Messenger" at bounding box center [31, 712] width 19 height 19
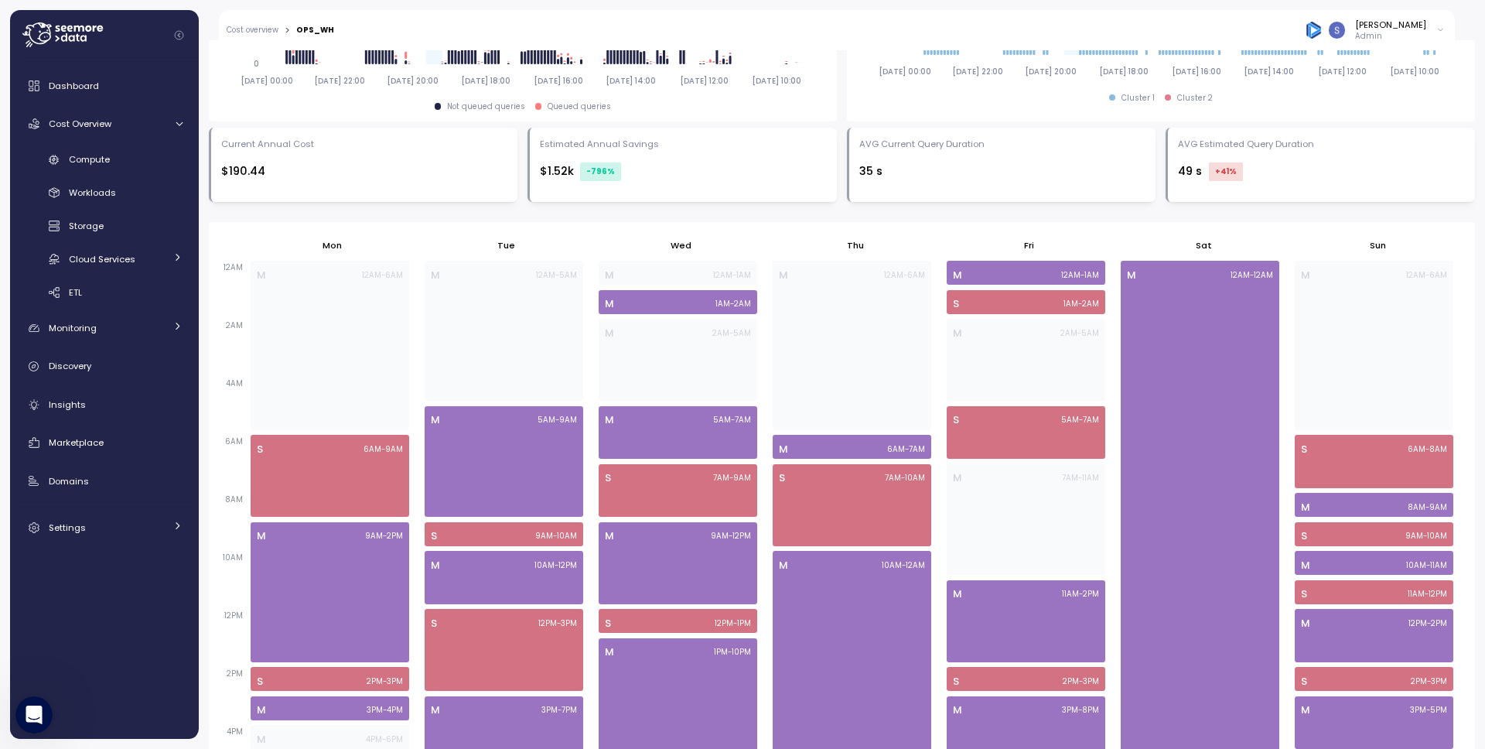
scroll to position [737, 0]
click at [310, 212] on div "Enable dynamic scheduling to auto-adjust based on workload demand. If no change…" at bounding box center [842, 391] width 1266 height 1150
click at [291, 217] on div "Enable dynamic scheduling to auto-adjust based on workload demand. If no change…" at bounding box center [842, 391] width 1266 height 1150
click at [374, 213] on div "Enable dynamic scheduling to auto-adjust based on workload demand. If no change…" at bounding box center [842, 391] width 1266 height 1150
click at [298, 207] on div "Enable dynamic scheduling to auto-adjust based on workload demand. If no change…" at bounding box center [842, 391] width 1266 height 1150
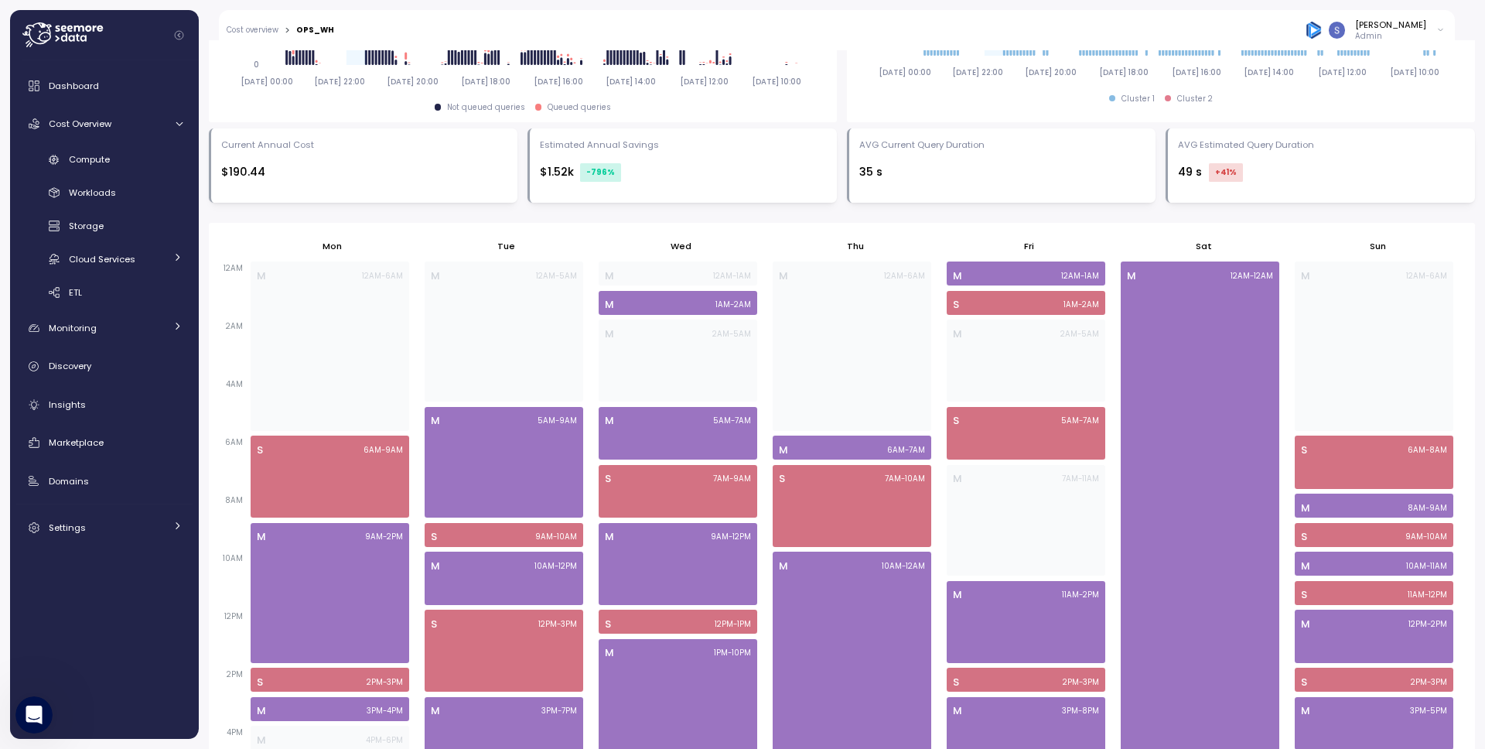
click at [390, 217] on div "Enable dynamic scheduling to auto-adjust based on workload demand. If no change…" at bounding box center [842, 391] width 1266 height 1150
click at [296, 213] on div "Enable dynamic scheduling to auto-adjust based on workload demand. If no change…" at bounding box center [842, 391] width 1266 height 1150
click at [261, 216] on div "Enable dynamic scheduling to auto-adjust based on workload demand. If no change…" at bounding box center [842, 391] width 1266 height 1150
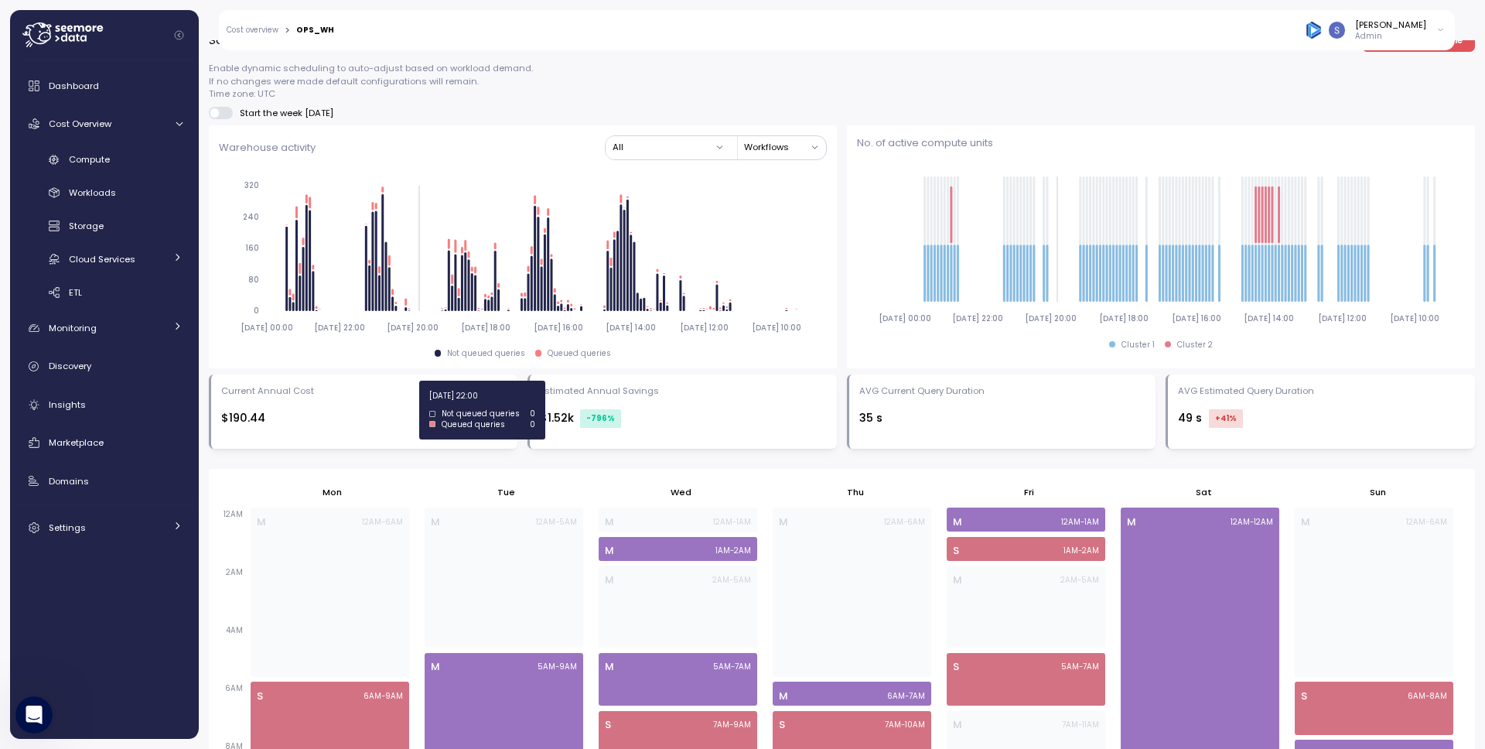
scroll to position [743, 0]
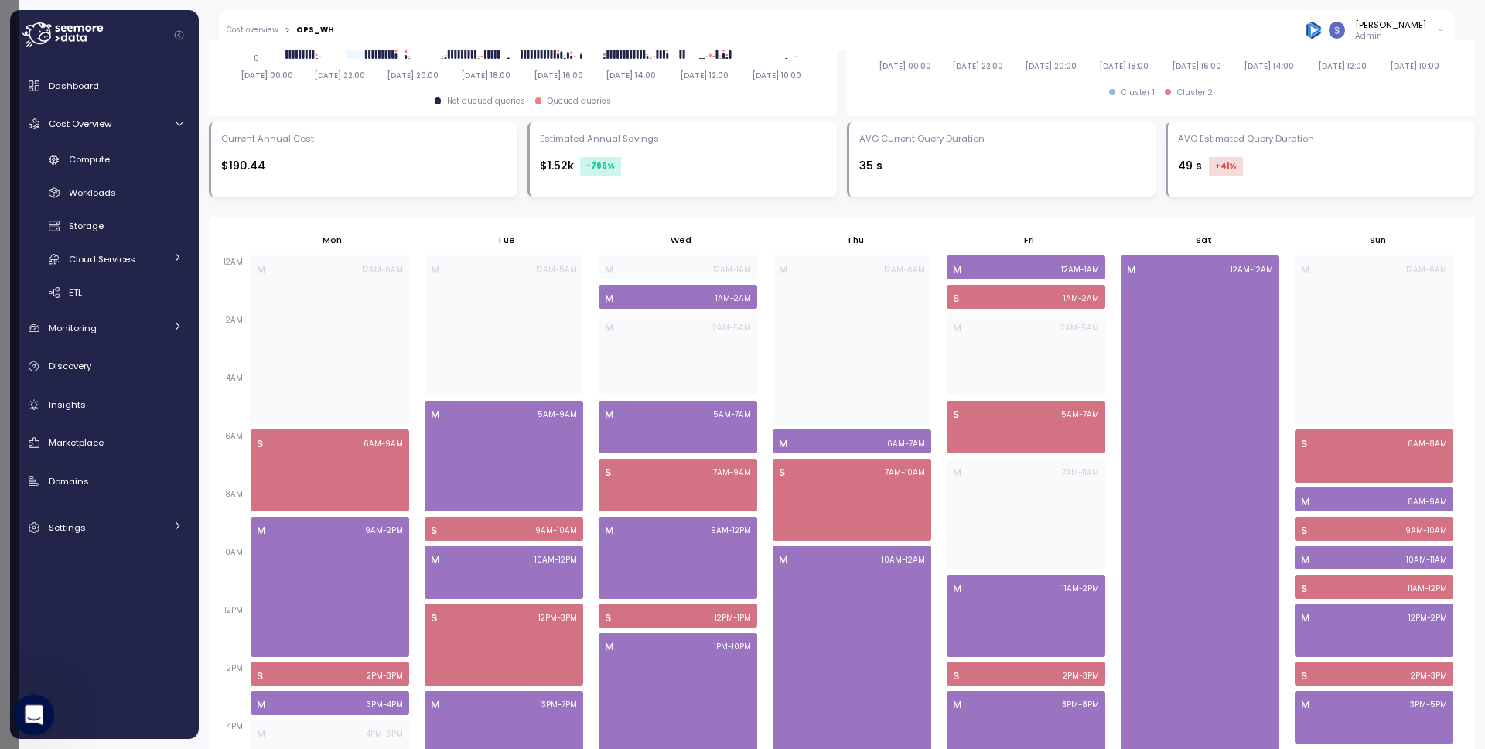
click at [39, 717] on icon "Open Intercom Messenger" at bounding box center [32, 713] width 26 height 26
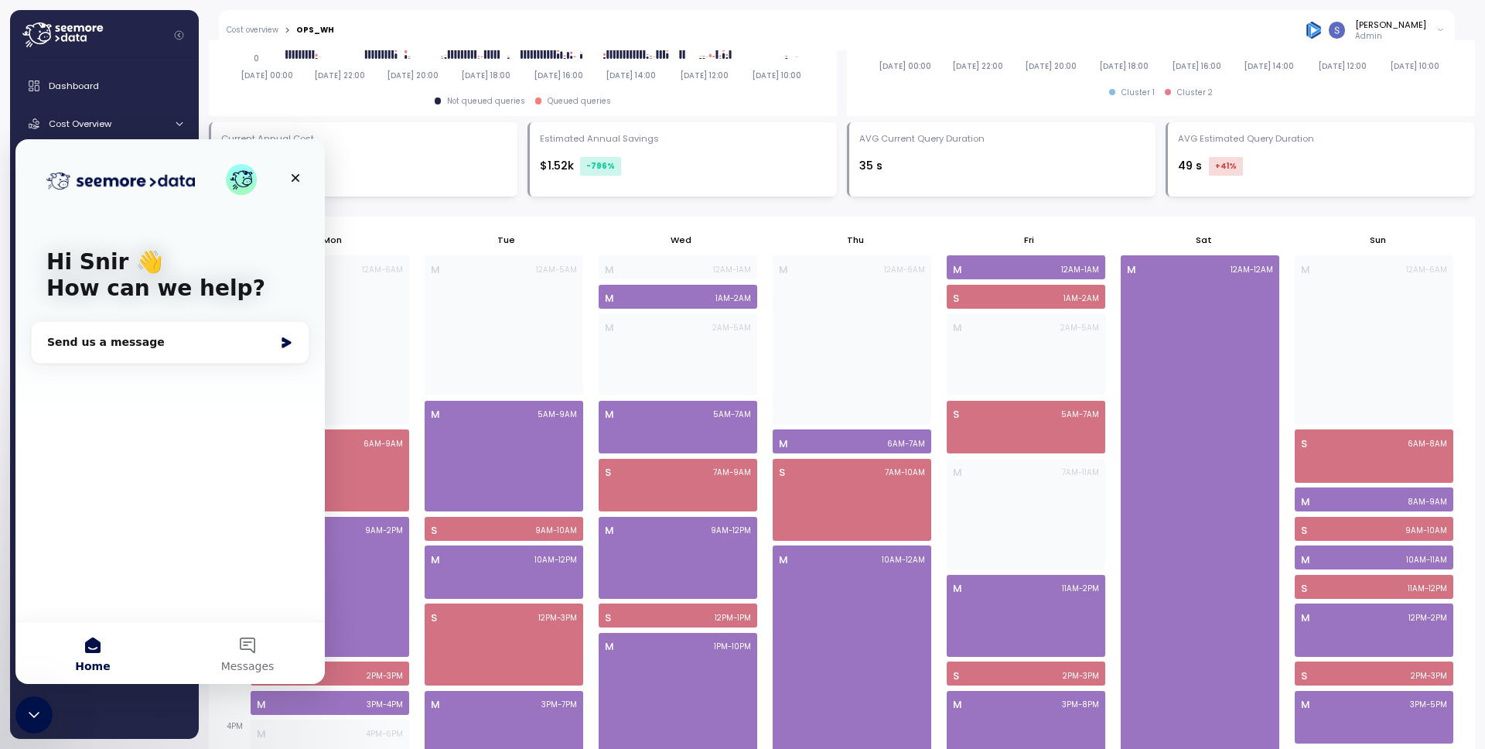
click at [455, 211] on div "Enable dynamic scheduling to auto-adjust based on workload demand. If no change…" at bounding box center [842, 385] width 1266 height 1150
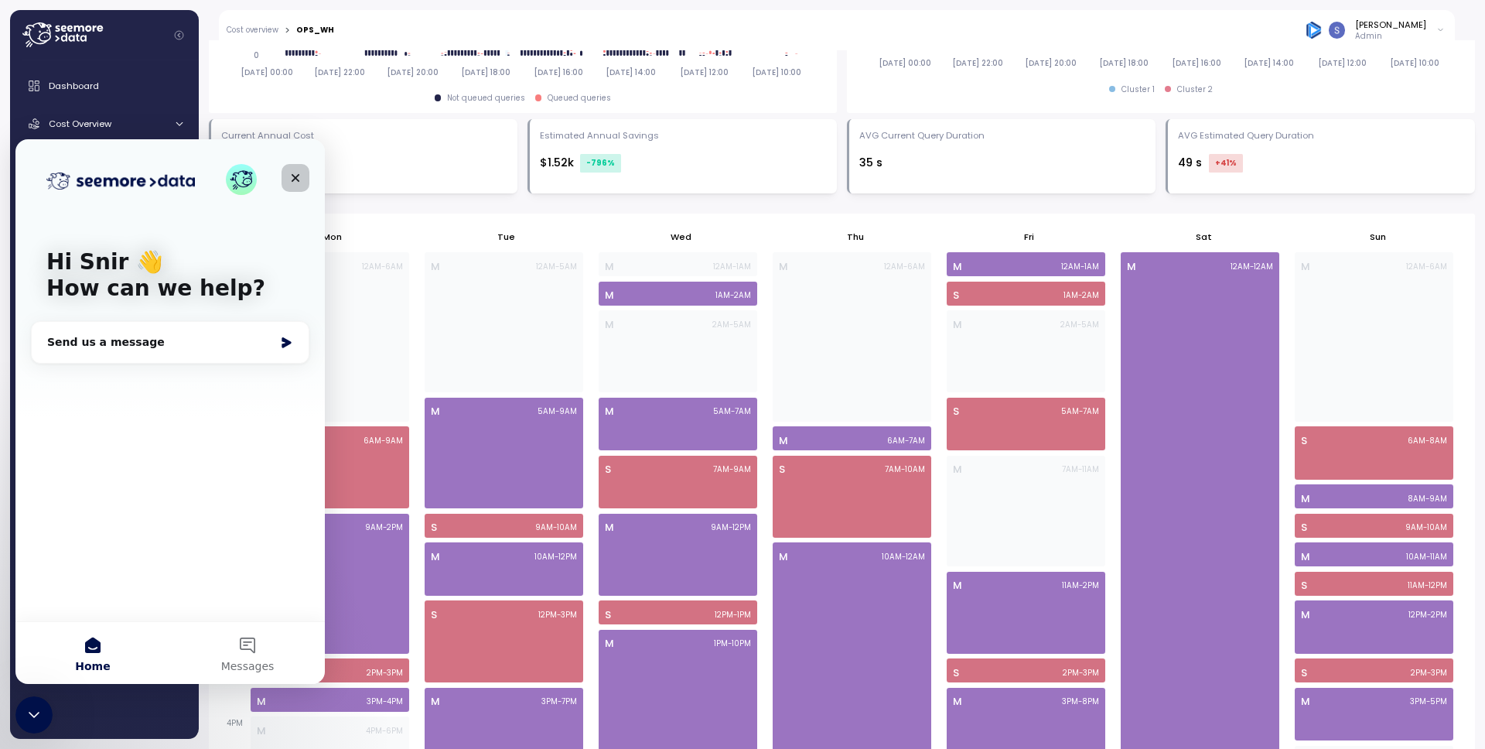
drag, startPoint x: 302, startPoint y: 180, endPoint x: 721, endPoint y: 418, distance: 481.0
click at [302, 180] on div "Close" at bounding box center [295, 178] width 28 height 28
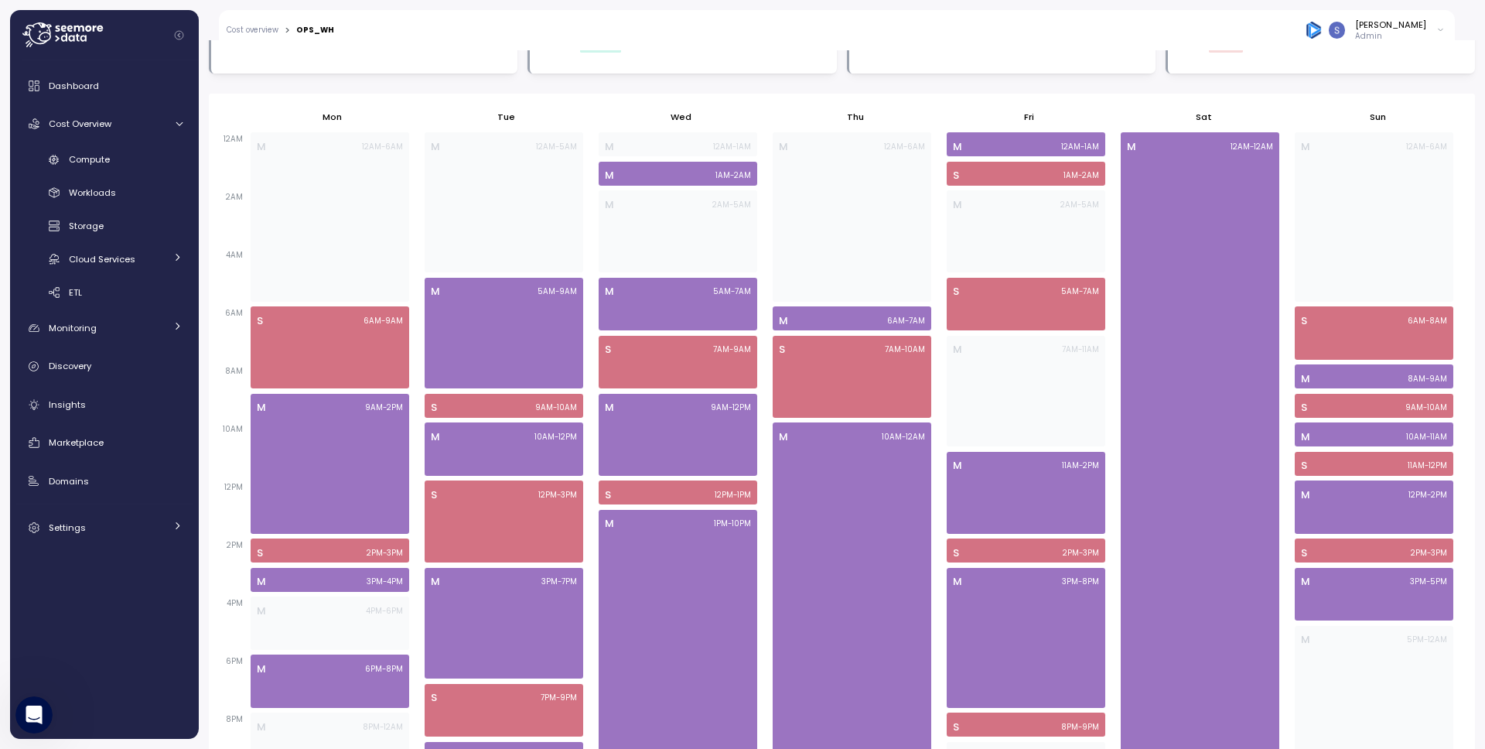
scroll to position [837, 0]
